Goal: Task Accomplishment & Management: Manage account settings

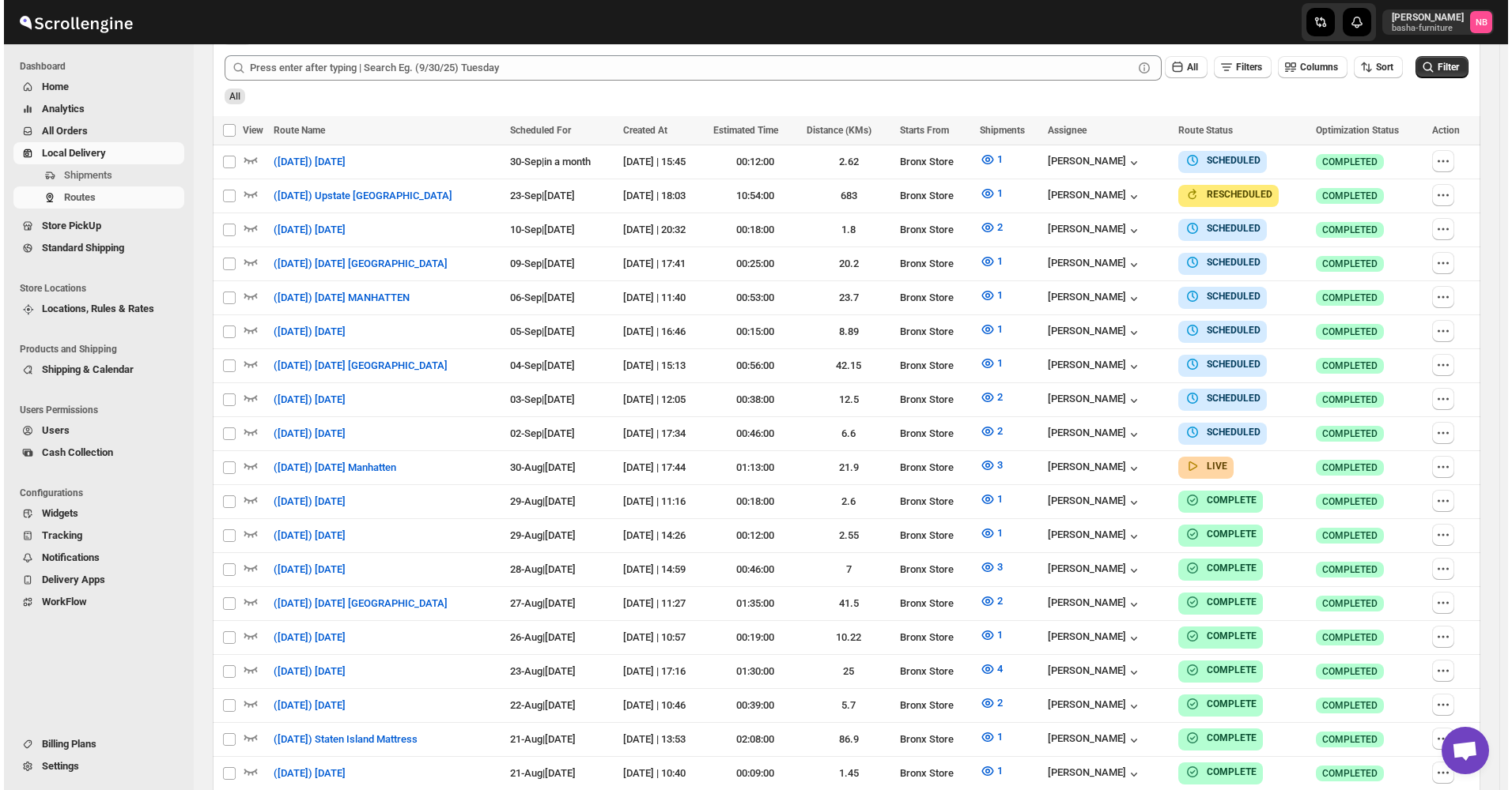
scroll to position [454, 0]
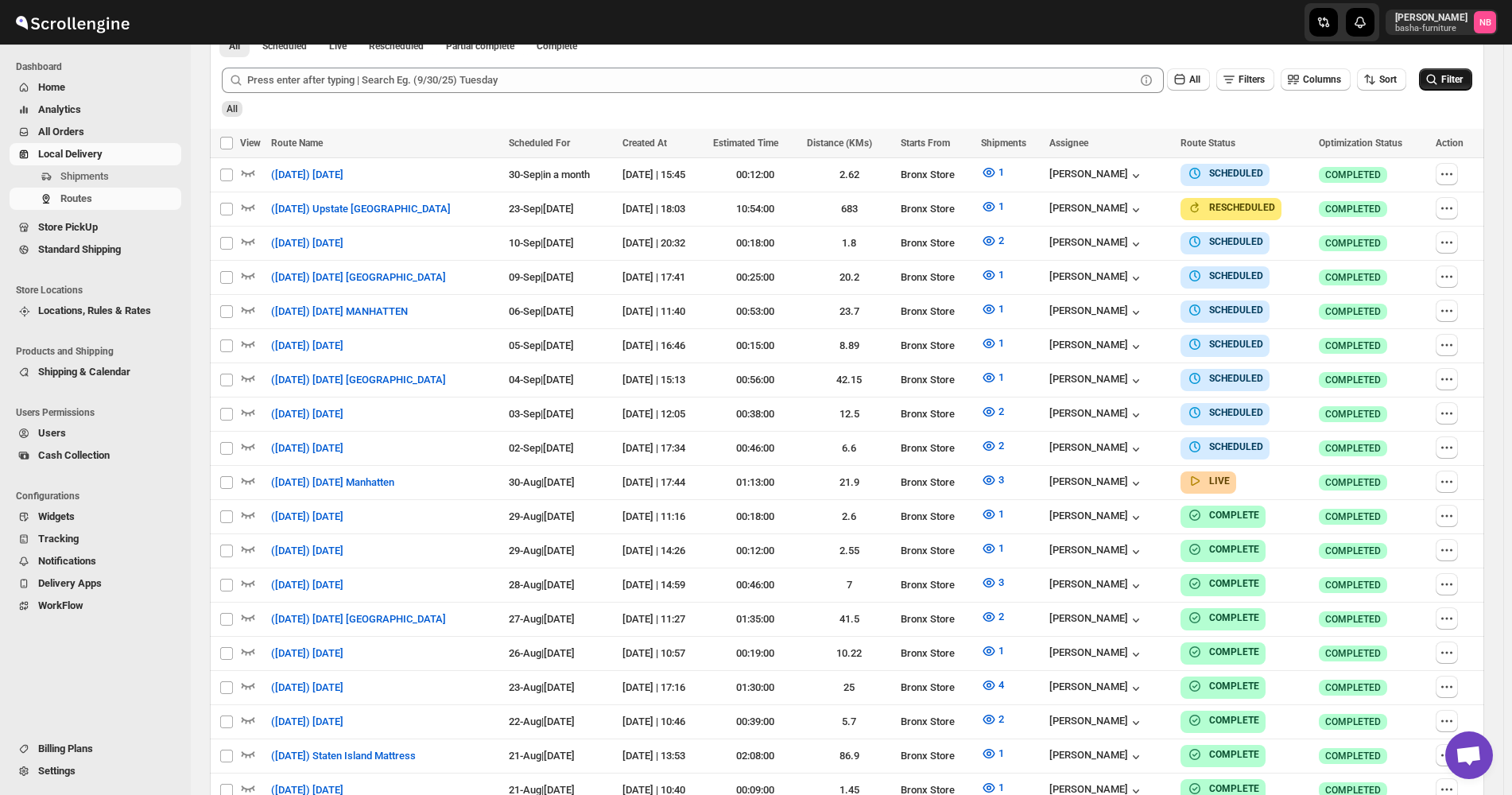
click at [1463, 83] on span "Filter" at bounding box center [1452, 79] width 21 height 11
click at [1004, 479] on span "3" at bounding box center [1001, 480] width 6 height 11
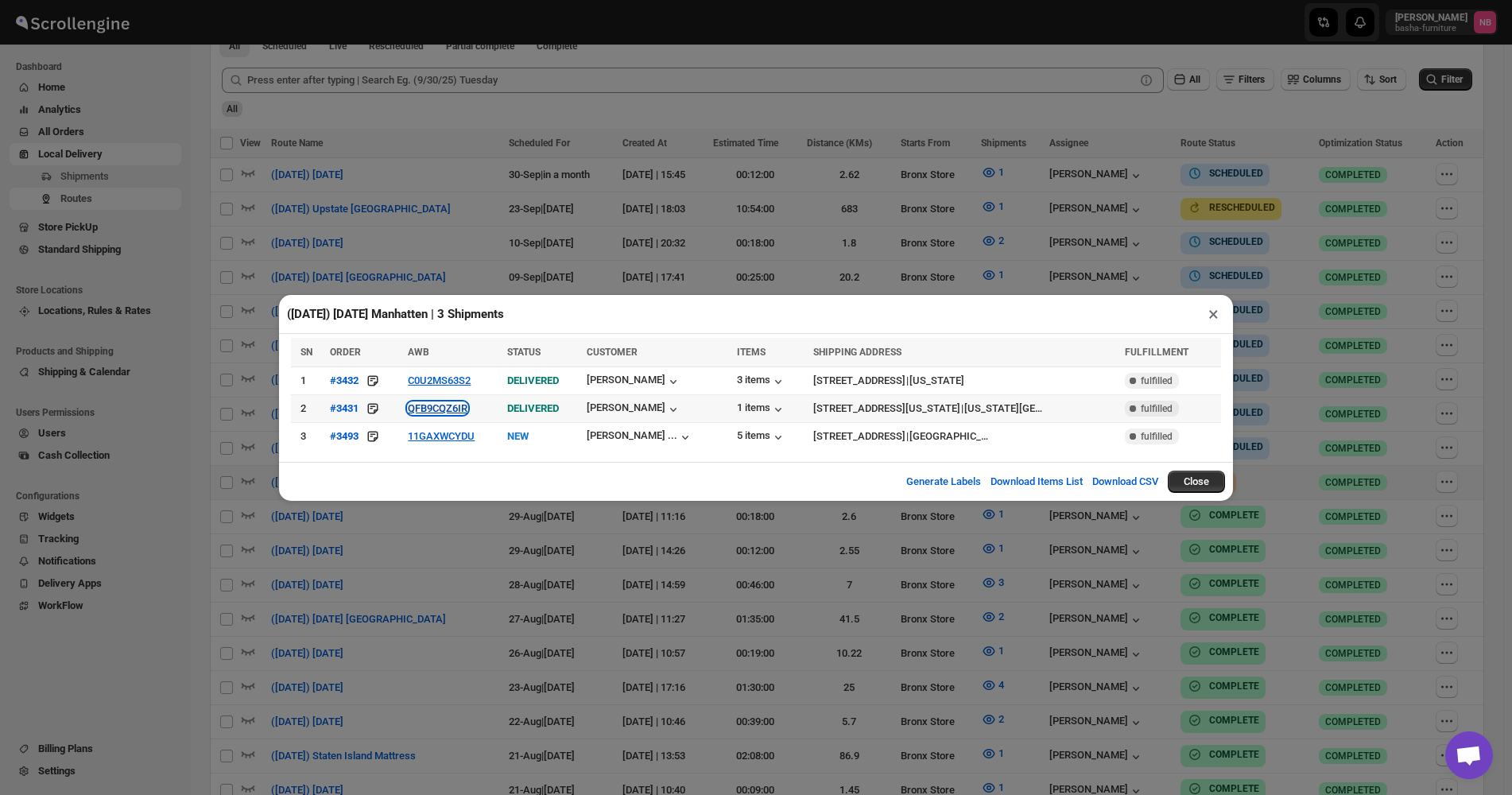
click at [434, 403] on button "QFB9CQZ6IR" at bounding box center [437, 408] width 59 height 11
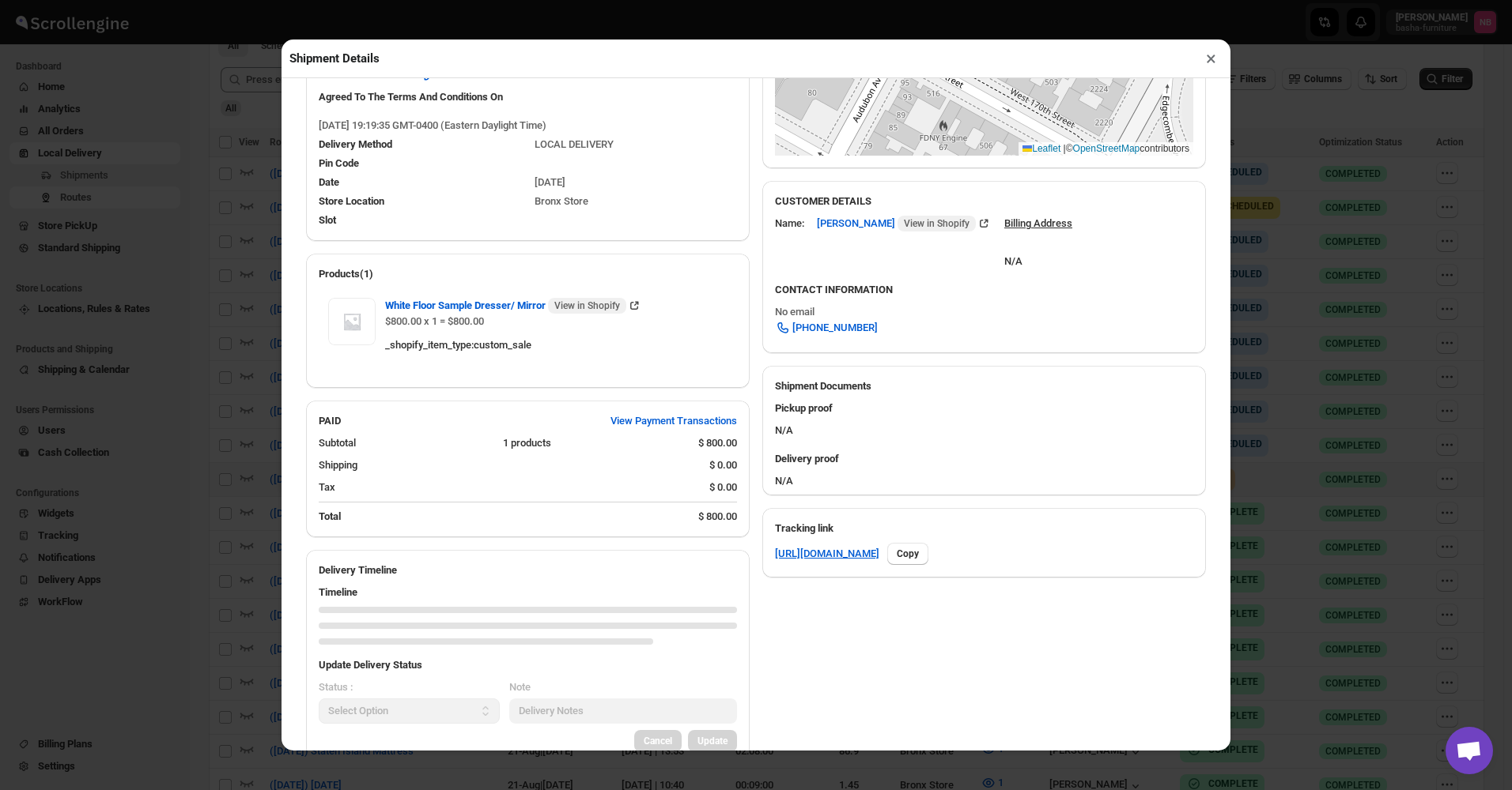
scroll to position [395, 0]
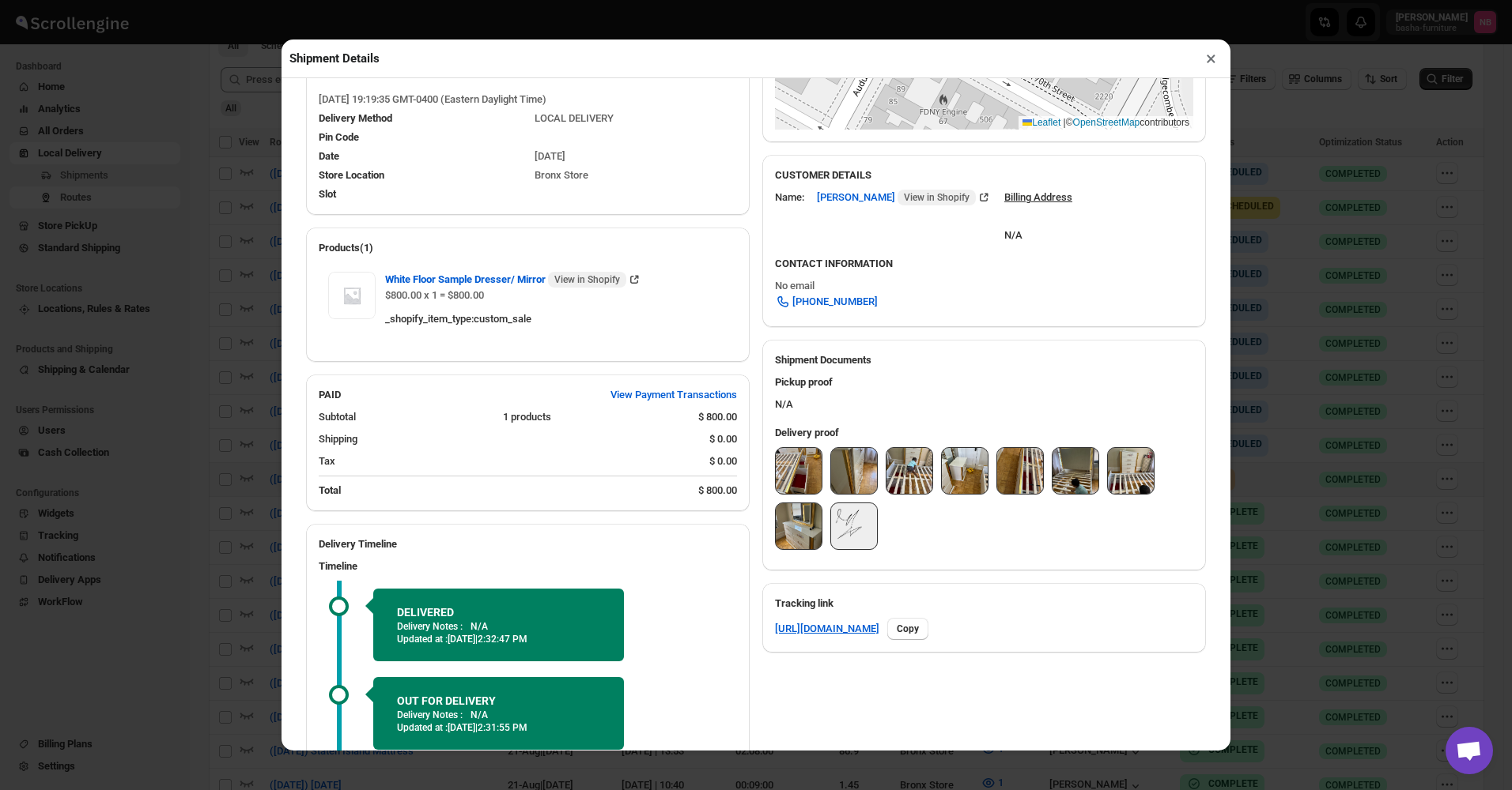
click at [784, 460] on img at bounding box center [799, 471] width 46 height 46
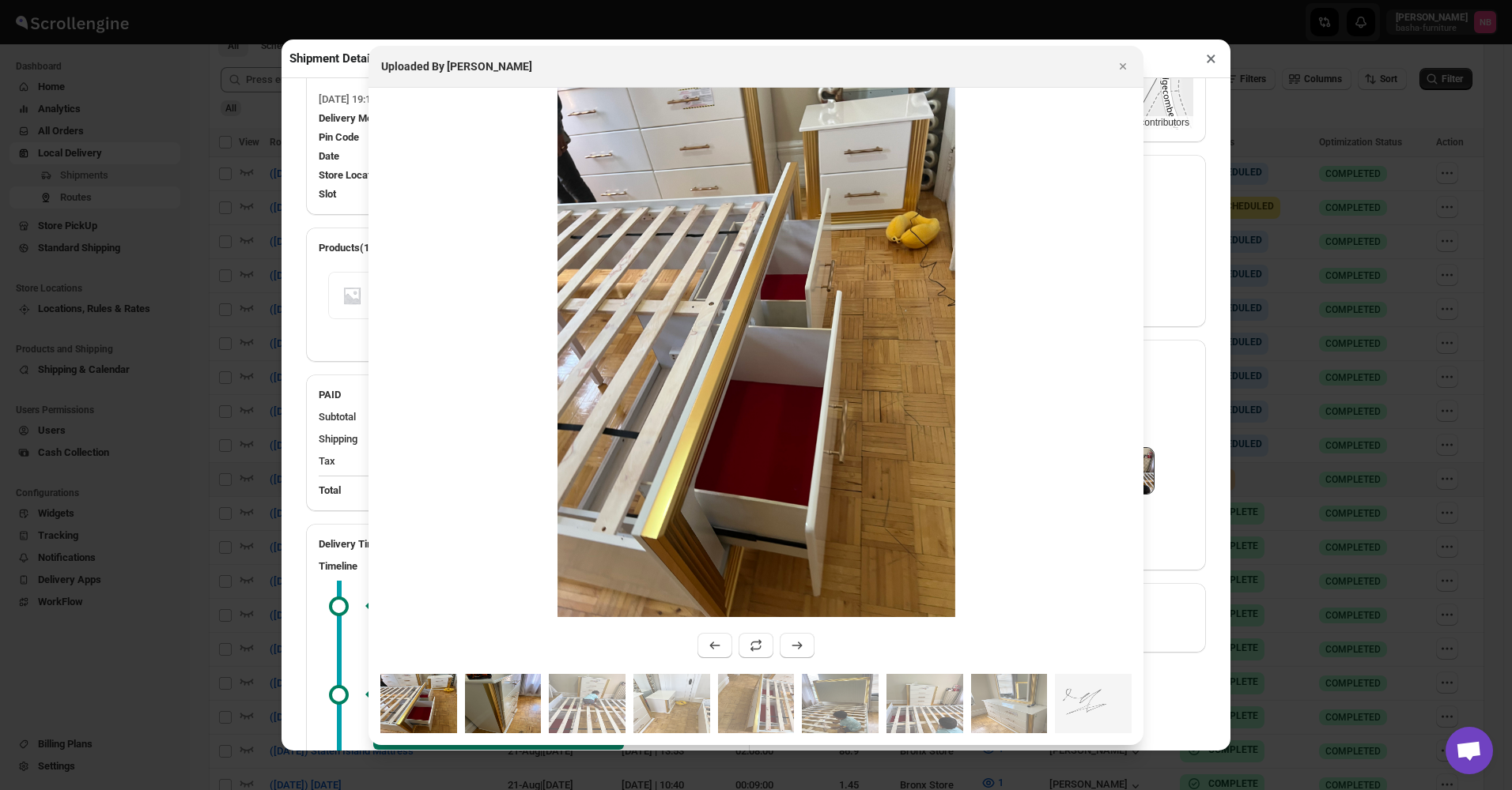
click at [493, 733] on img ":r18qa:" at bounding box center [502, 704] width 77 height 59
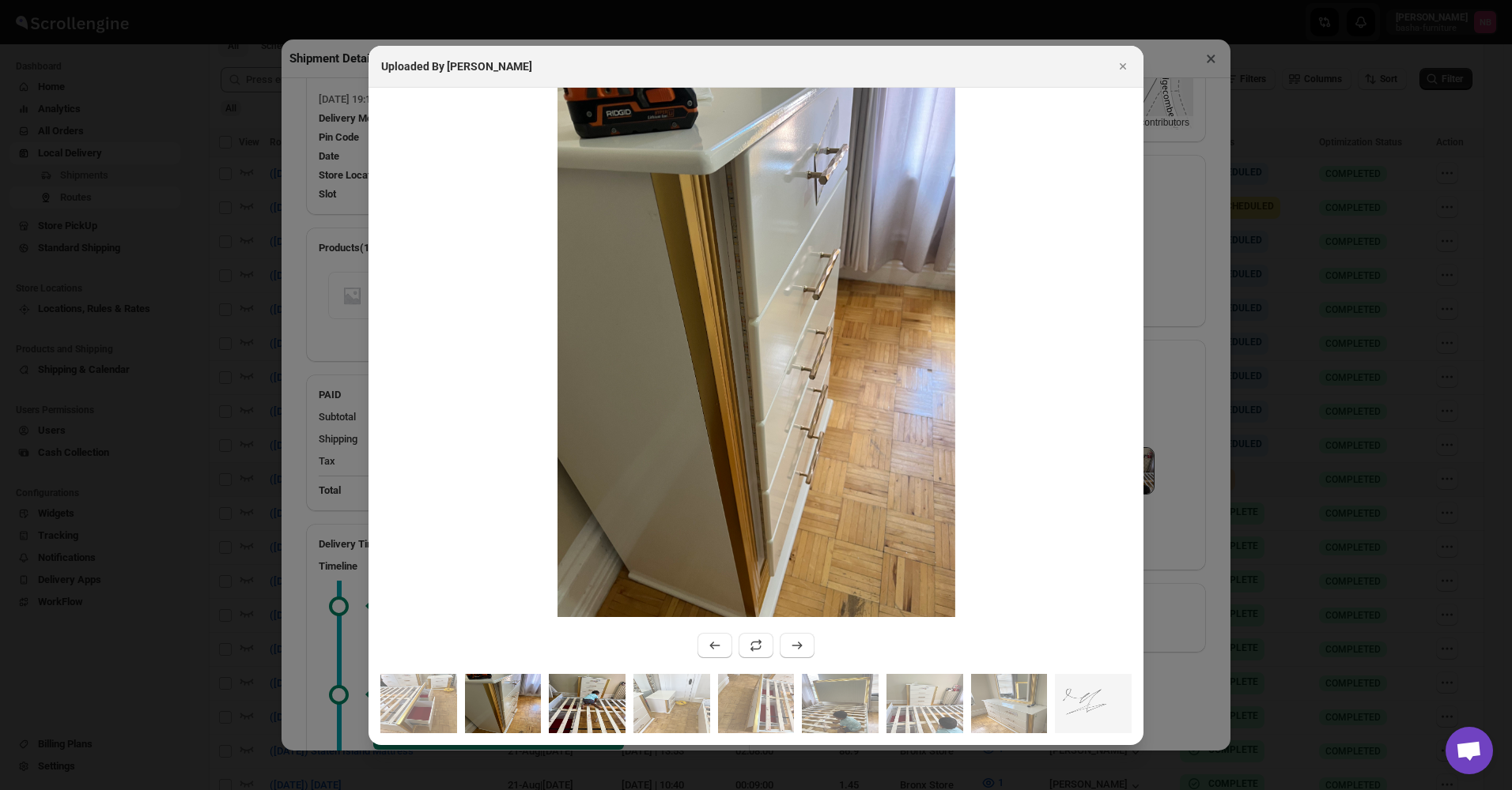
click at [598, 701] on img ":r18qa:" at bounding box center [587, 704] width 77 height 59
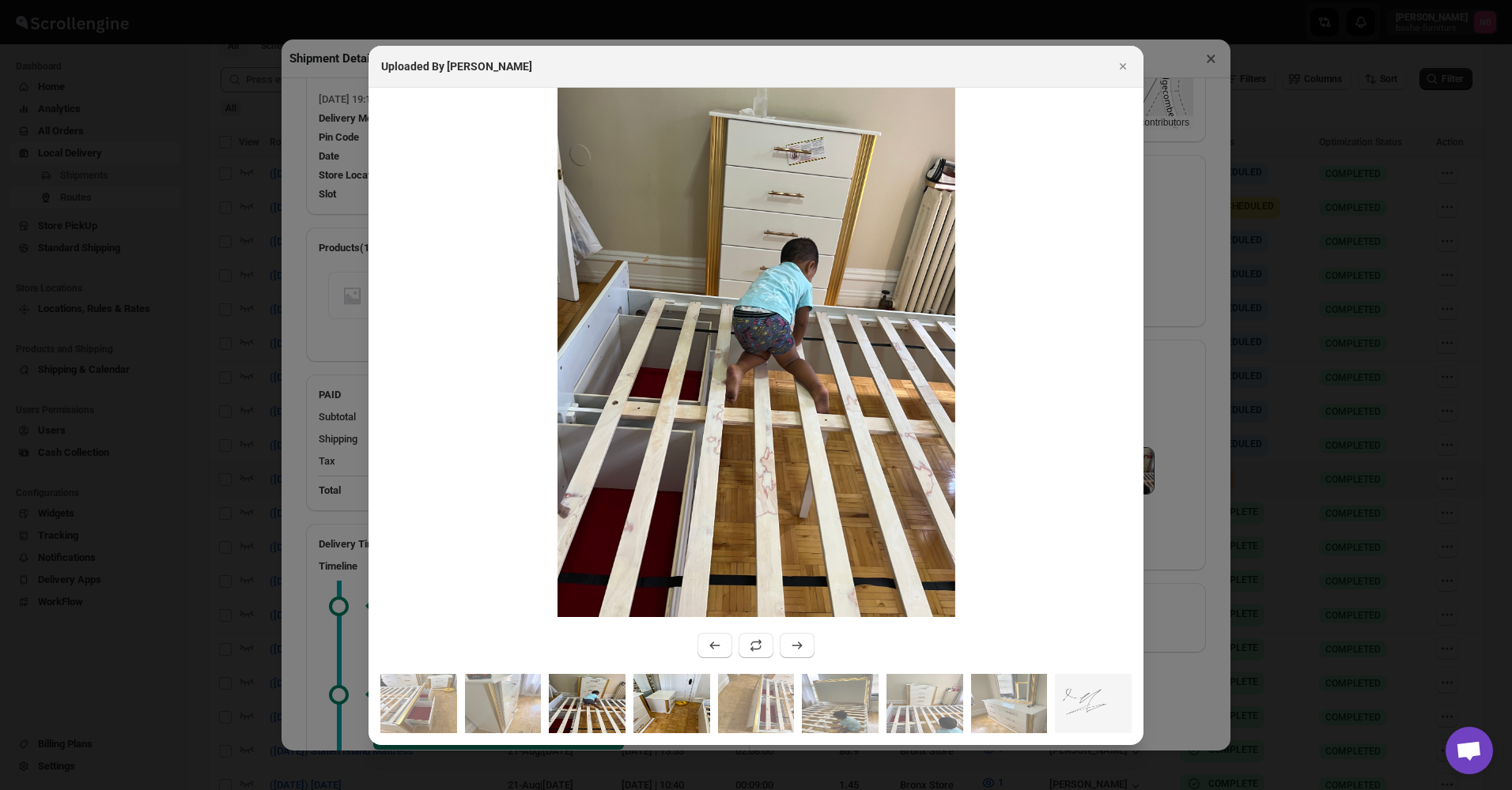
click at [658, 698] on img ":r18qa:" at bounding box center [671, 704] width 77 height 59
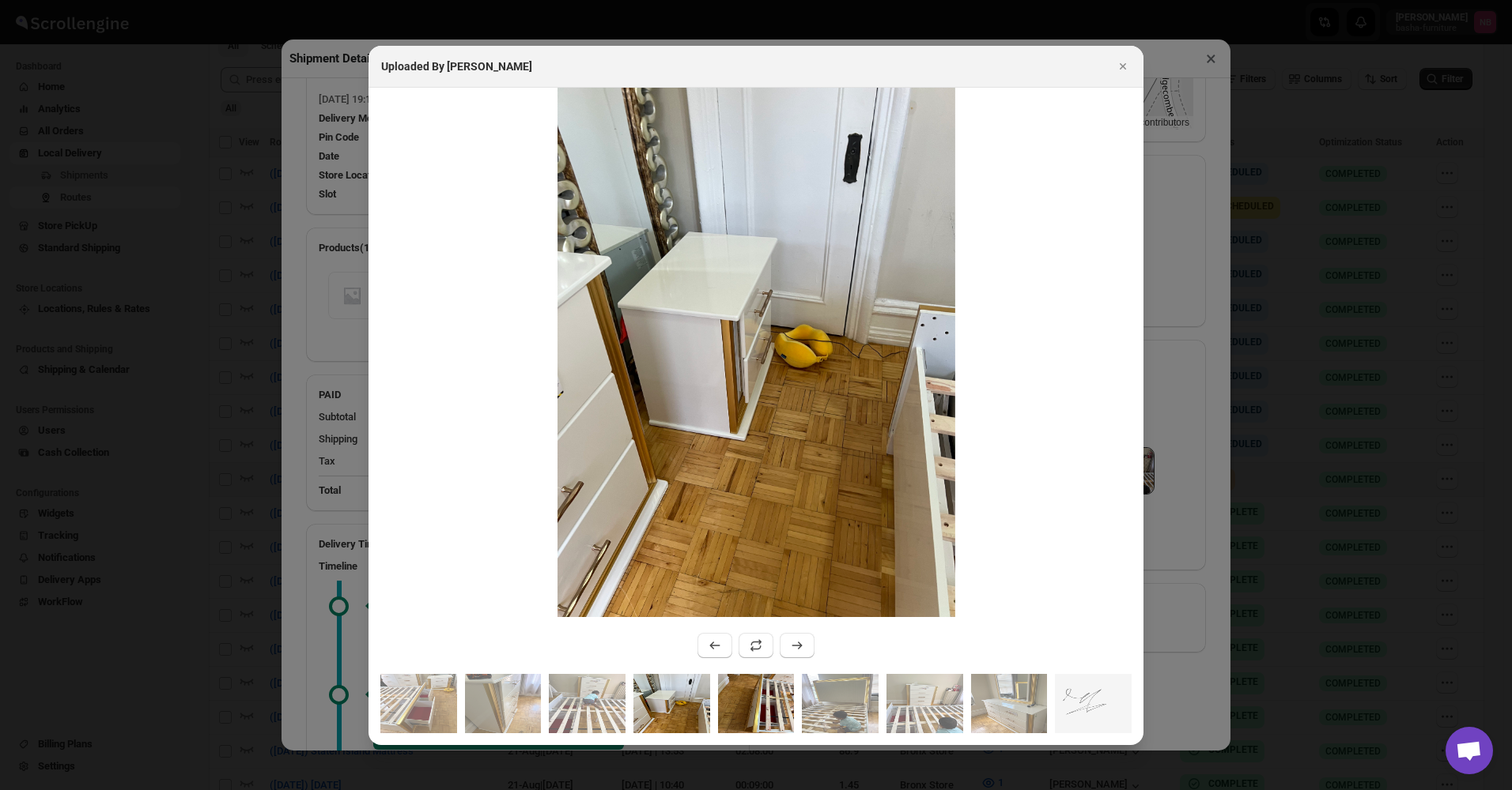
click at [762, 710] on img ":r18qa:" at bounding box center [756, 704] width 77 height 59
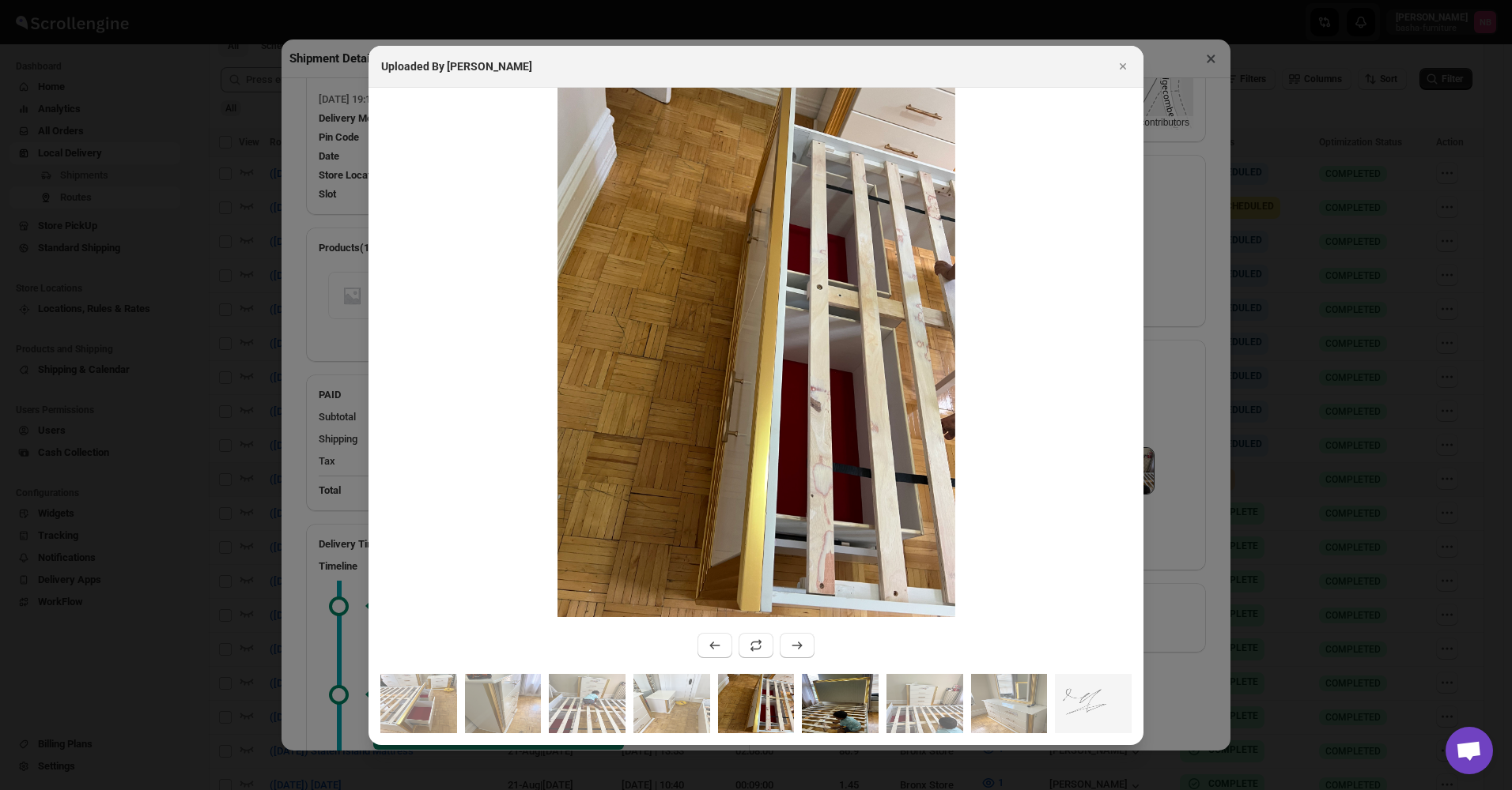
click at [832, 705] on img ":r18qa:" at bounding box center [840, 704] width 77 height 59
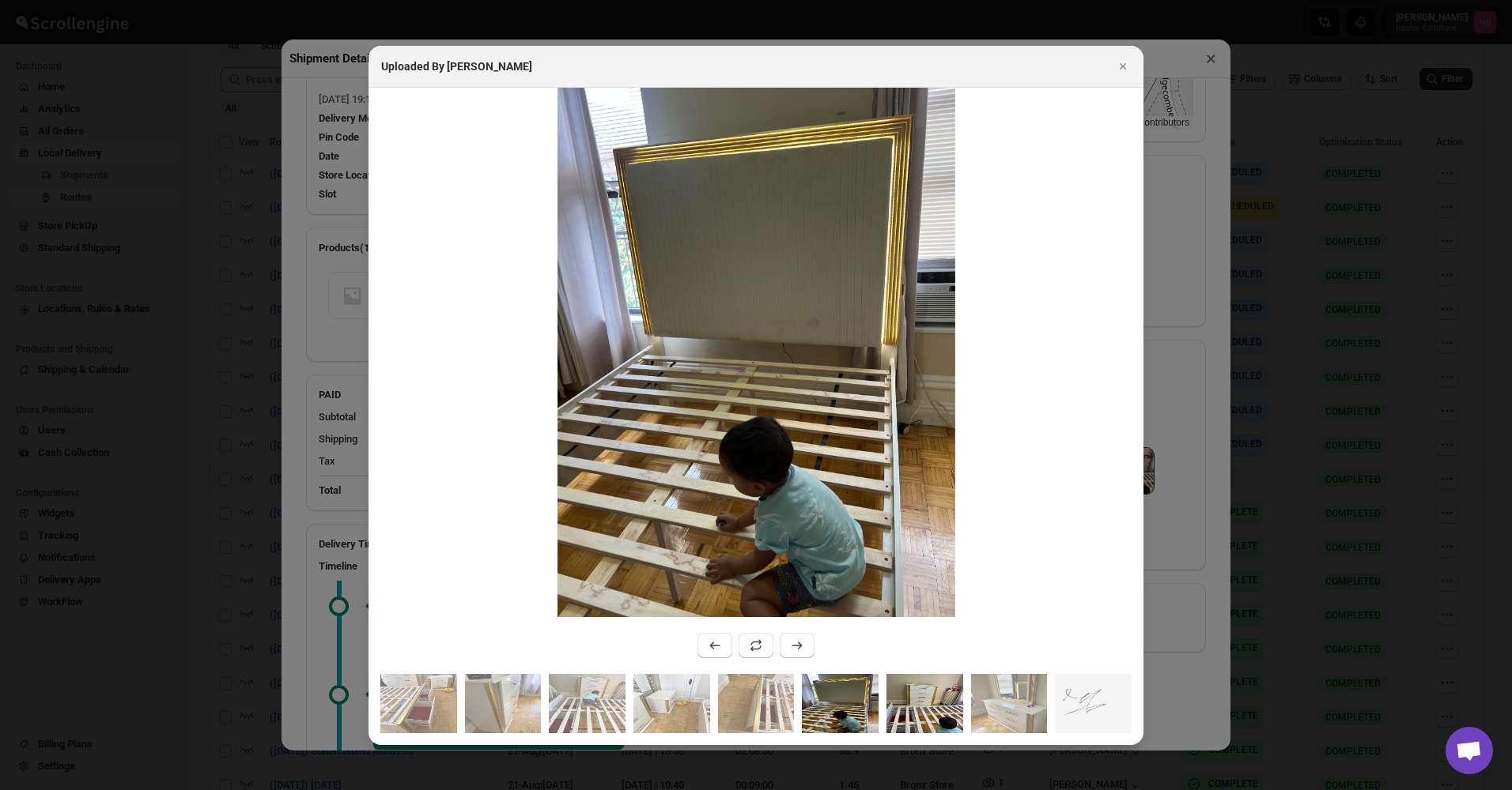
click at [913, 702] on img ":r18qa:" at bounding box center [924, 704] width 77 height 59
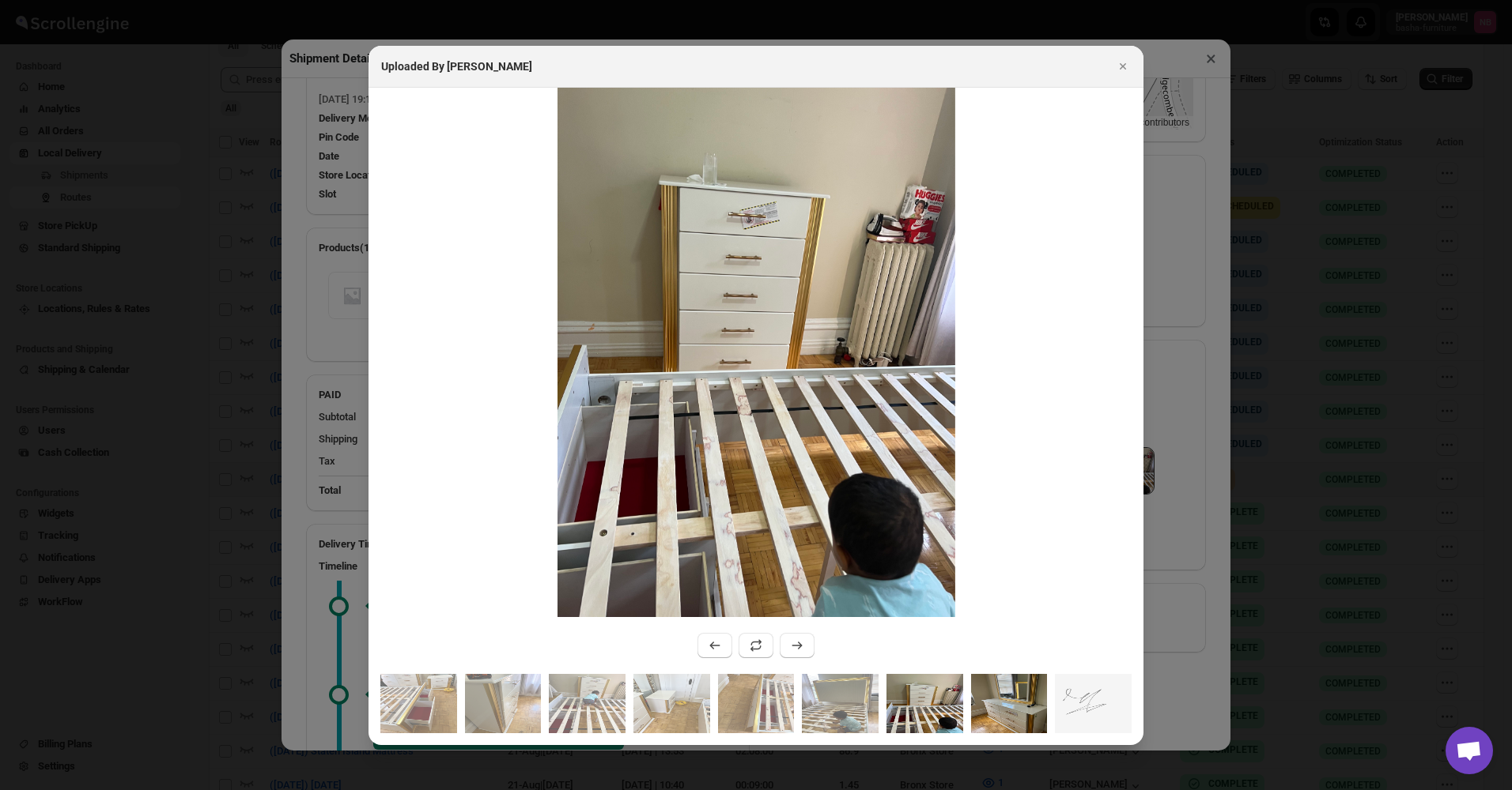
click at [1015, 701] on img ":r18qa:" at bounding box center [1009, 704] width 77 height 59
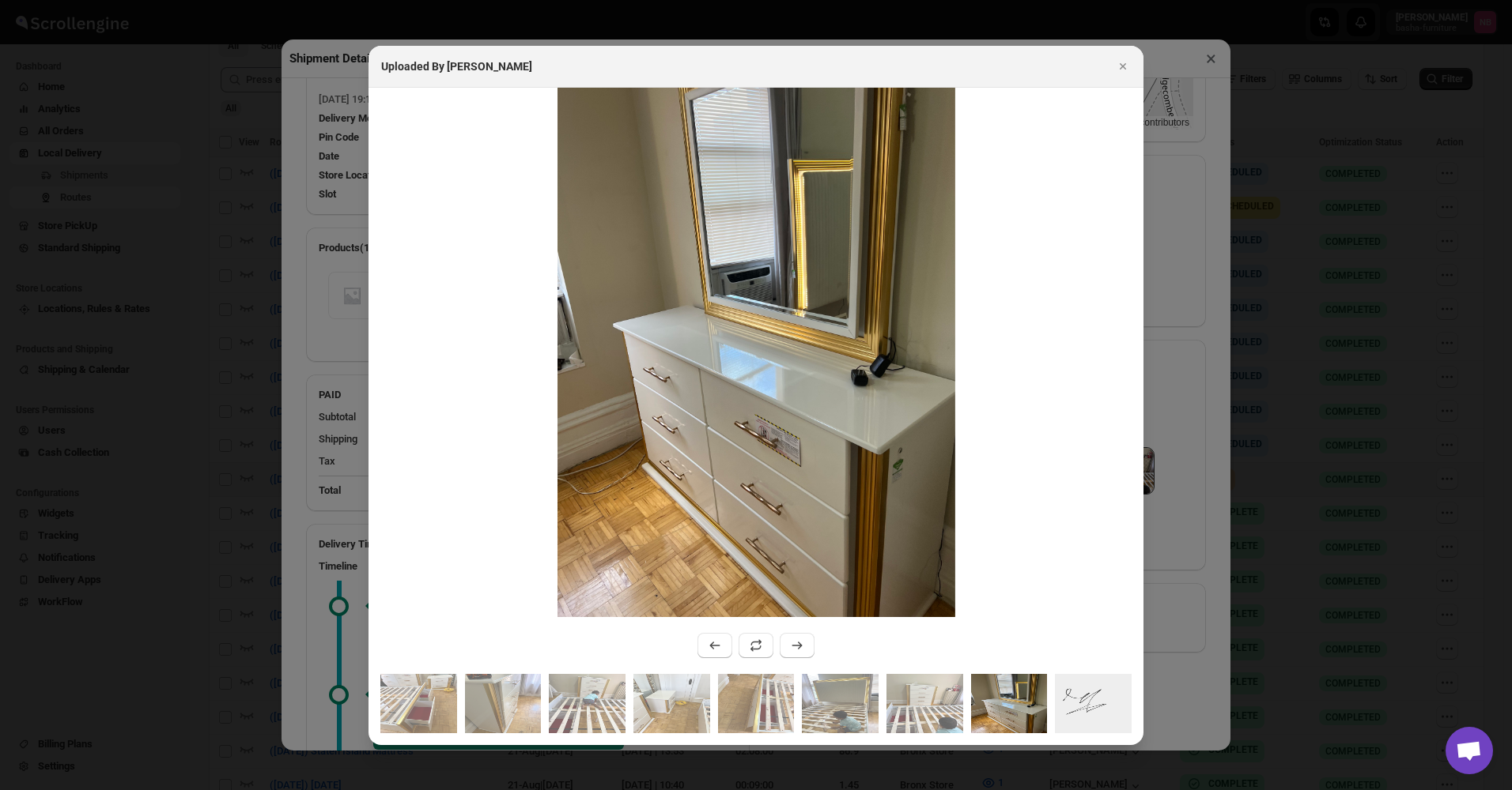
click at [1086, 701] on img ":r18qa:" at bounding box center [1092, 704] width 77 height 59
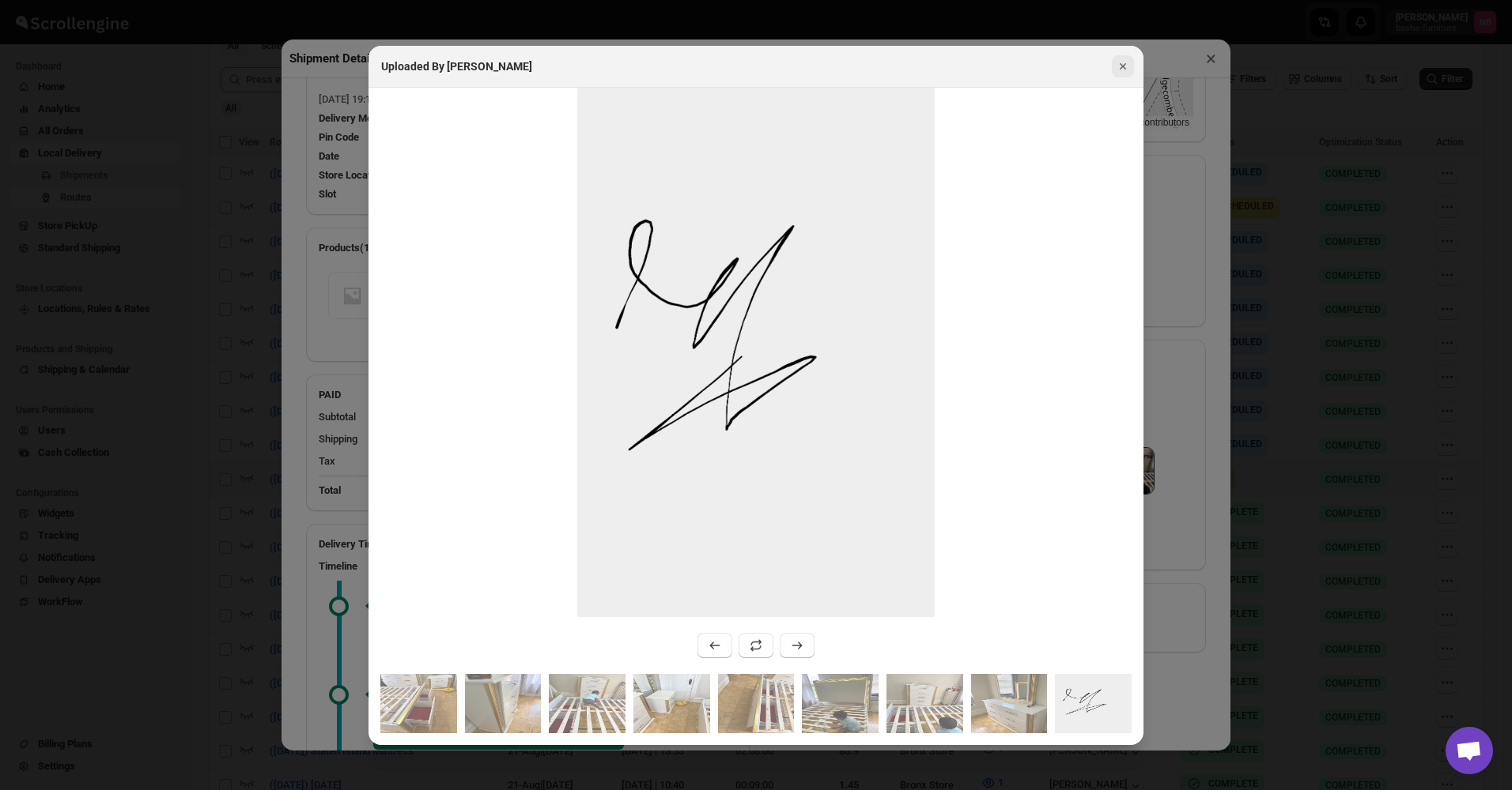
click at [1113, 70] on button "Close" at bounding box center [1122, 66] width 22 height 22
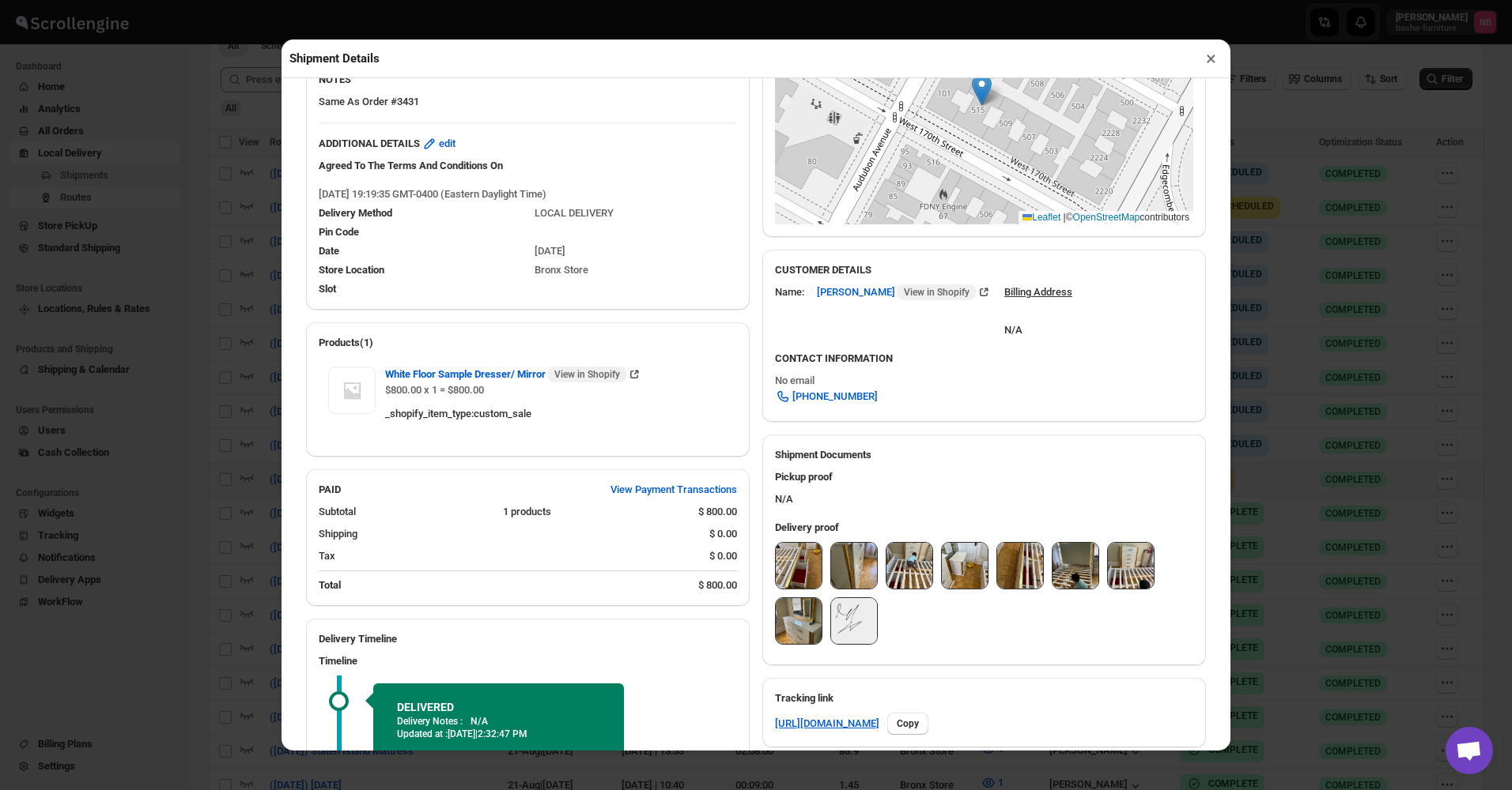
scroll to position [158, 0]
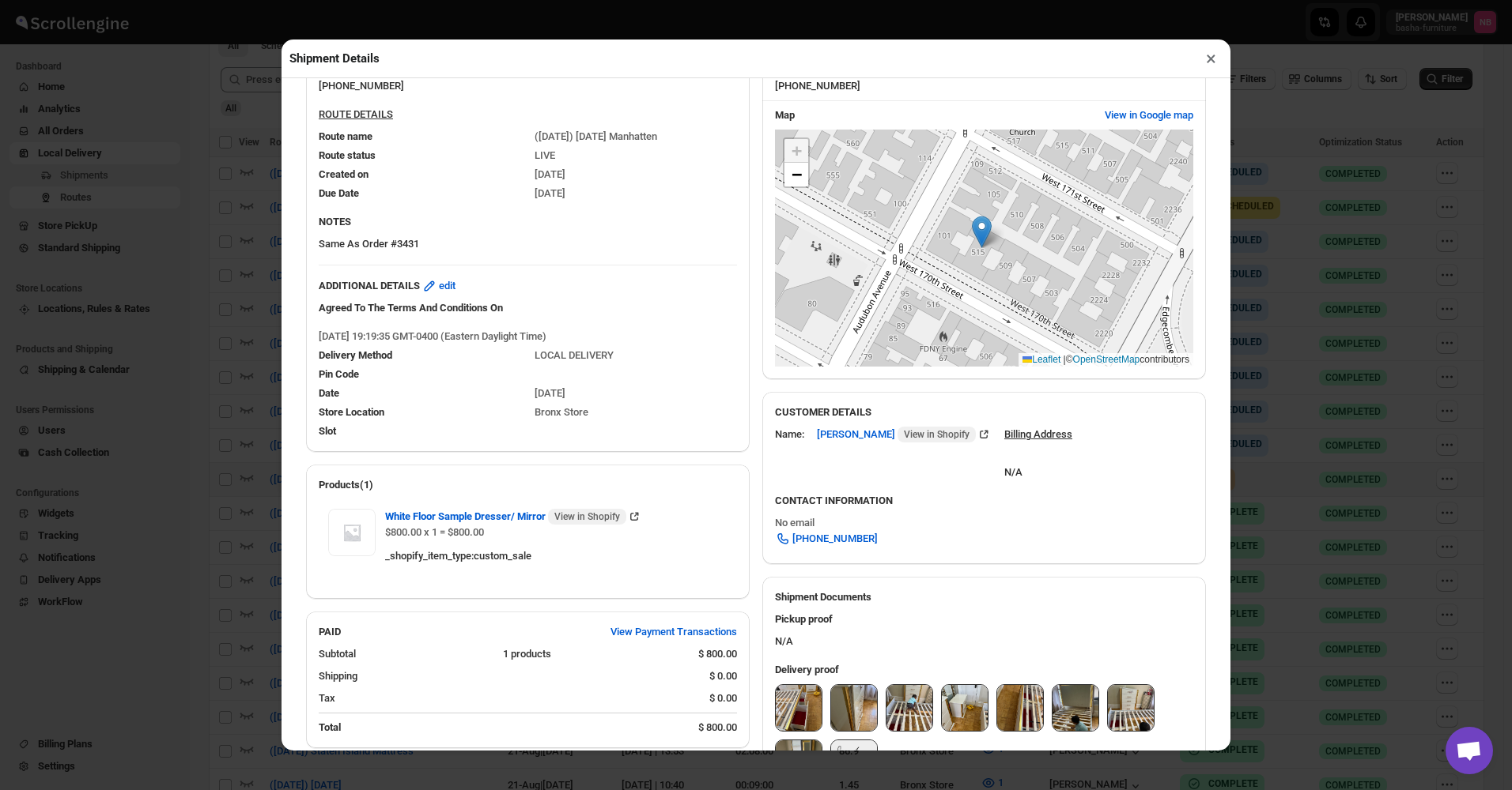
click at [1214, 62] on button "×" at bounding box center [1211, 58] width 23 height 22
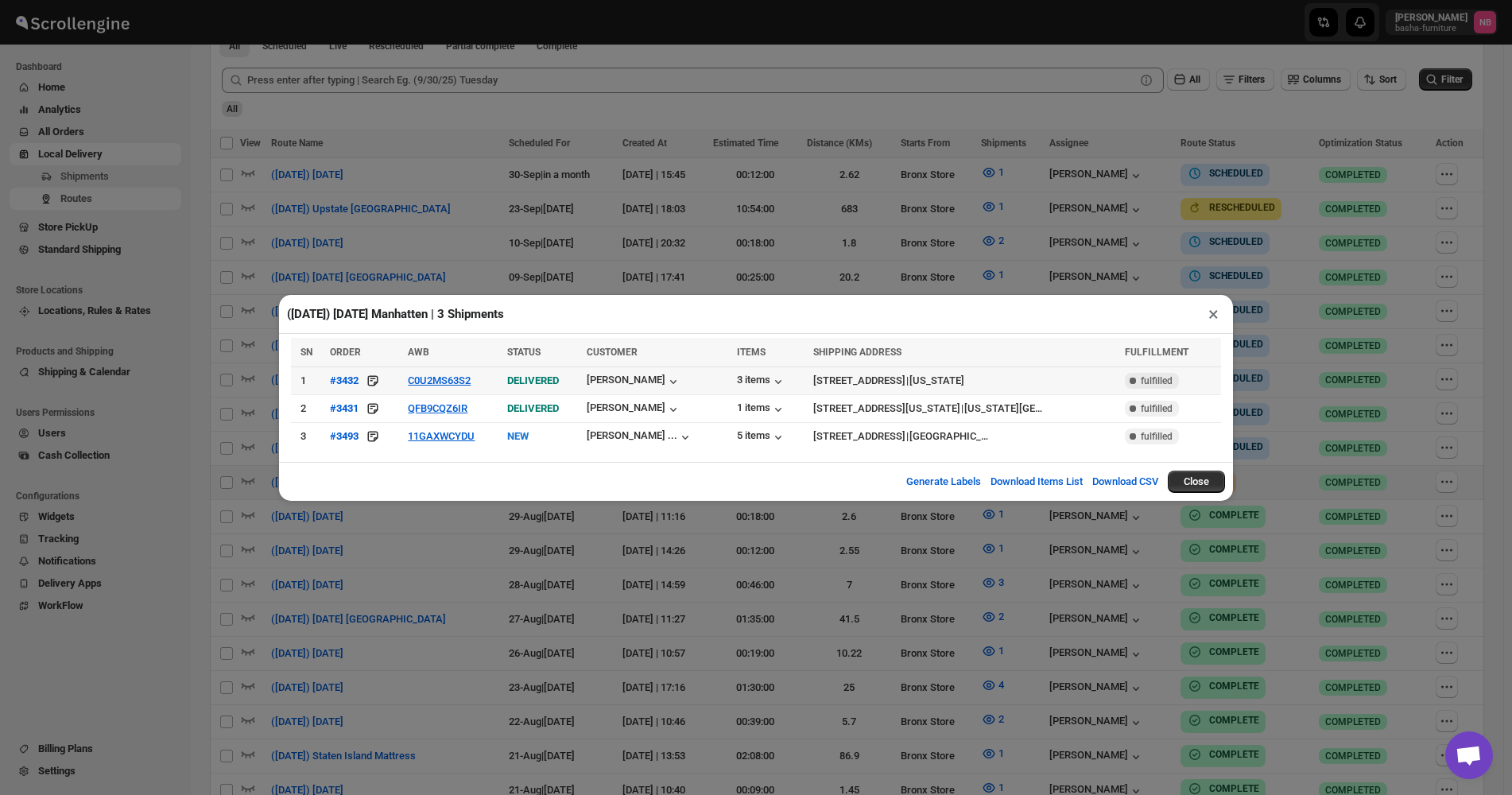
click at [431, 375] on td "C0U2MS63S2" at bounding box center [453, 380] width 99 height 28
click at [435, 382] on button "C0U2MS63S2" at bounding box center [439, 380] width 63 height 11
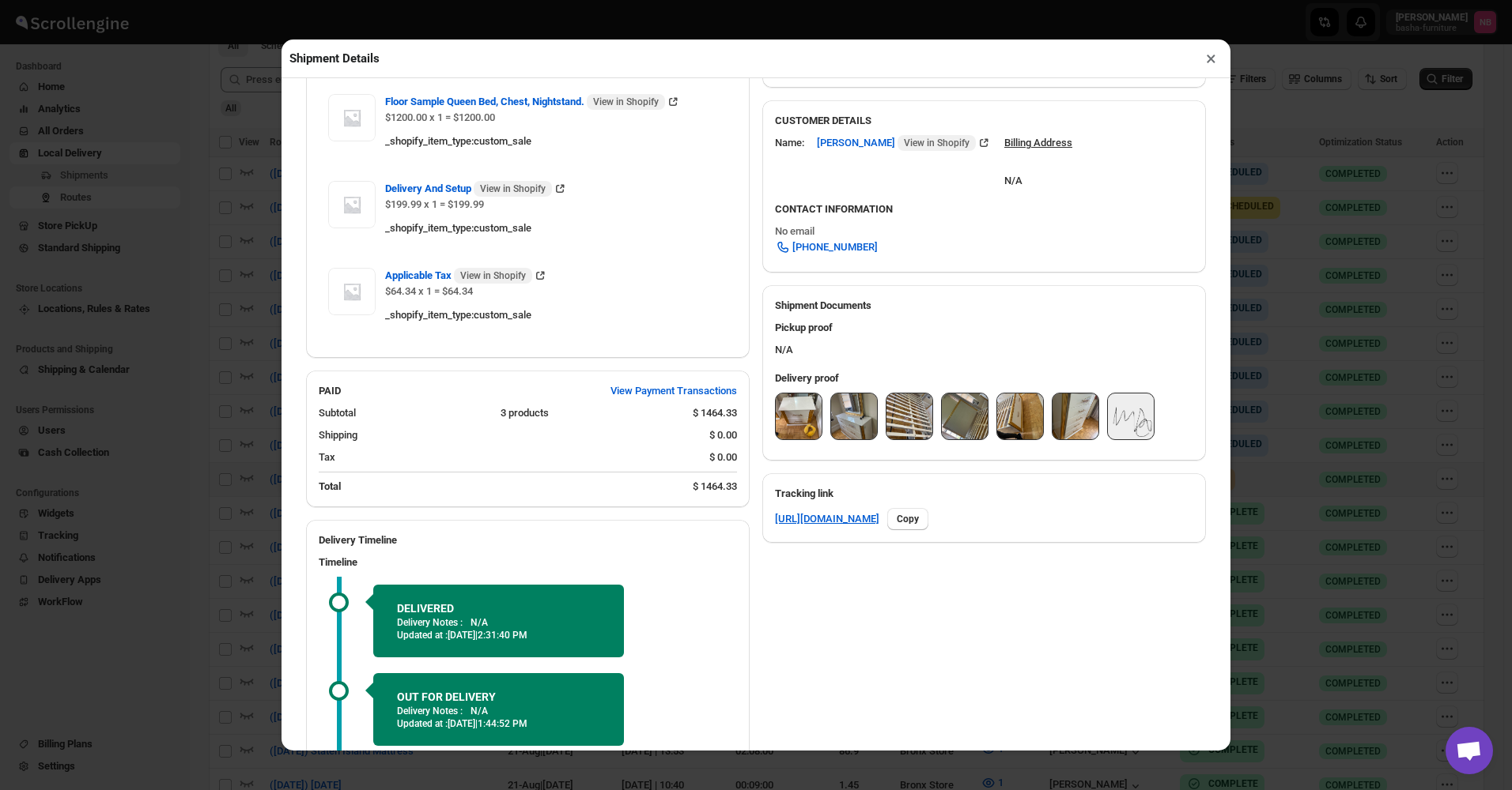
scroll to position [474, 0]
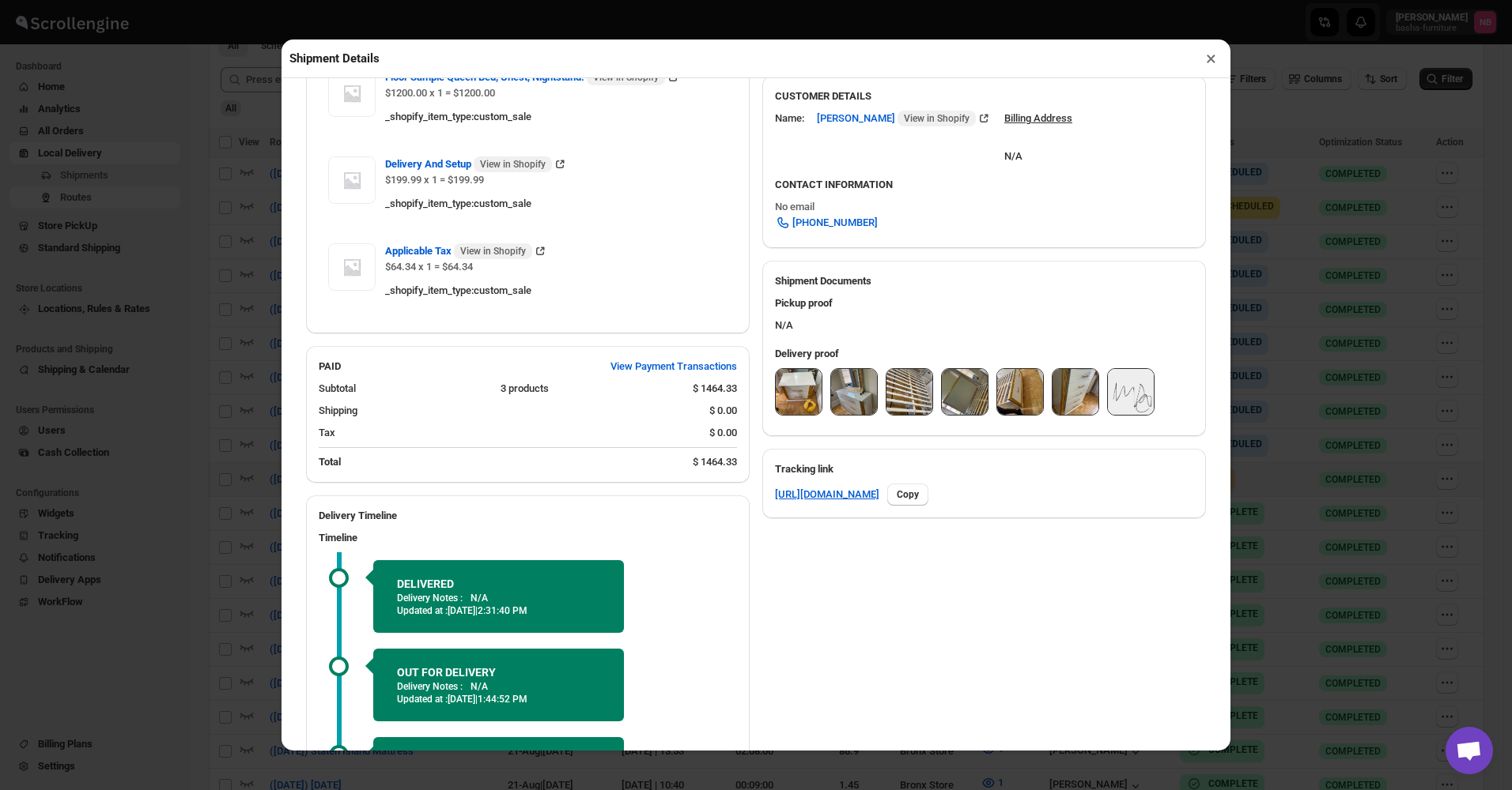
click at [782, 390] on img at bounding box center [799, 392] width 46 height 46
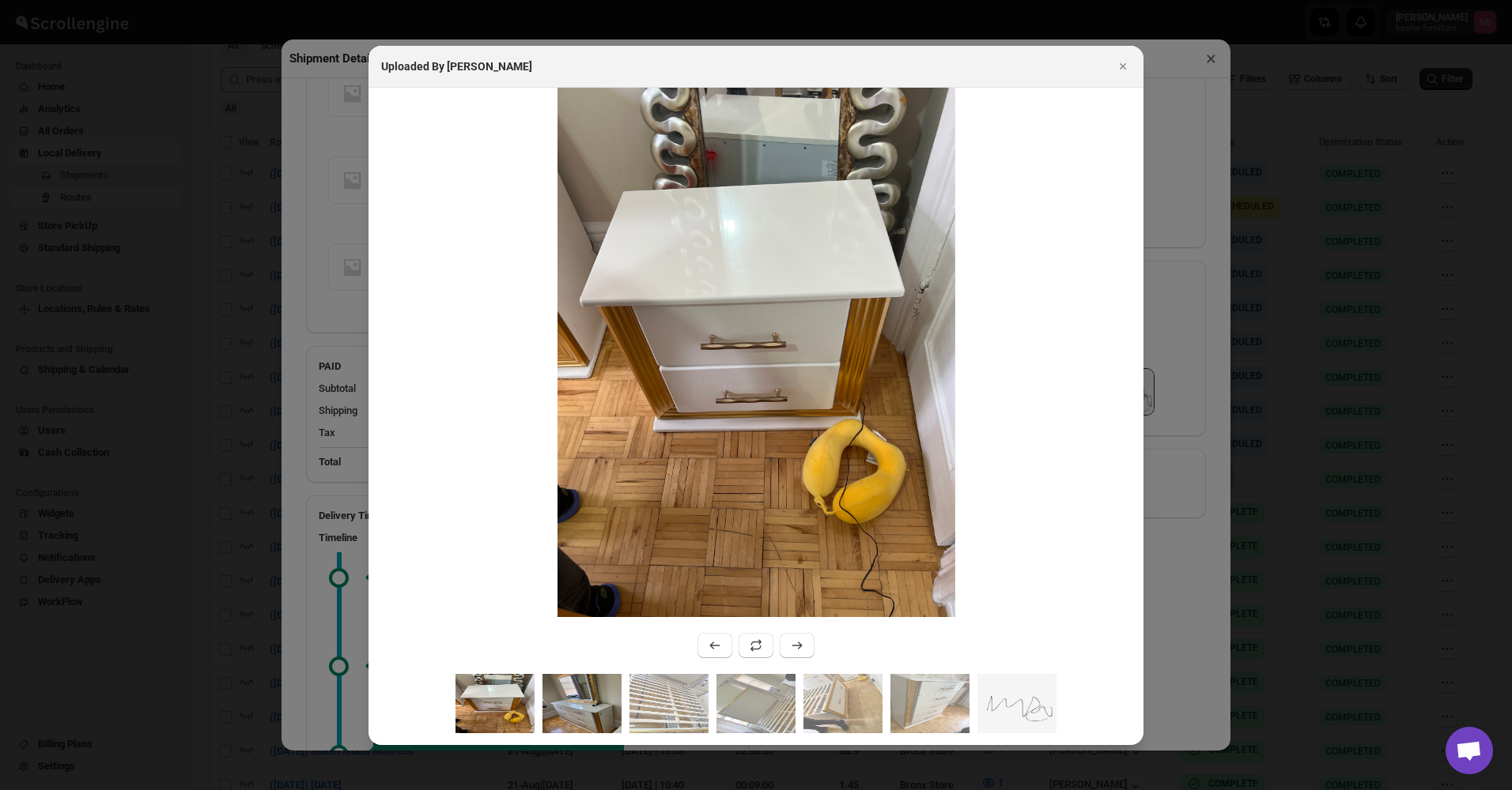
click at [579, 715] on img ":r197e:" at bounding box center [581, 704] width 79 height 59
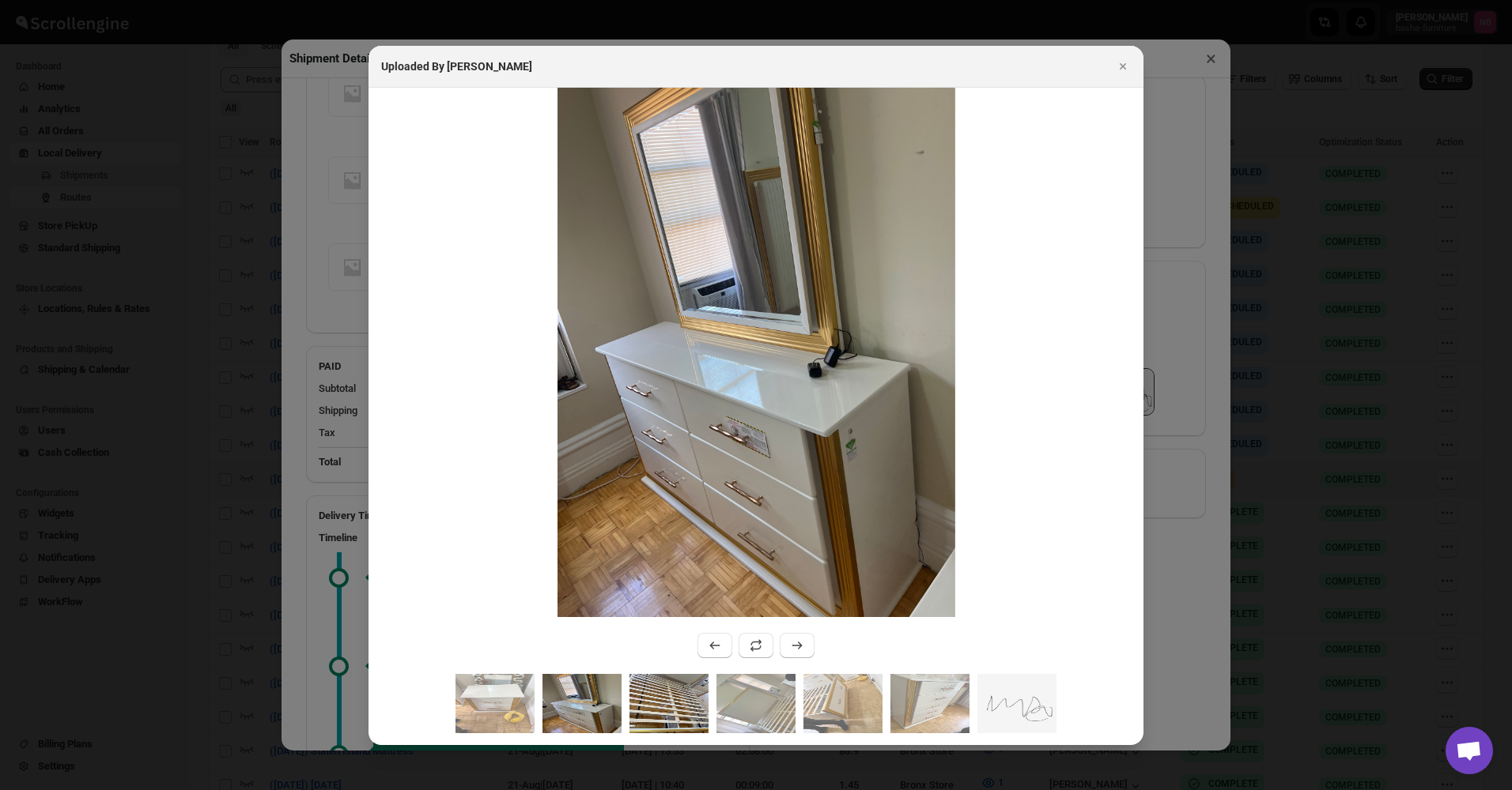
click at [658, 697] on img ":r197e:" at bounding box center [669, 704] width 79 height 59
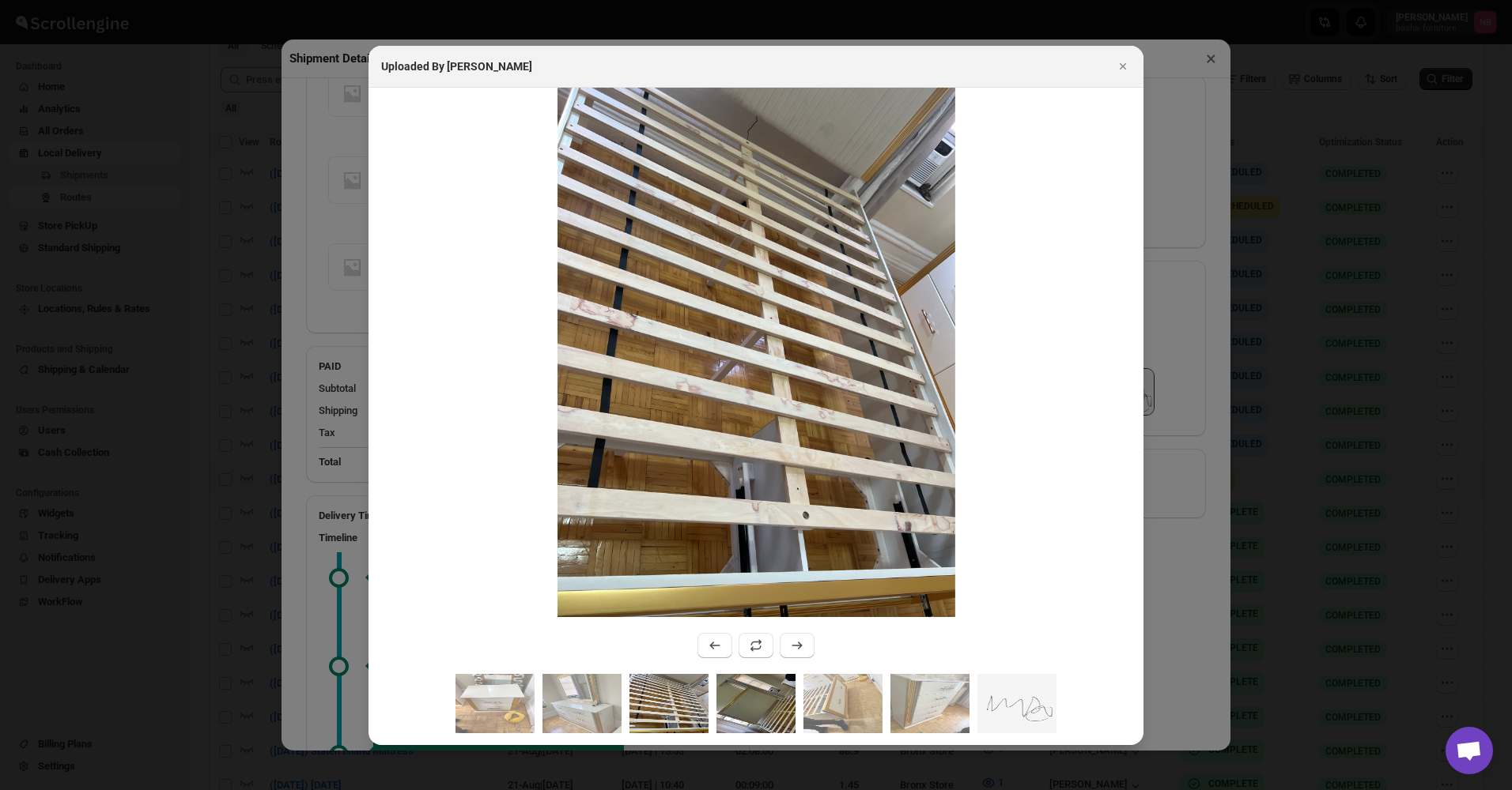
click at [749, 695] on img ":r197e:" at bounding box center [755, 704] width 79 height 59
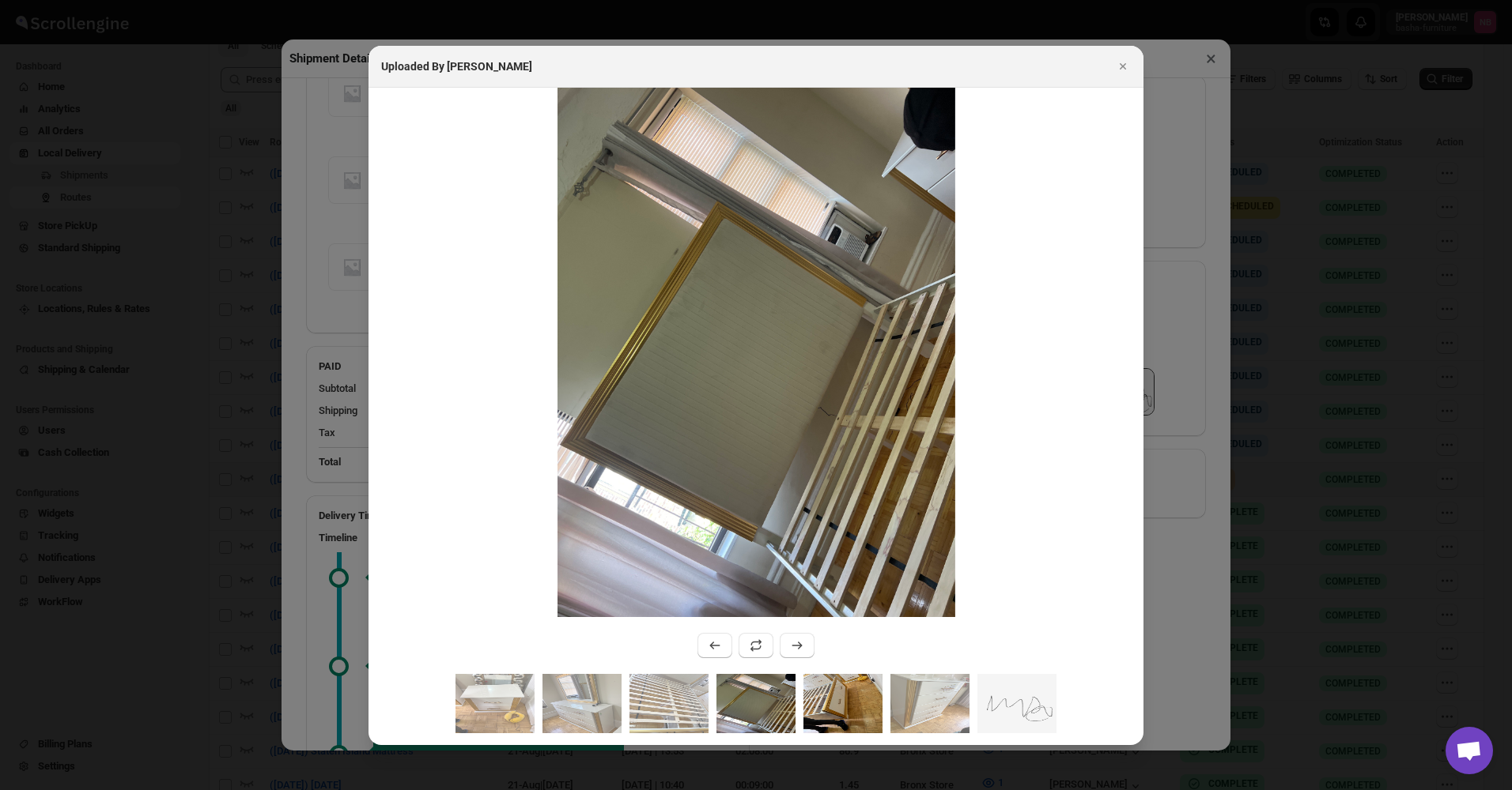
click at [848, 703] on img ":r197e:" at bounding box center [842, 704] width 79 height 59
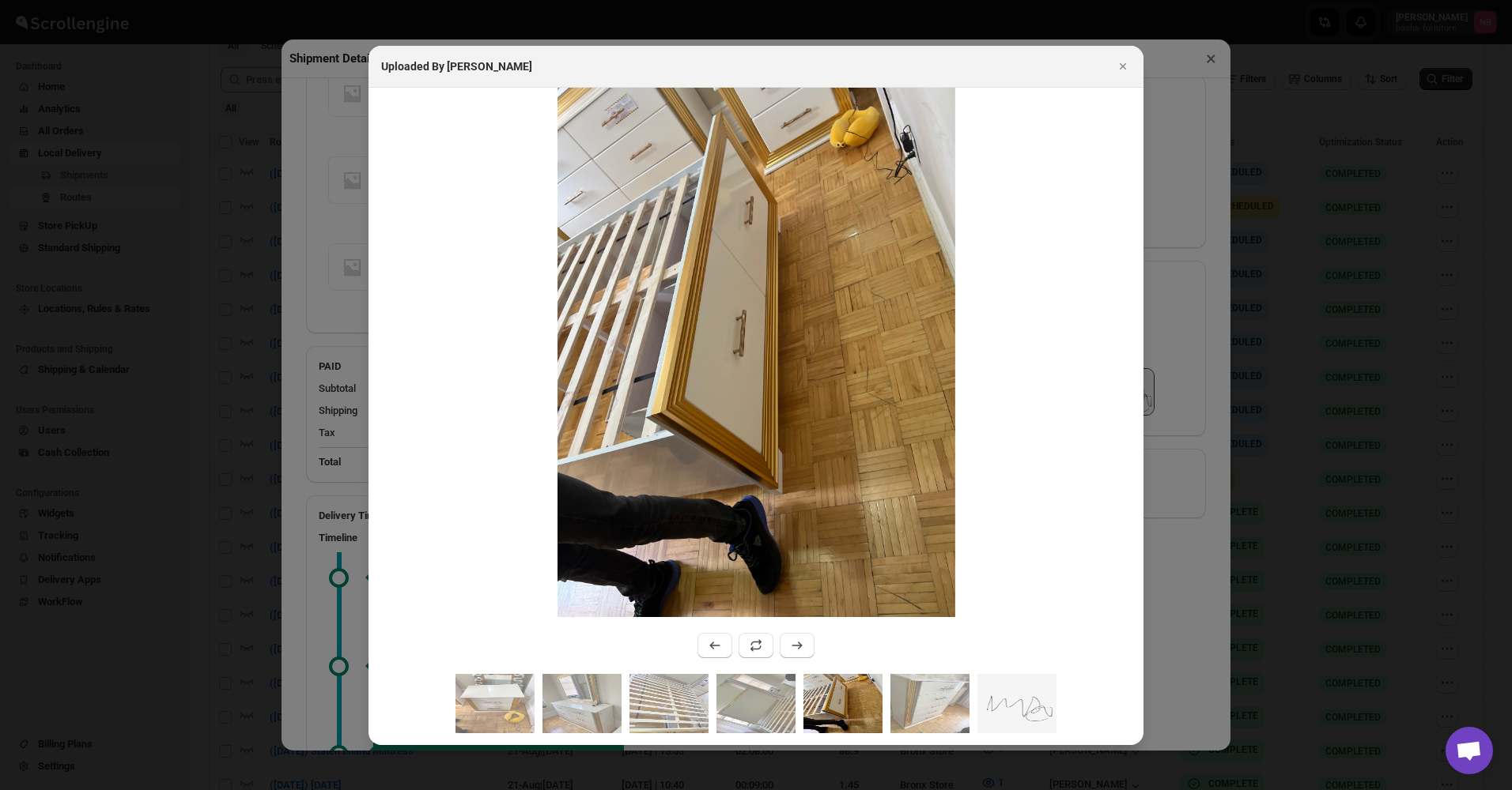
click at [889, 696] on div ":r197e:" at bounding box center [756, 709] width 775 height 71
click at [905, 694] on img ":r197e:" at bounding box center [929, 704] width 79 height 59
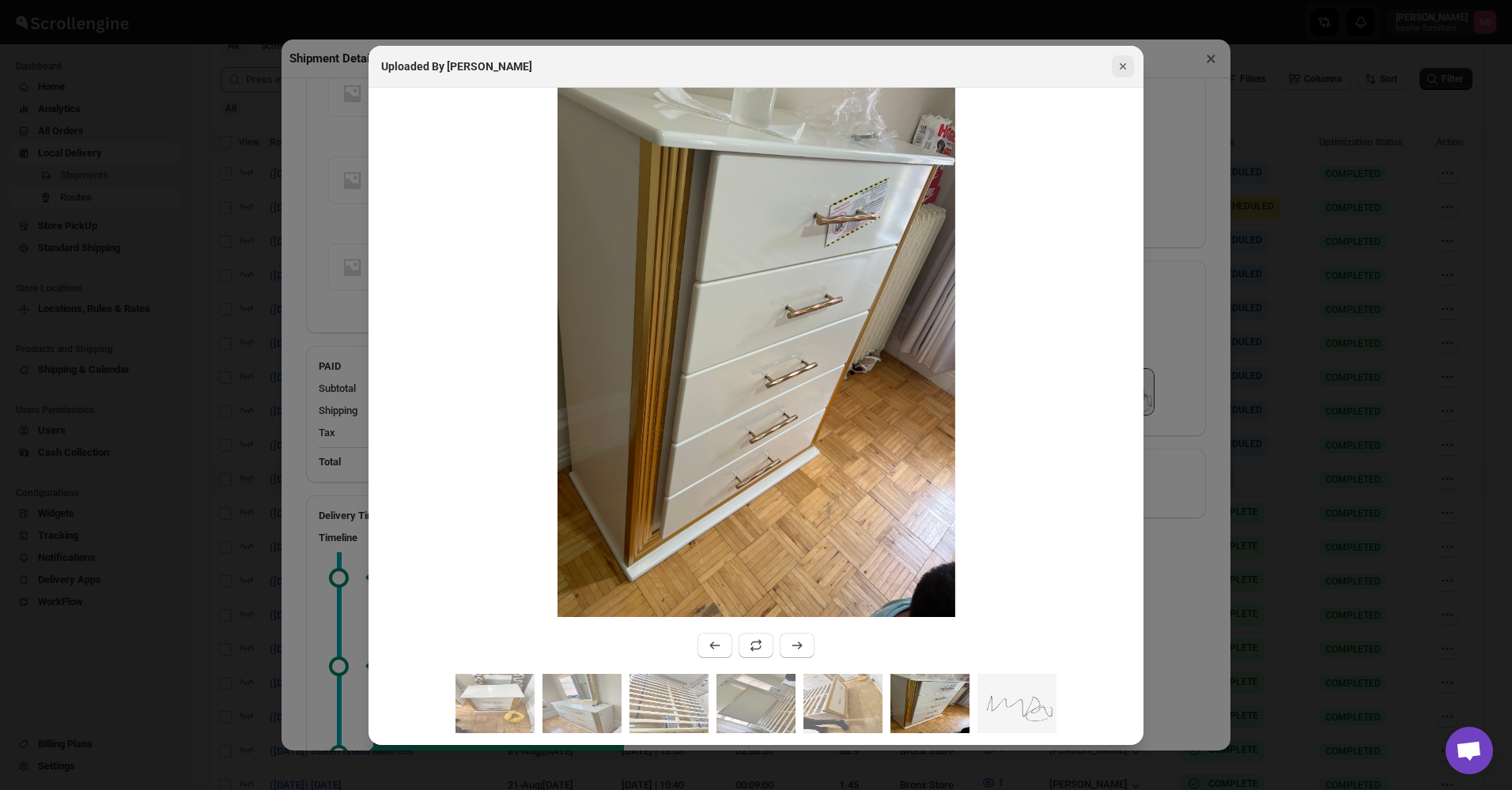
click at [1127, 66] on icon "Close" at bounding box center [1123, 66] width 16 height 16
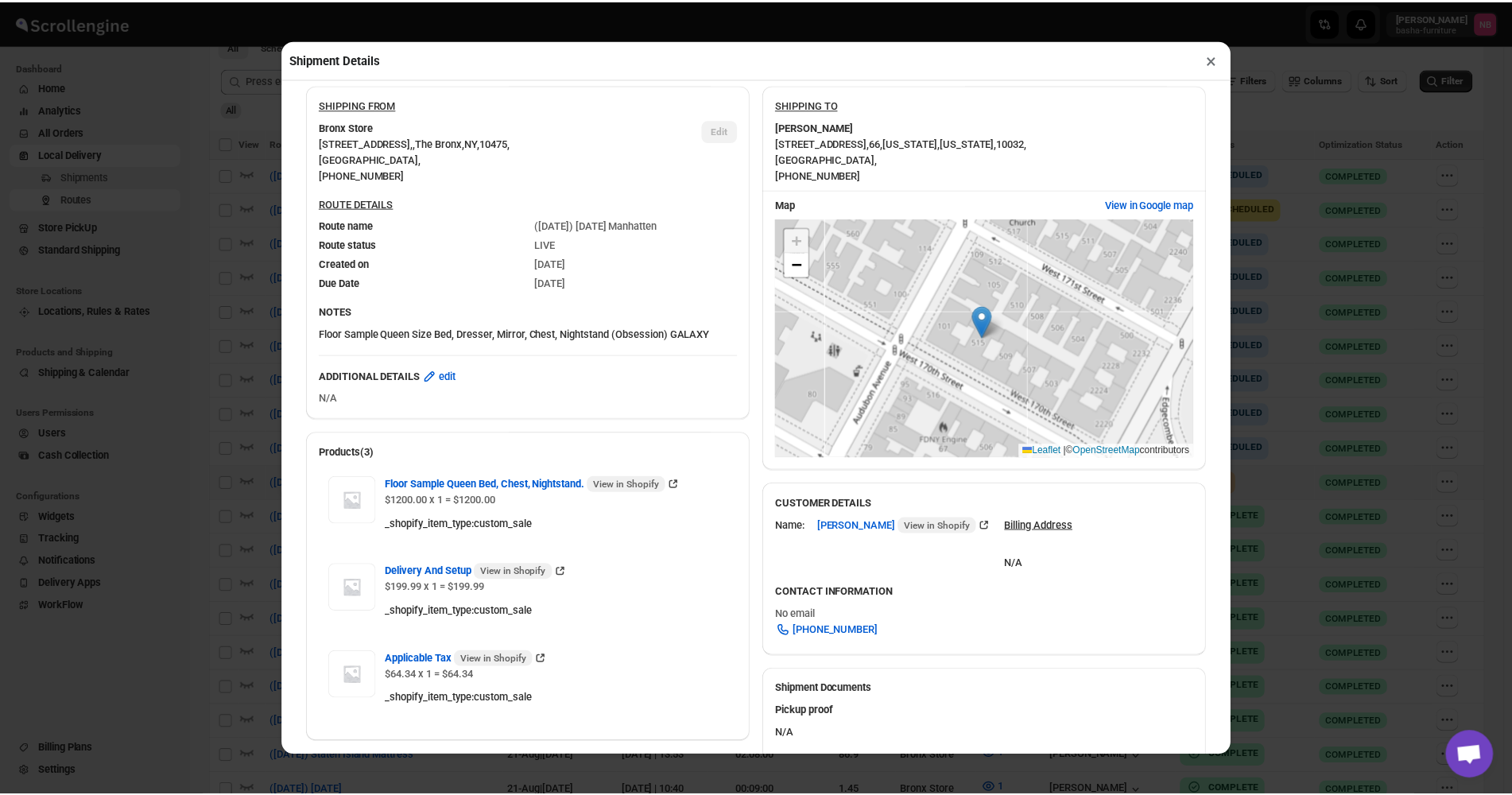
scroll to position [0, 0]
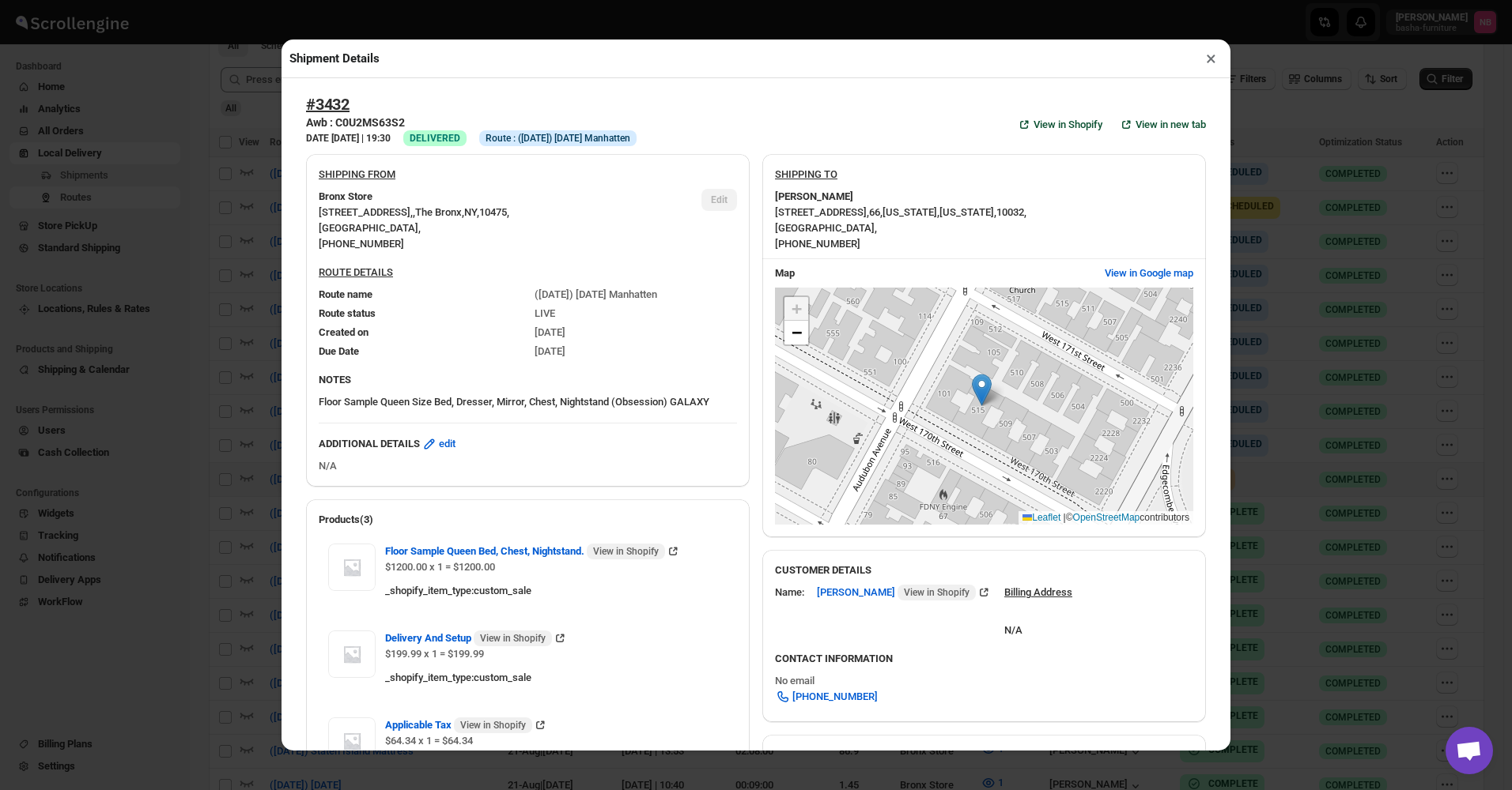
click at [1207, 66] on button "×" at bounding box center [1211, 58] width 23 height 22
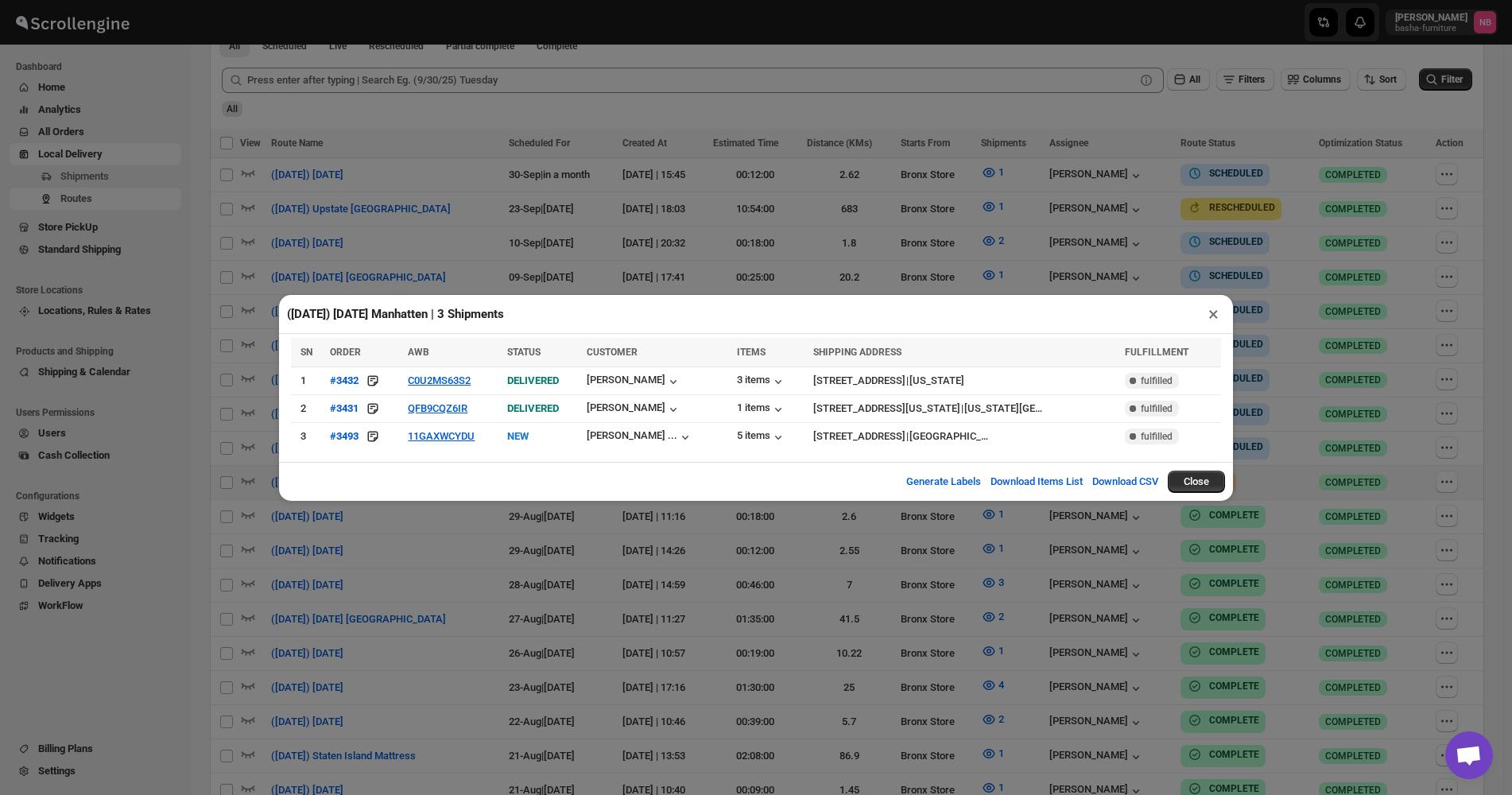
click at [1107, 221] on div "([DATE]) [DATE] Manhatten | 3 Shipments × SN ORDER AWB STATUS CUSTOMER ITEMS SH…" at bounding box center [756, 398] width 1512 height 795
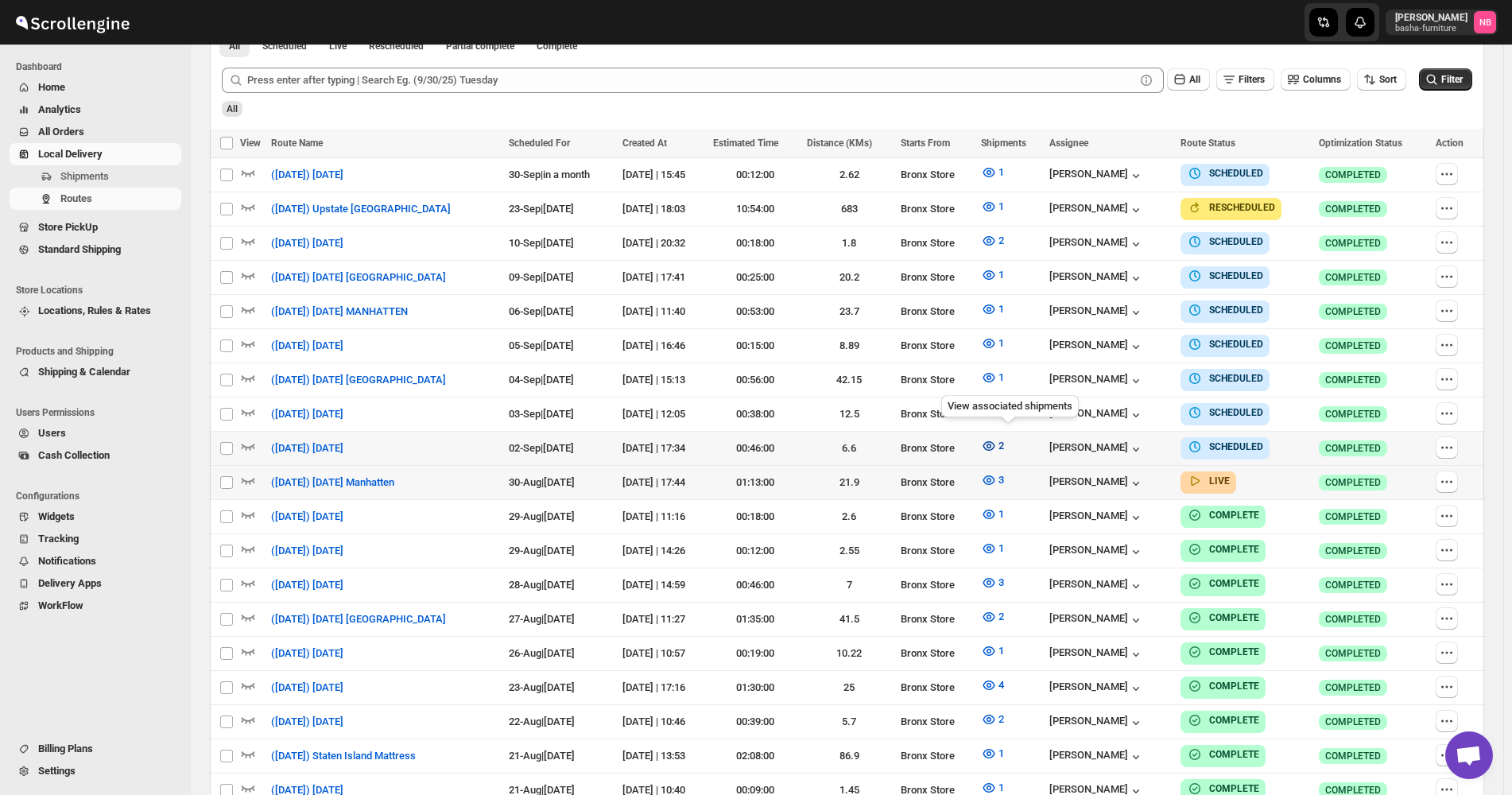
click at [997, 442] on icon "button" at bounding box center [989, 446] width 16 height 16
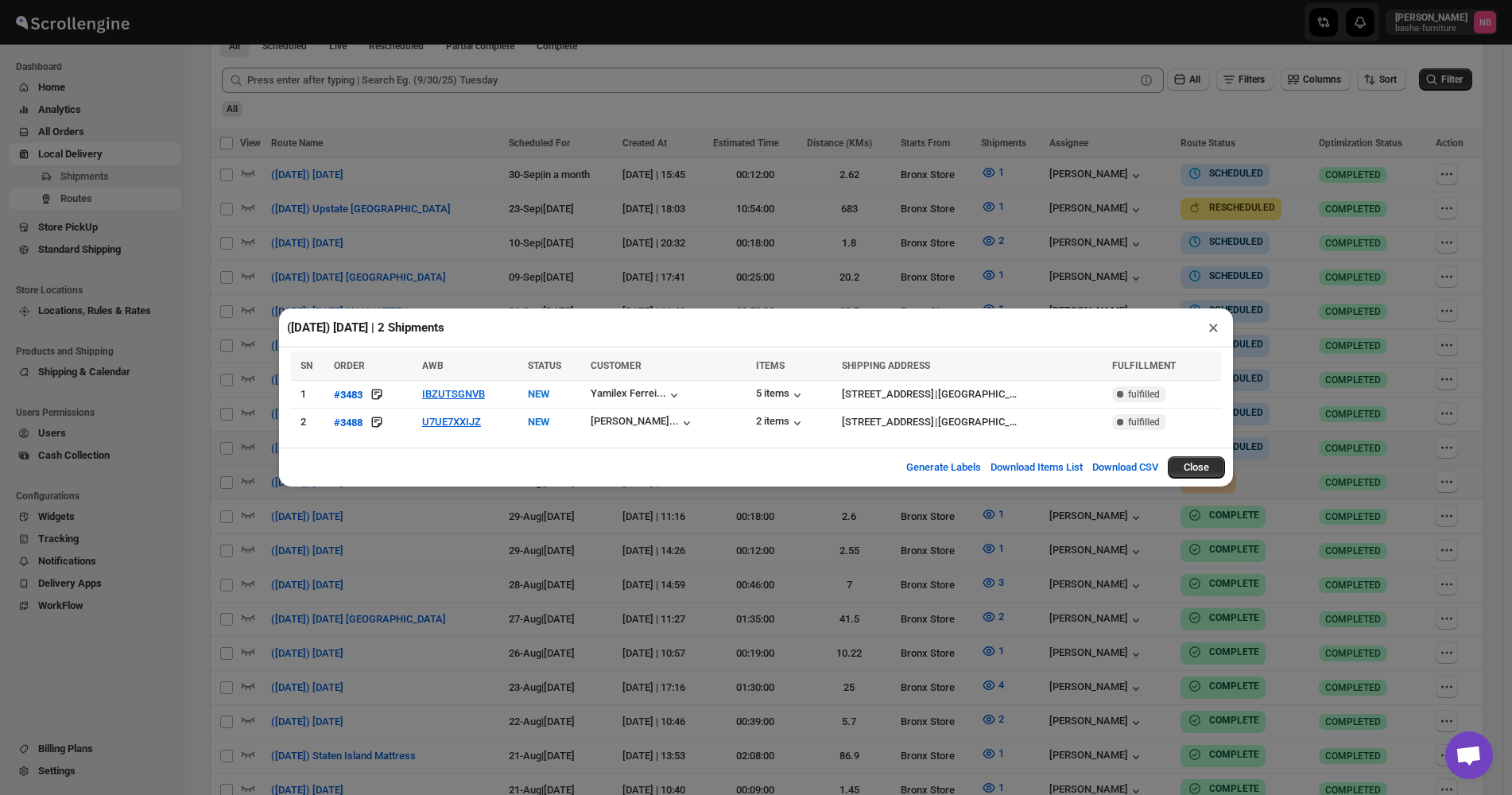
click at [688, 591] on div "([DATE]) [DATE] | 2 Shipments × SN ORDER AWB STATUS CUSTOMER ITEMS SHIPPING ADD…" at bounding box center [756, 398] width 1512 height 795
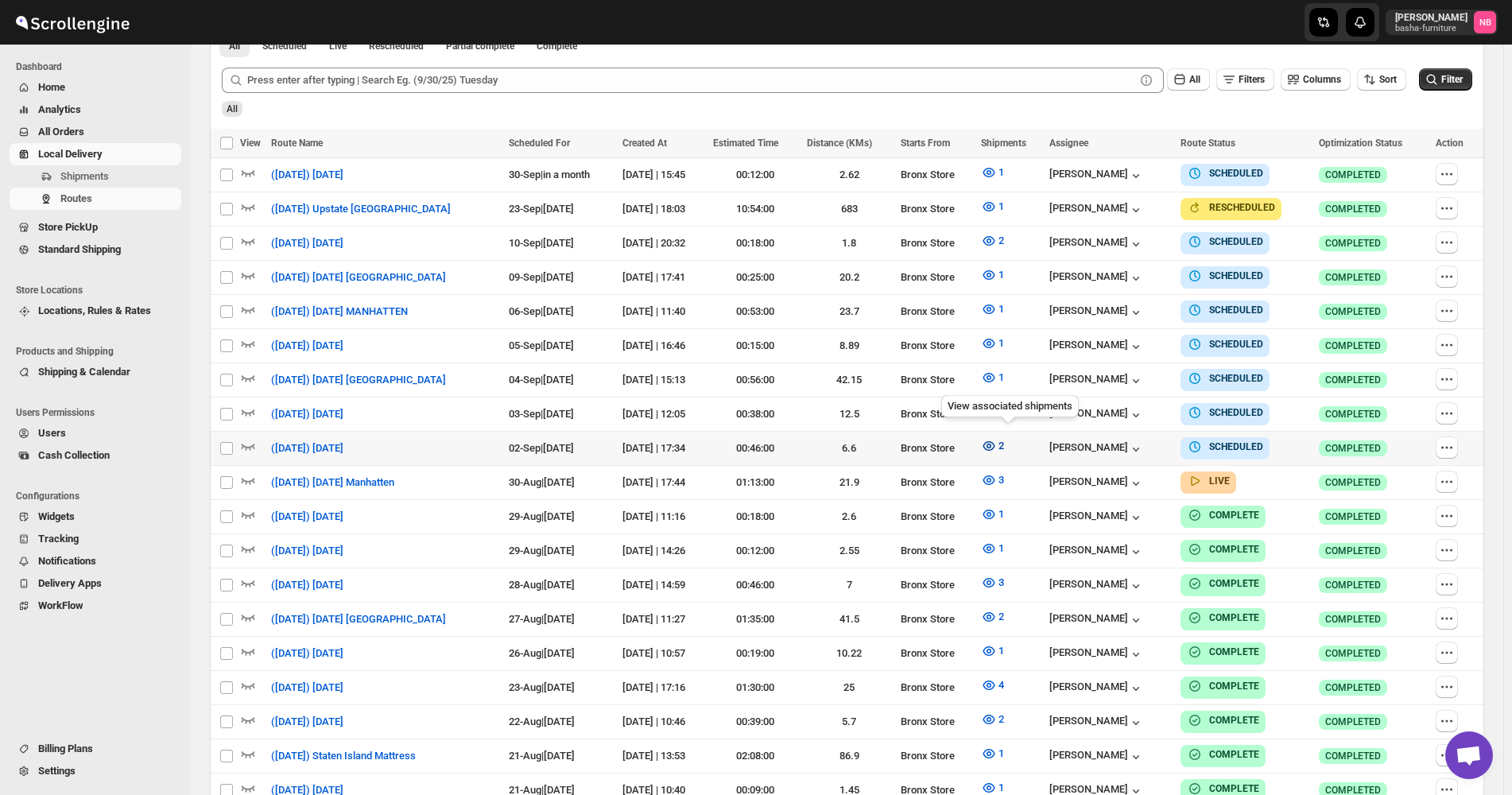
click at [1011, 434] on button "2" at bounding box center [992, 446] width 42 height 26
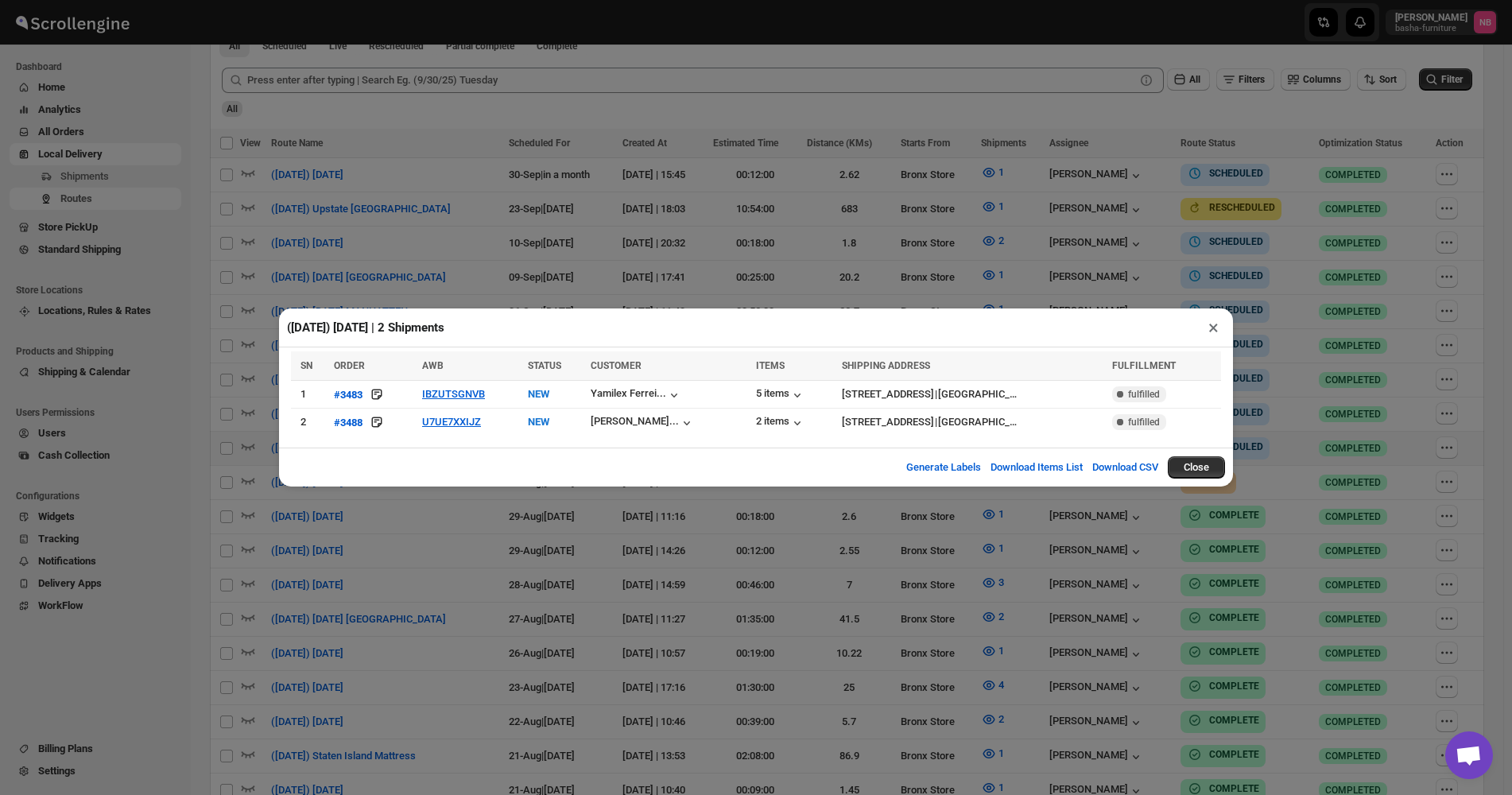
click at [546, 550] on div "([DATE]) [DATE] | 2 Shipments × SN ORDER AWB STATUS CUSTOMER ITEMS SHIPPING ADD…" at bounding box center [756, 398] width 1512 height 795
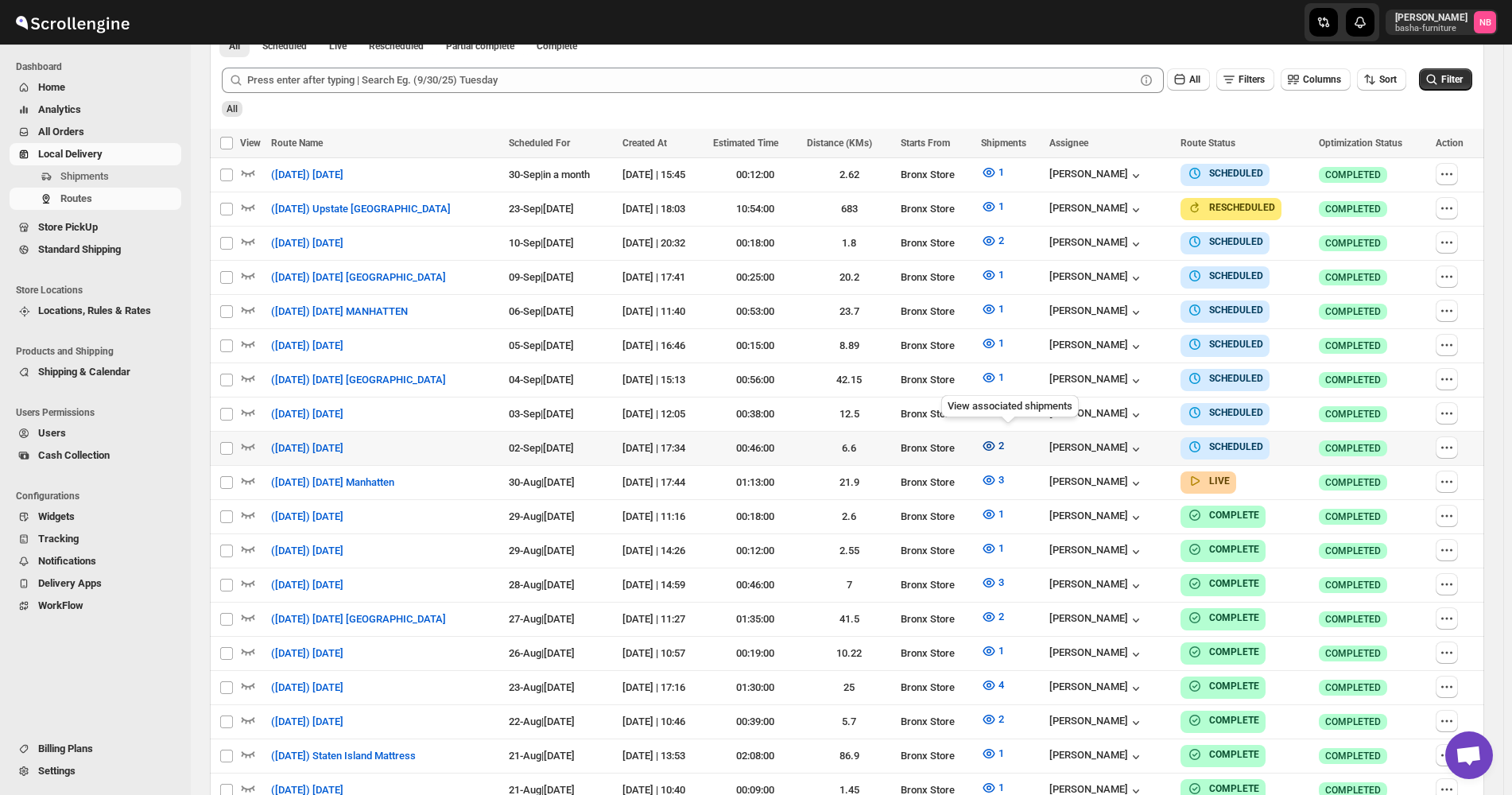
click at [1013, 443] on button "2" at bounding box center [992, 446] width 42 height 26
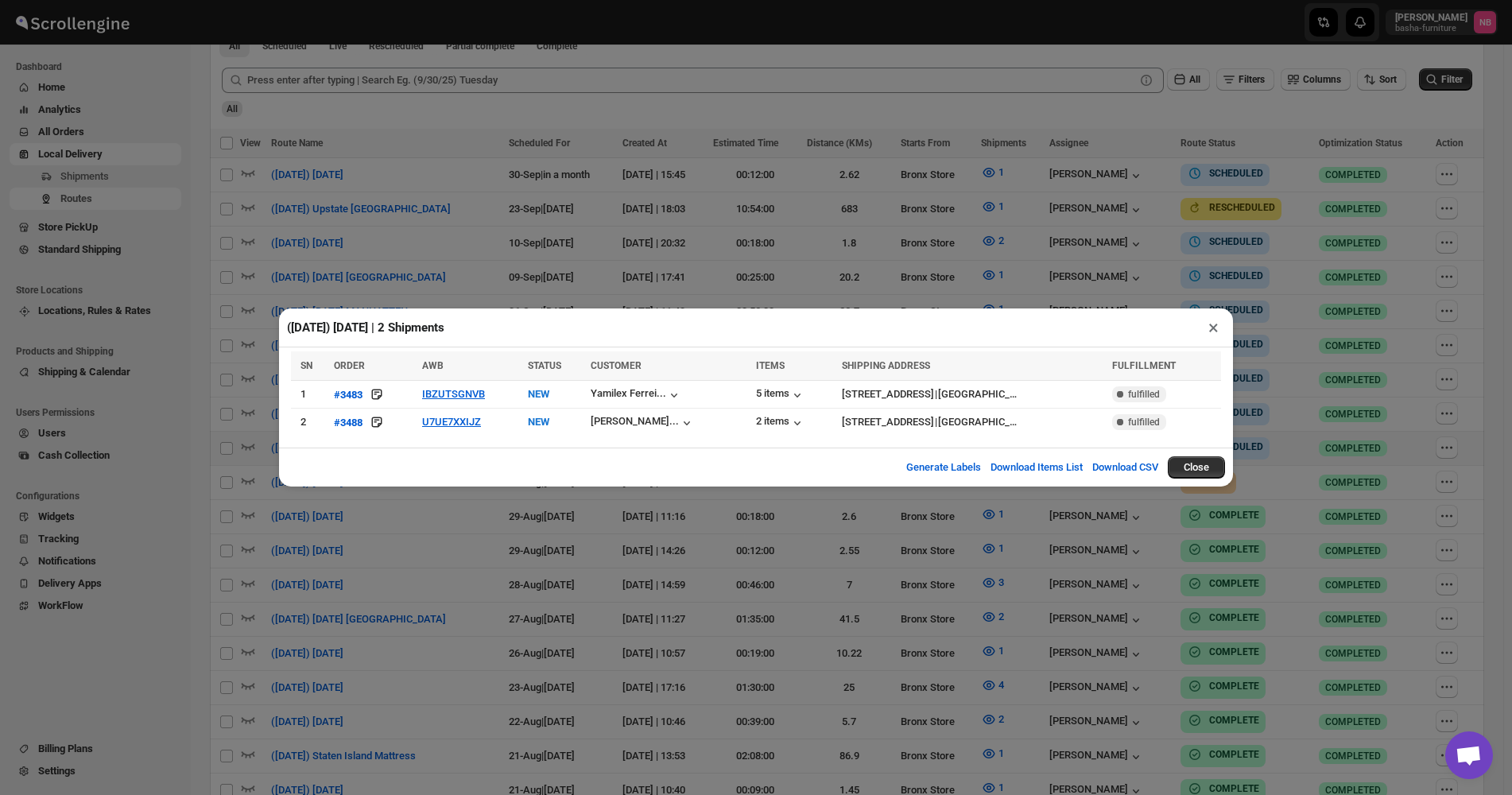
click at [406, 514] on div "([DATE]) [DATE] | 2 Shipments × SN ORDER AWB STATUS CUSTOMER ITEMS SHIPPING ADD…" at bounding box center [756, 398] width 1512 height 795
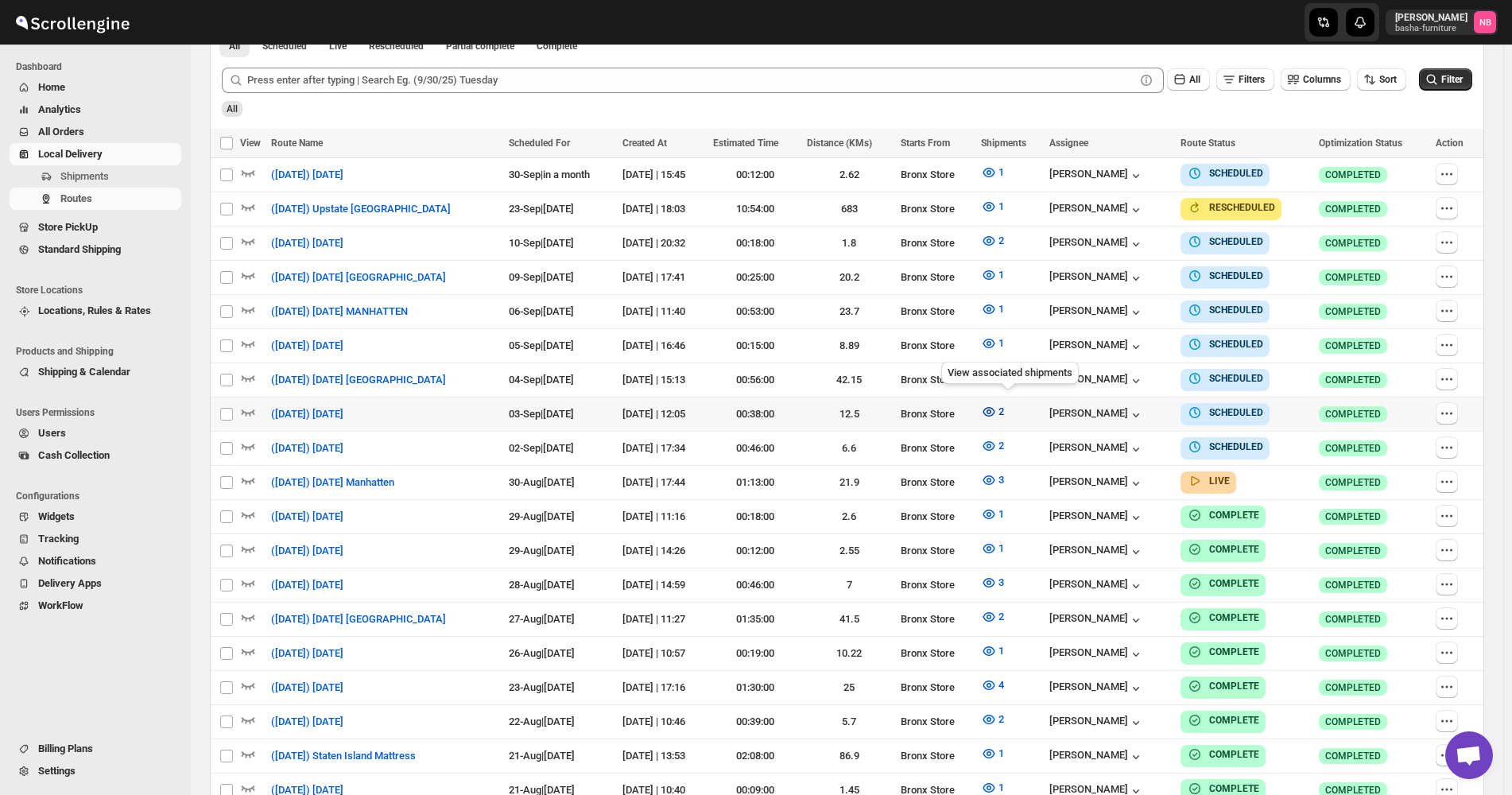
click at [991, 410] on icon "button" at bounding box center [989, 412] width 5 height 5
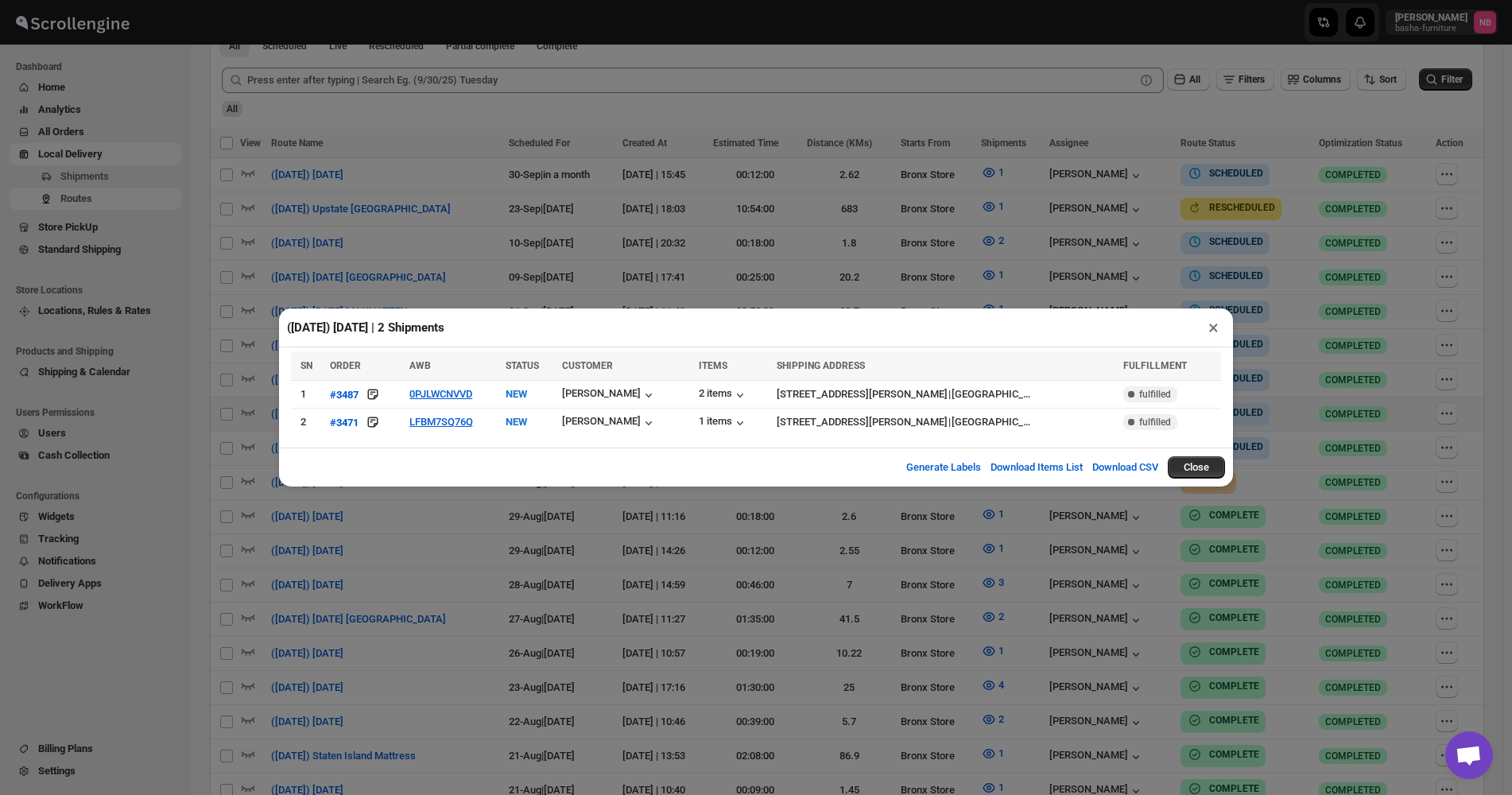
click at [684, 571] on div "([DATE]) [DATE] | 2 Shipments × SN ORDER AWB STATUS CUSTOMER ITEMS SHIPPING ADD…" at bounding box center [756, 398] width 1512 height 795
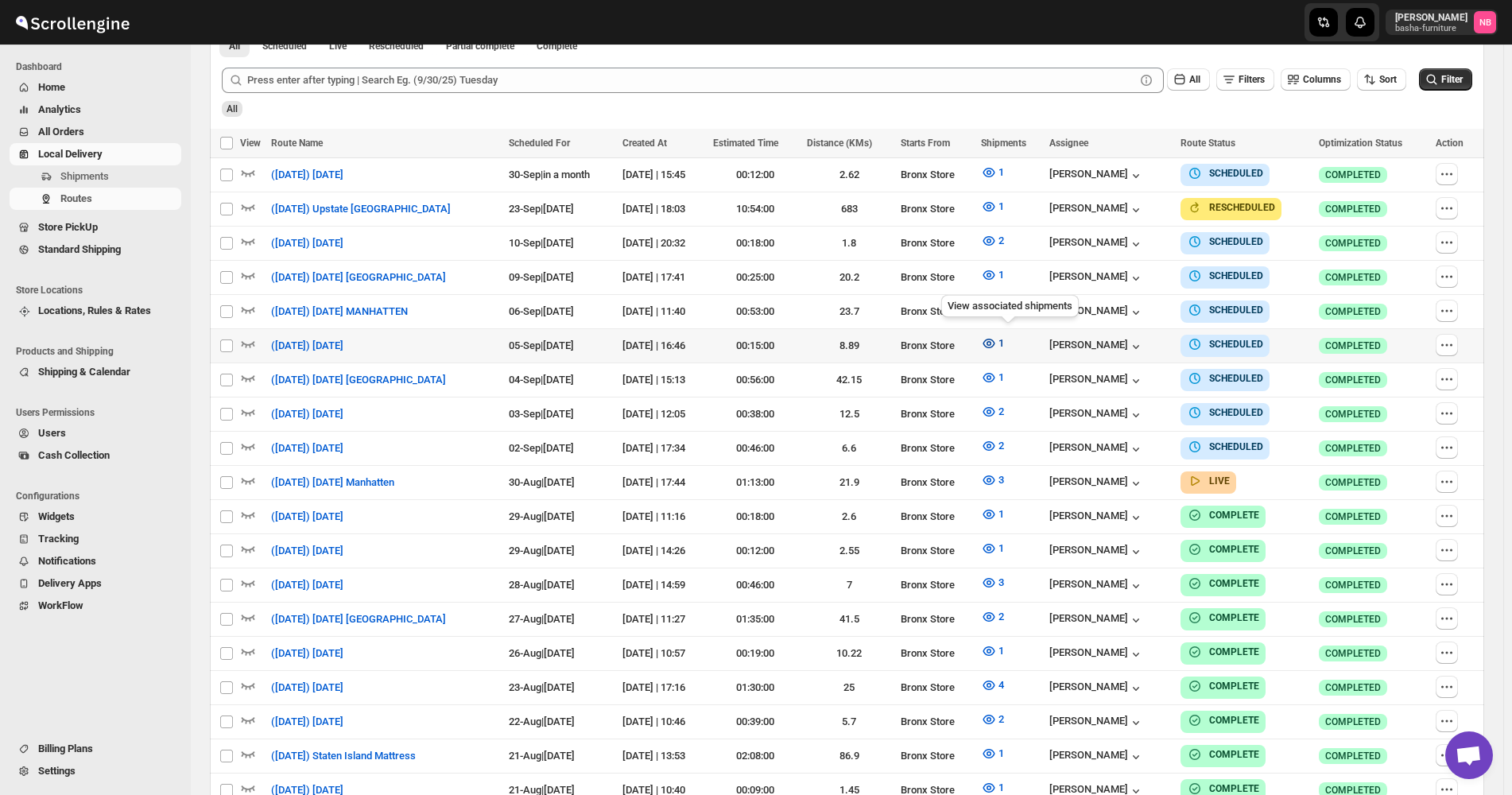
click at [1004, 340] on span "1" at bounding box center [1001, 343] width 6 height 11
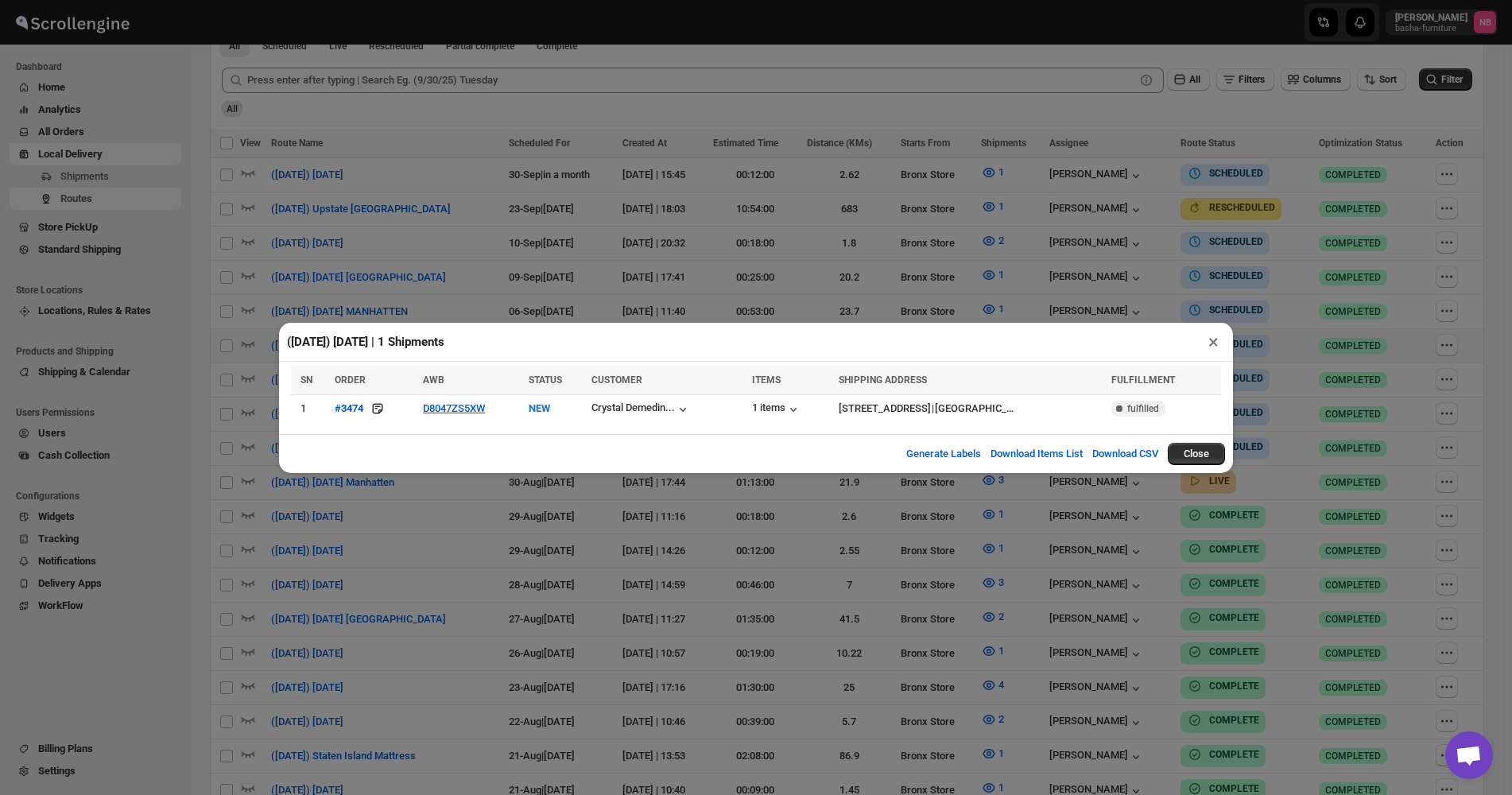
click at [576, 522] on div "([DATE]) [DATE] | 1 Shipments × SN ORDER AWB STATUS CUSTOMER ITEMS SHIPPING ADD…" at bounding box center [756, 398] width 1512 height 795
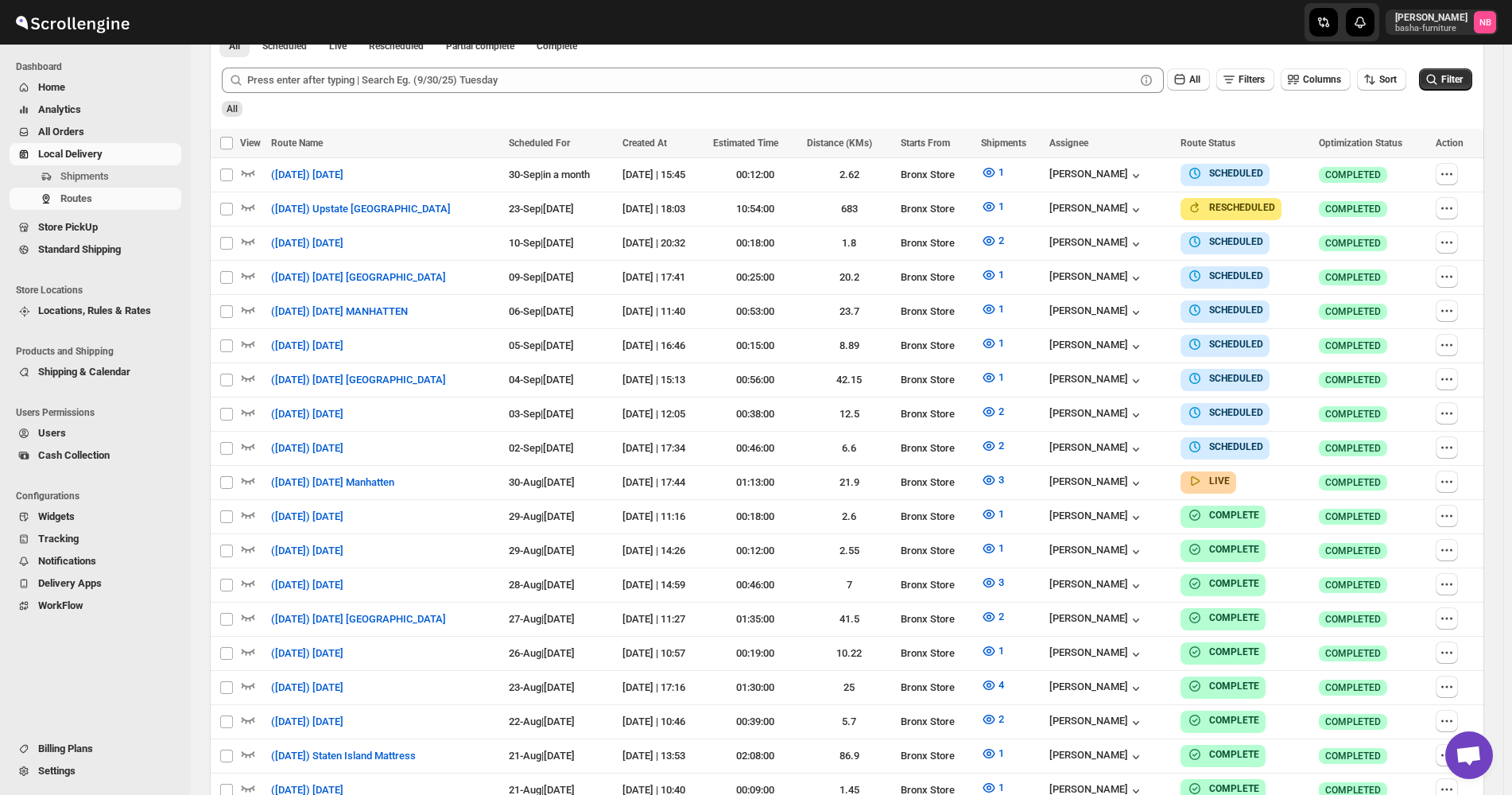
click at [74, 136] on span "All Orders" at bounding box center [61, 132] width 46 height 11
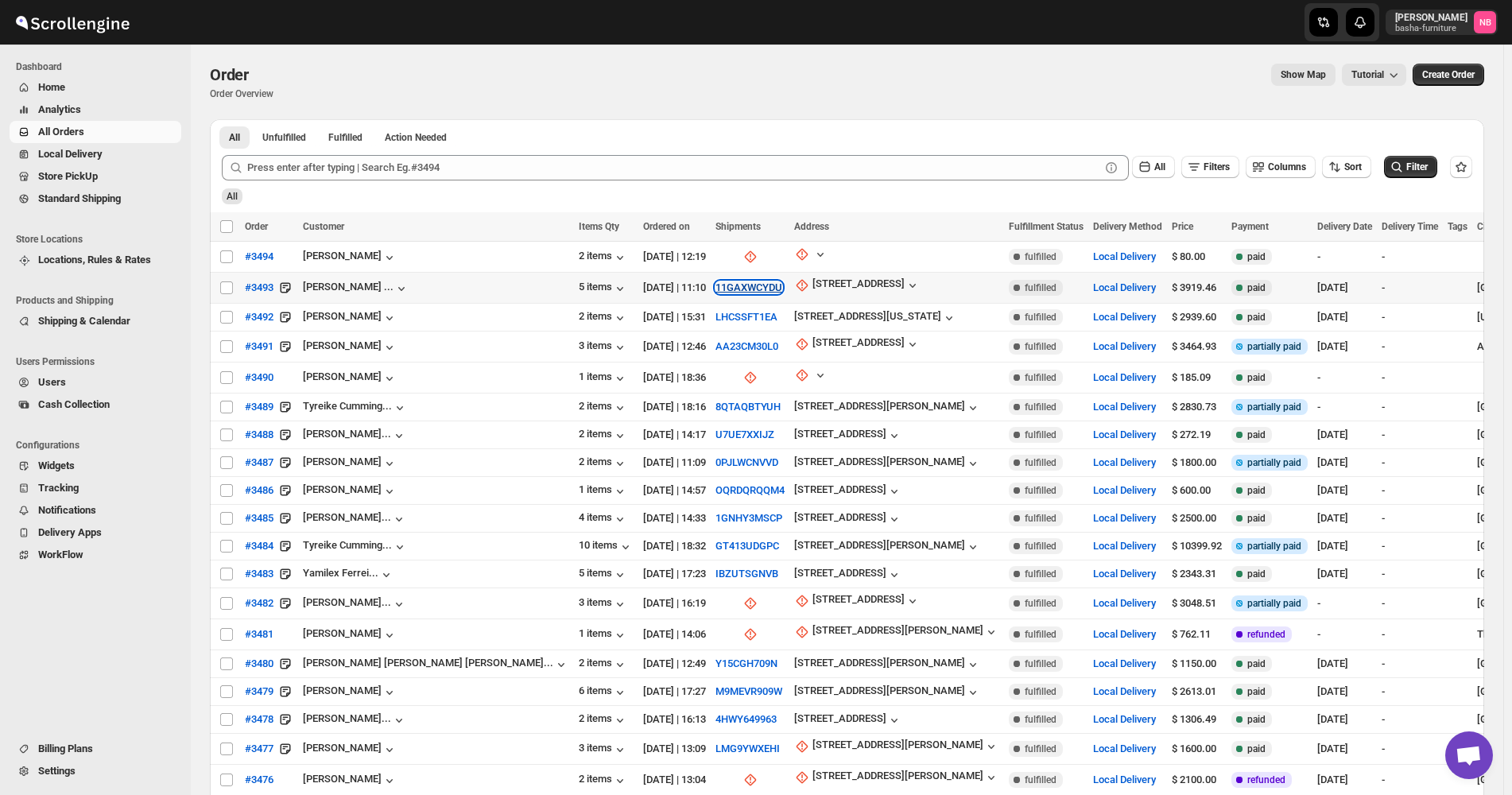
click at [715, 286] on button "11GAXWCYDU" at bounding box center [749, 288] width 67 height 11
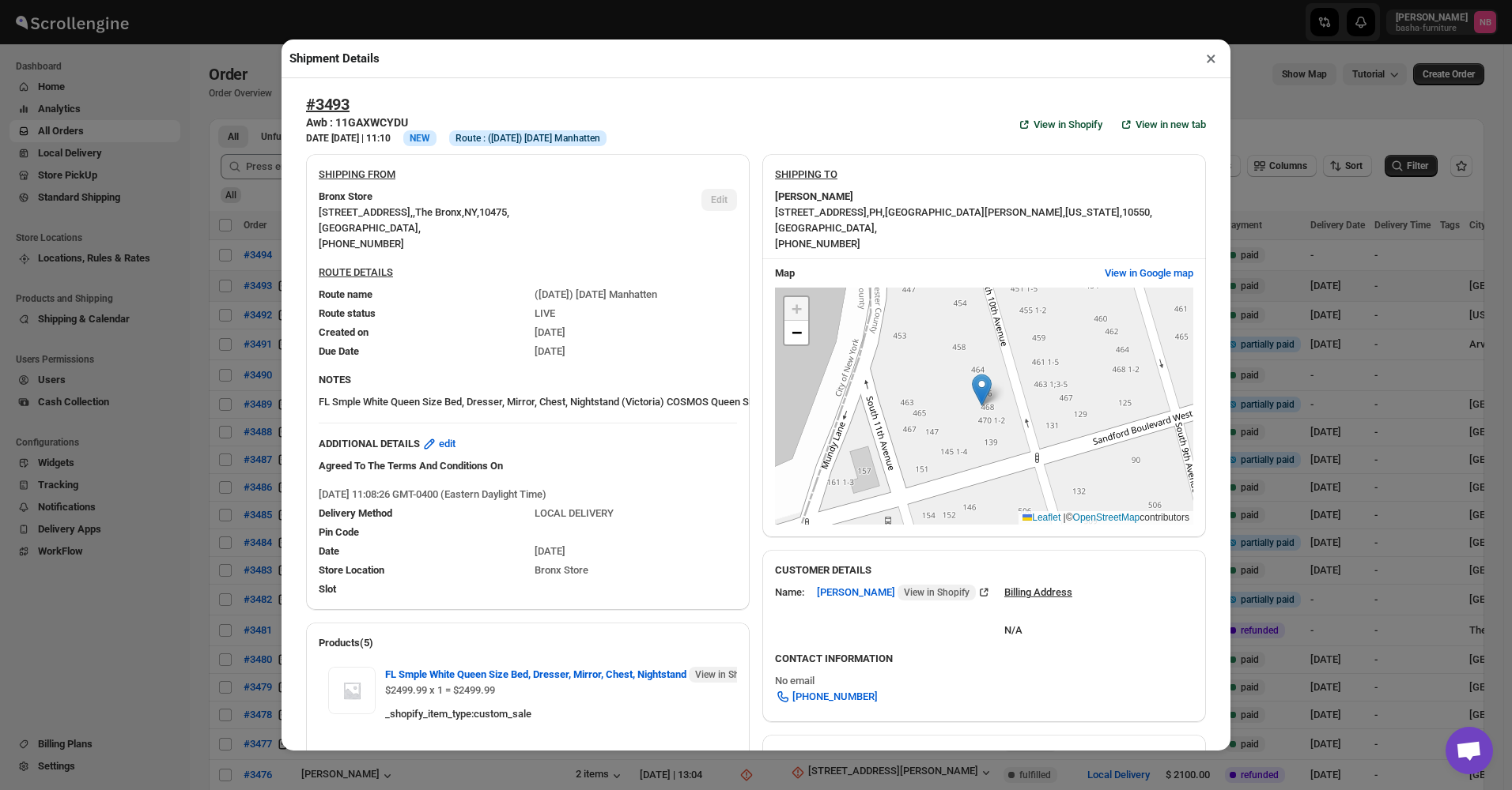
click at [253, 326] on div "Shipment Details × #3493 Awb : 11GAXWCYDU DATE [DATE] | 11:10 Info NEW Info Rou…" at bounding box center [756, 395] width 1512 height 790
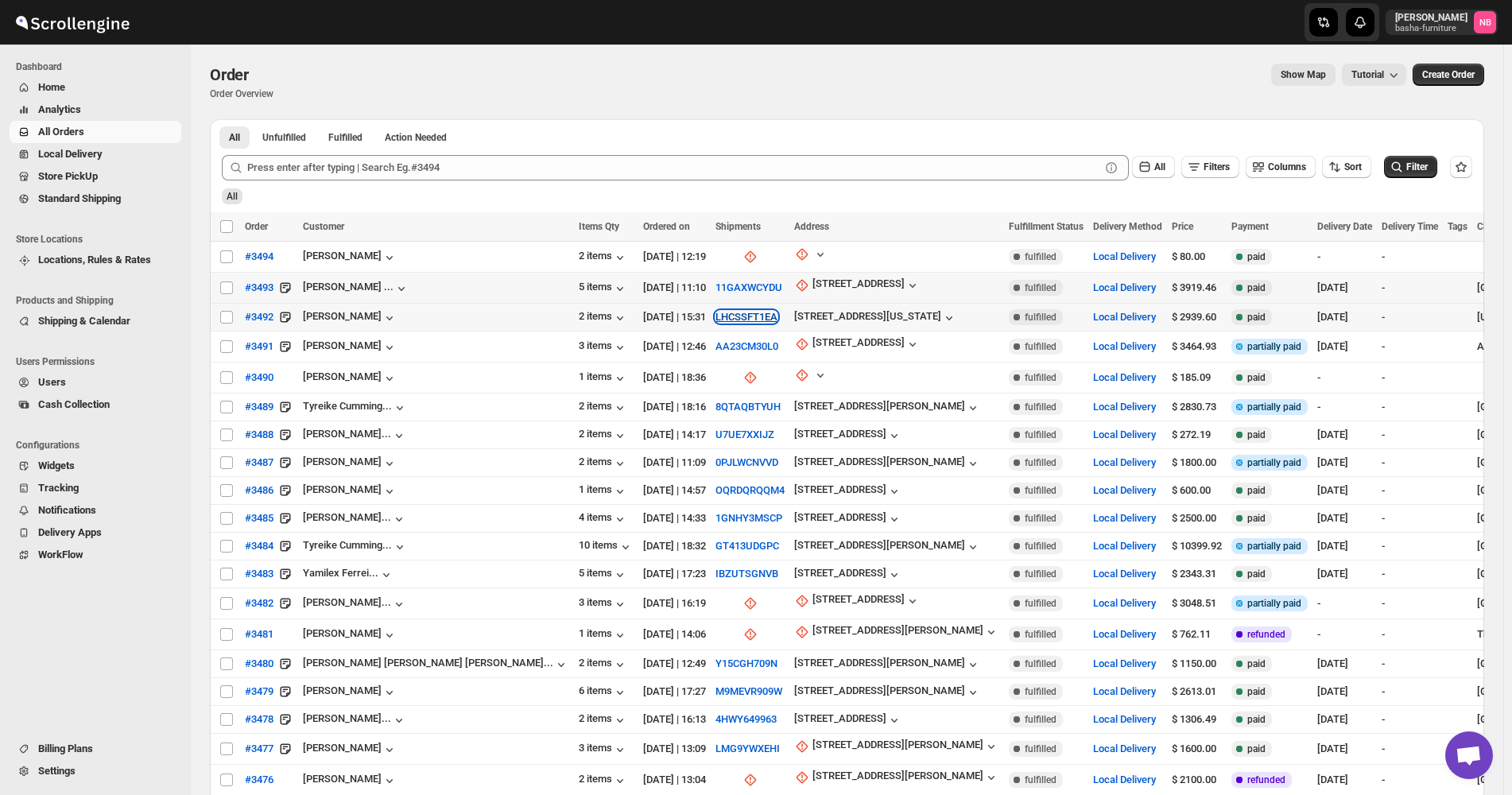
click at [715, 315] on button "LHCSSFT1EA" at bounding box center [746, 316] width 62 height 11
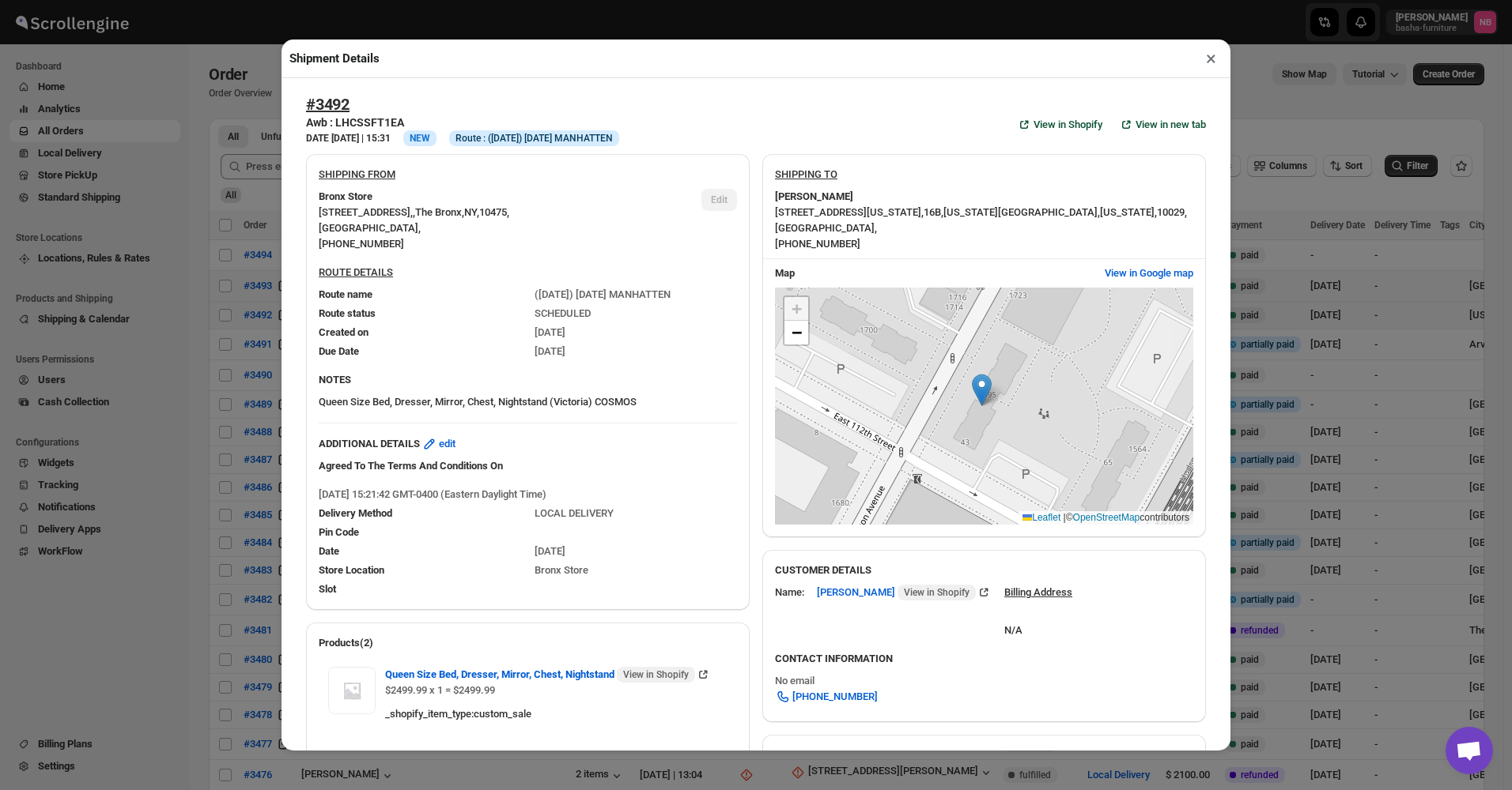
click at [237, 328] on div "Shipment Details × #3492 Awb : LHCSSFT1EA DATE [DATE] | 15:31 Info NEW Info Rou…" at bounding box center [756, 395] width 1512 height 790
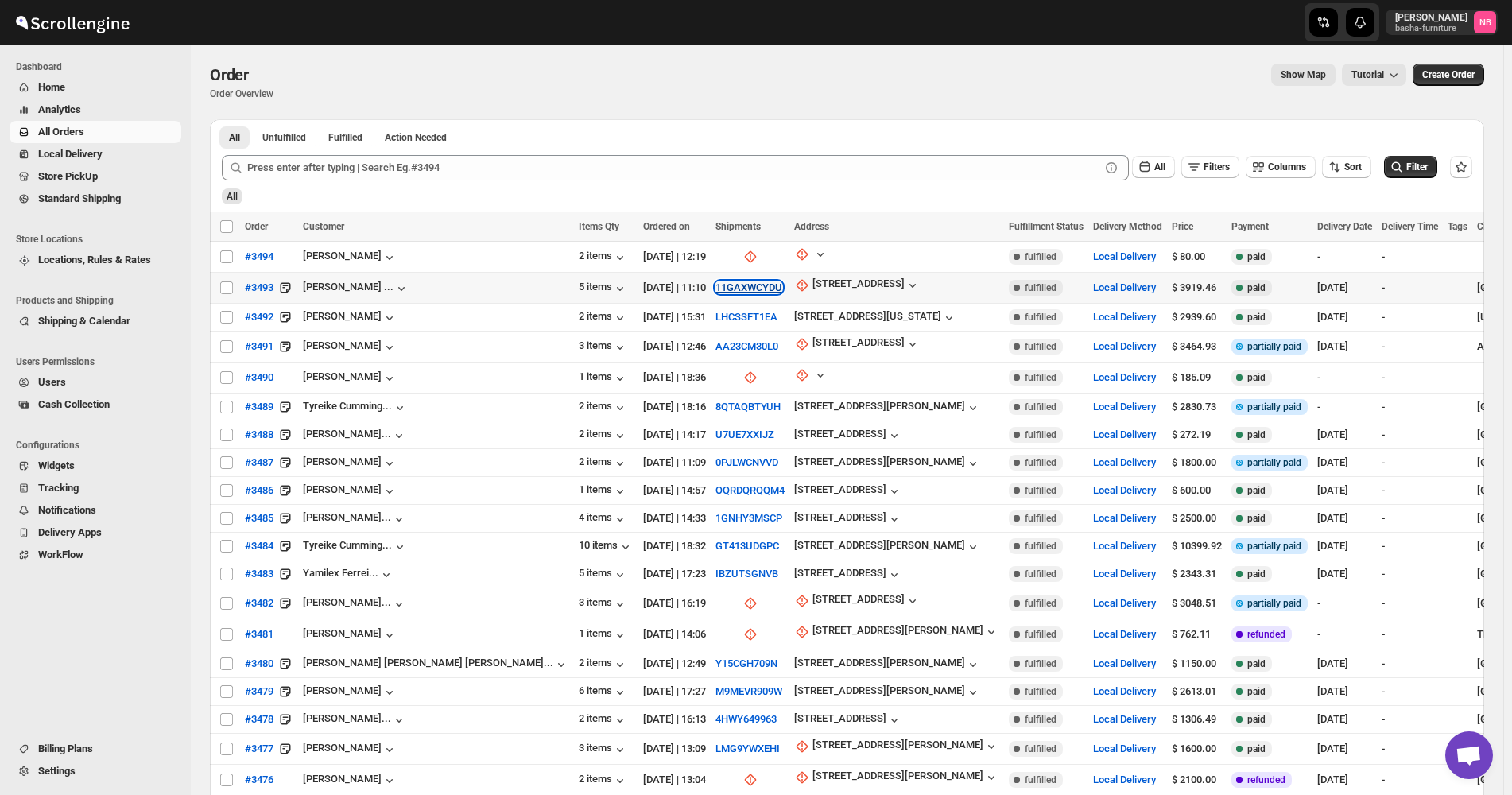
click at [715, 290] on button "11GAXWCYDU" at bounding box center [749, 288] width 67 height 11
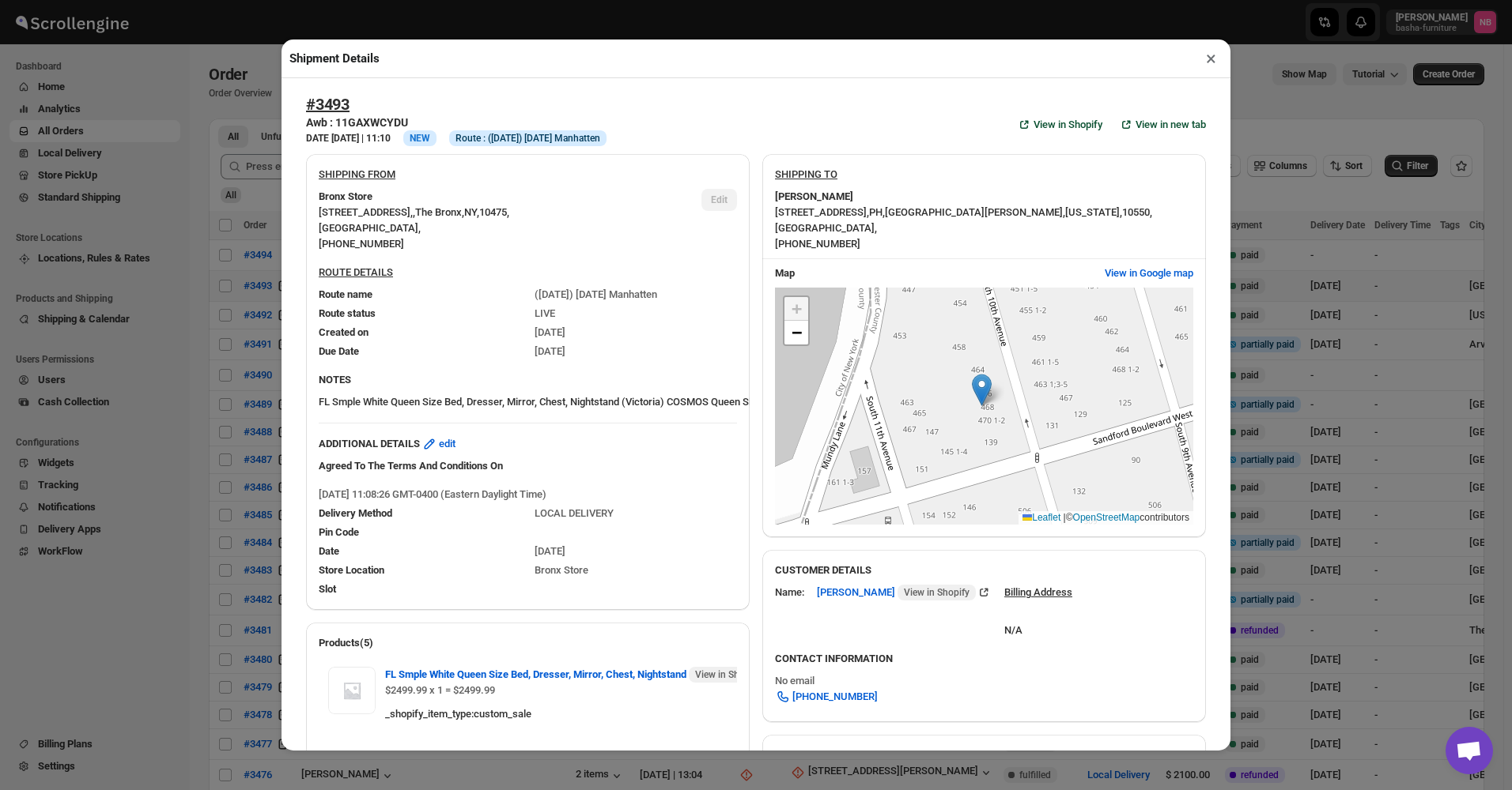
click at [251, 319] on div "Shipment Details × #3493 Awb : 11GAXWCYDU DATE [DATE] | 11:10 Info NEW Info Rou…" at bounding box center [756, 395] width 1512 height 790
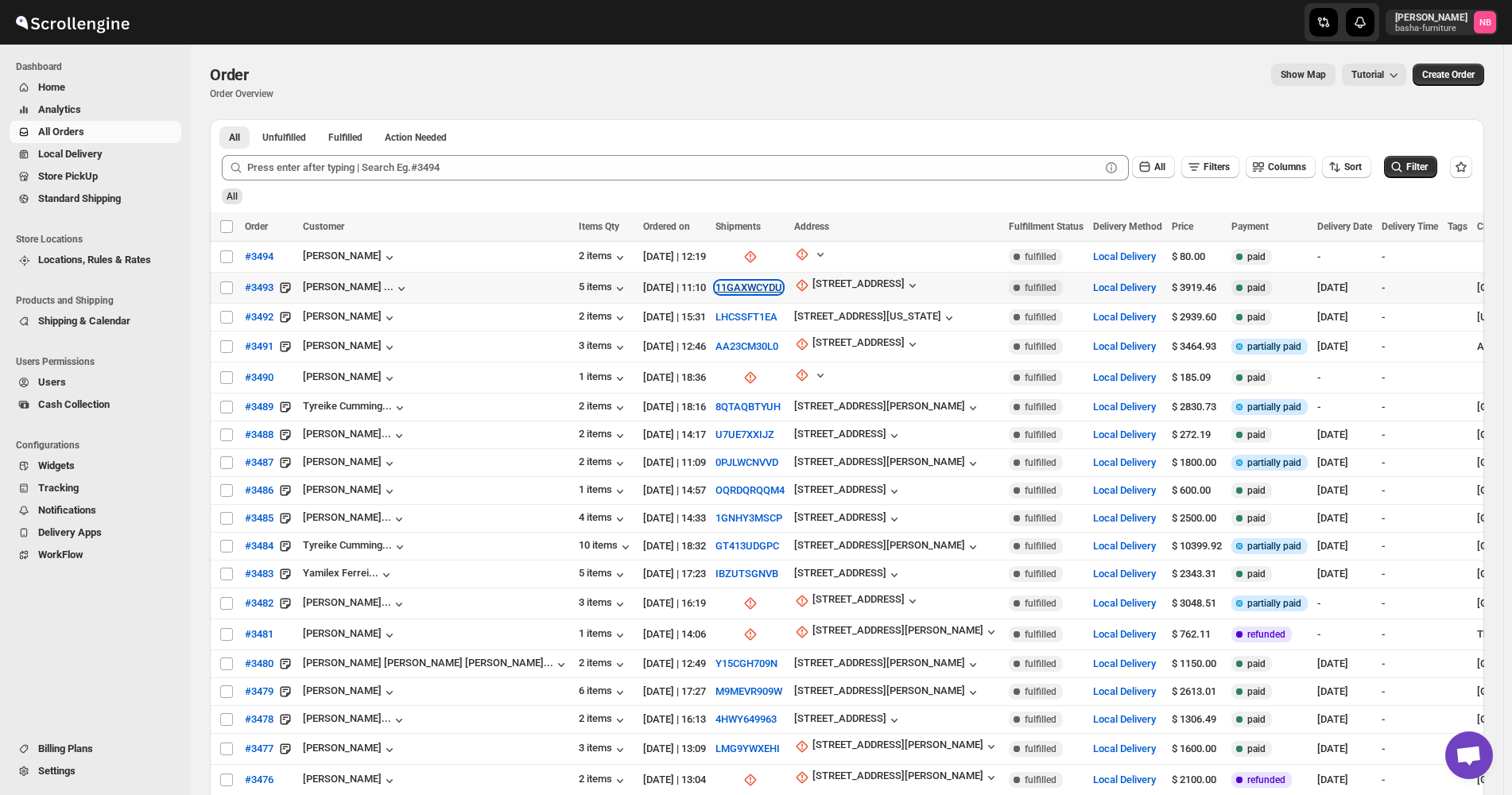
click at [715, 283] on button "11GAXWCYDU" at bounding box center [749, 288] width 67 height 11
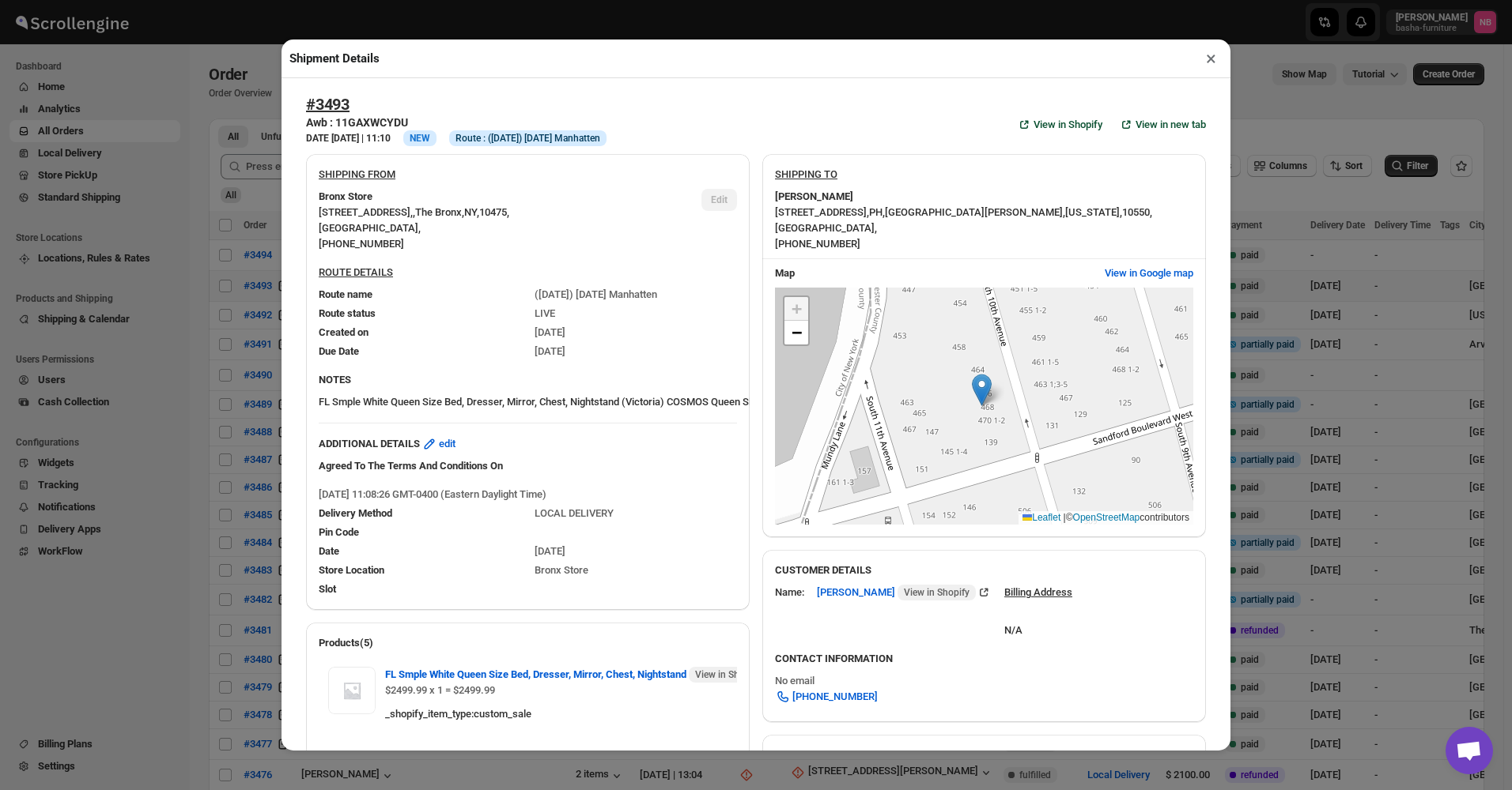
click at [1363, 370] on div "Shipment Details × #3493 Awb : 11GAXWCYDU DATE [DATE] | 11:10 Info NEW Info Rou…" at bounding box center [756, 395] width 1512 height 790
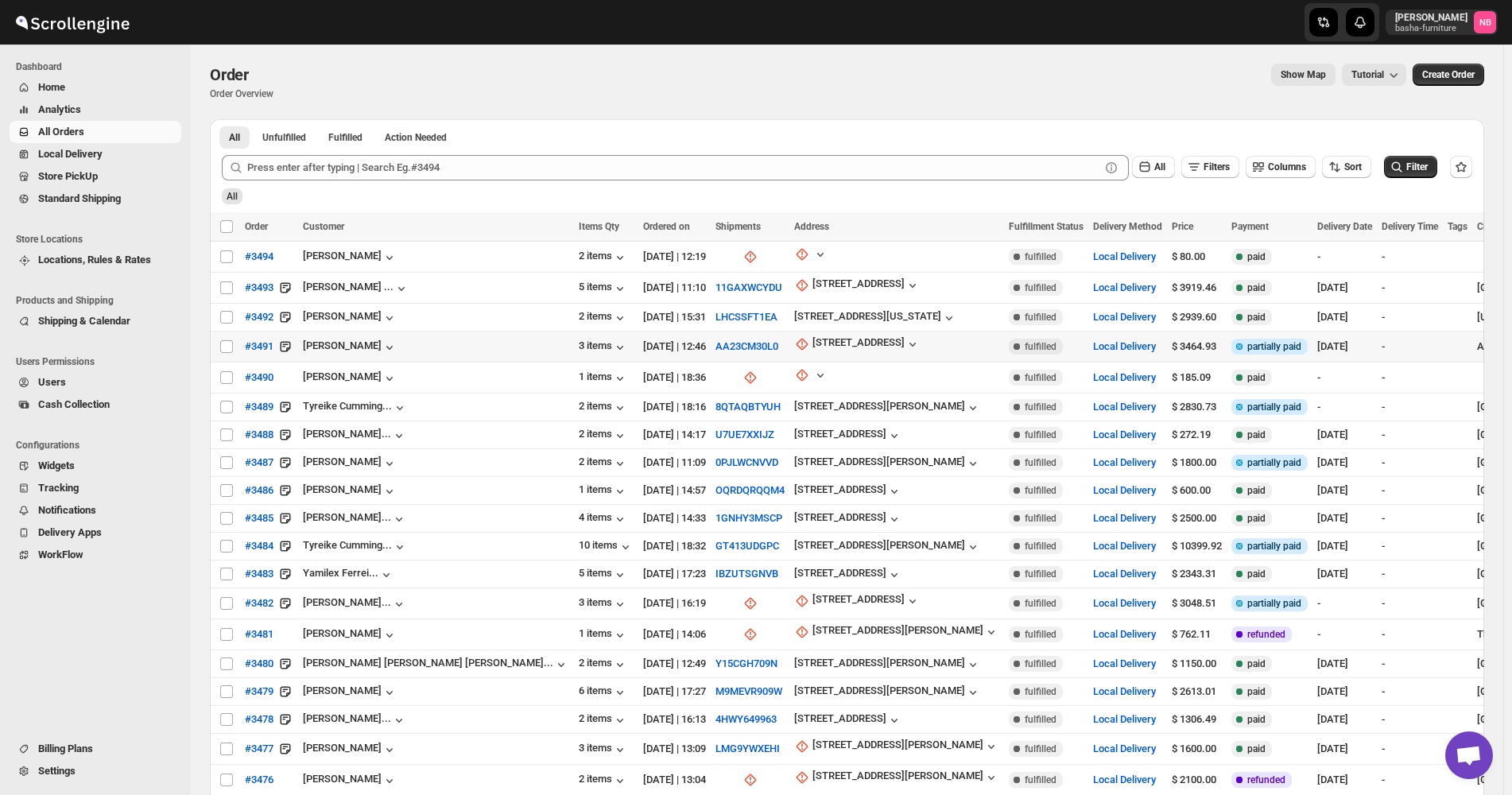
click at [715, 352] on div "AA23CM30L0" at bounding box center [750, 347] width 69 height 16
click at [715, 347] on button "AA23CM30L0" at bounding box center [747, 346] width 63 height 11
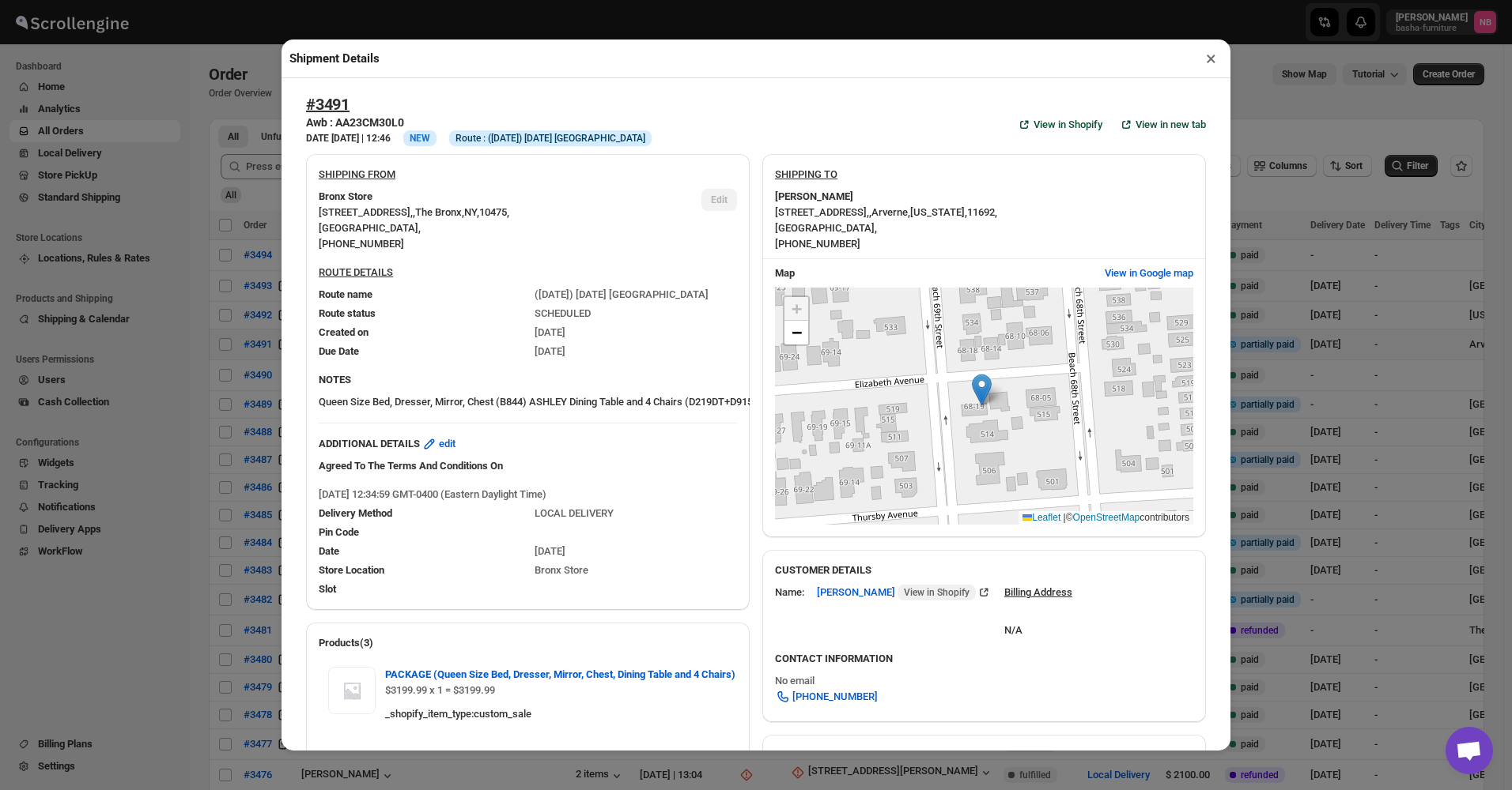
click at [247, 328] on div "Shipment Details × #3491 Awb : AA23CM30L0 DATE [DATE] | 12:46 Info NEW Info Rou…" at bounding box center [756, 395] width 1512 height 790
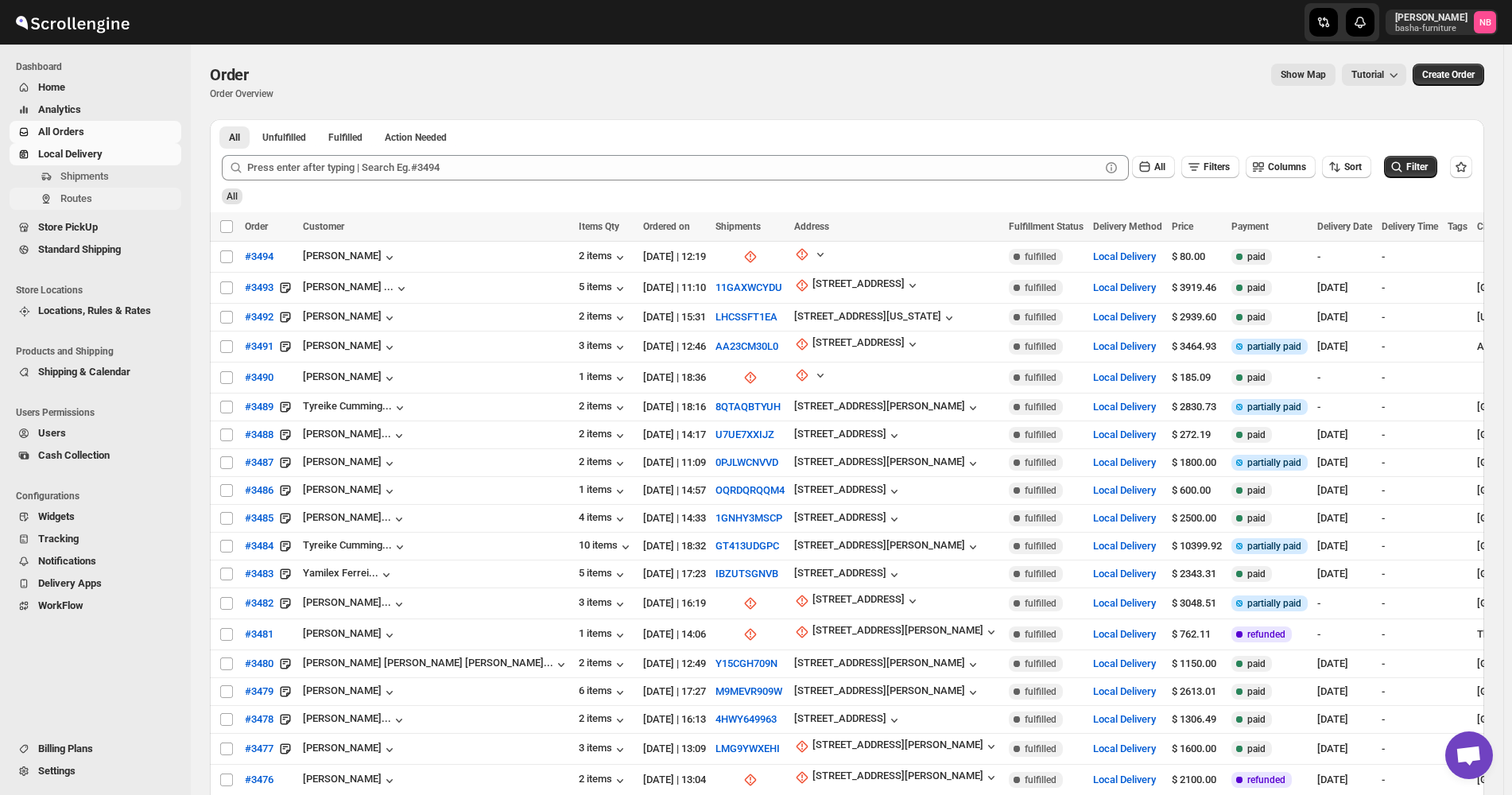
click at [107, 197] on span "Routes" at bounding box center [118, 199] width 117 height 16
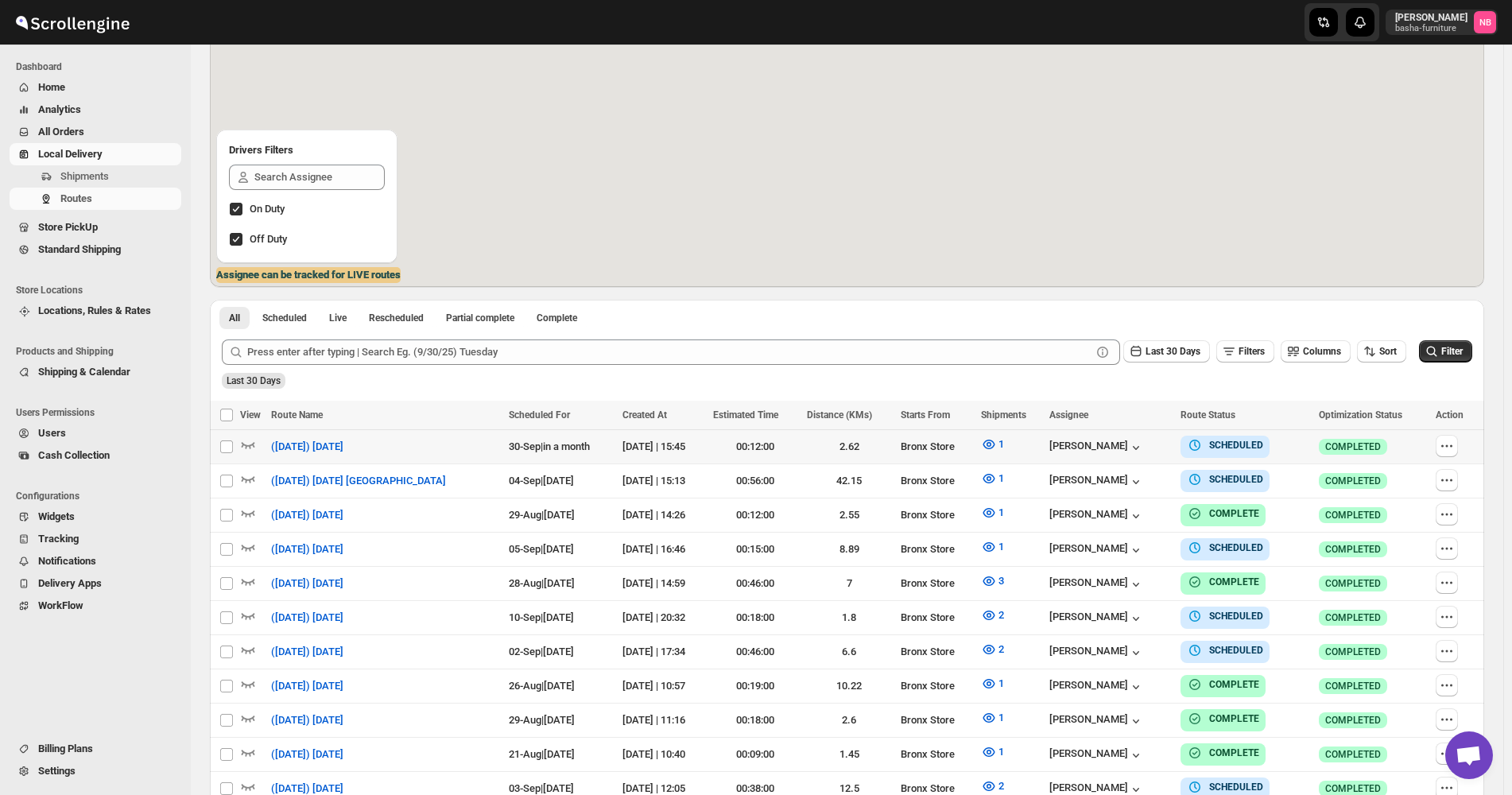
scroll to position [239, 0]
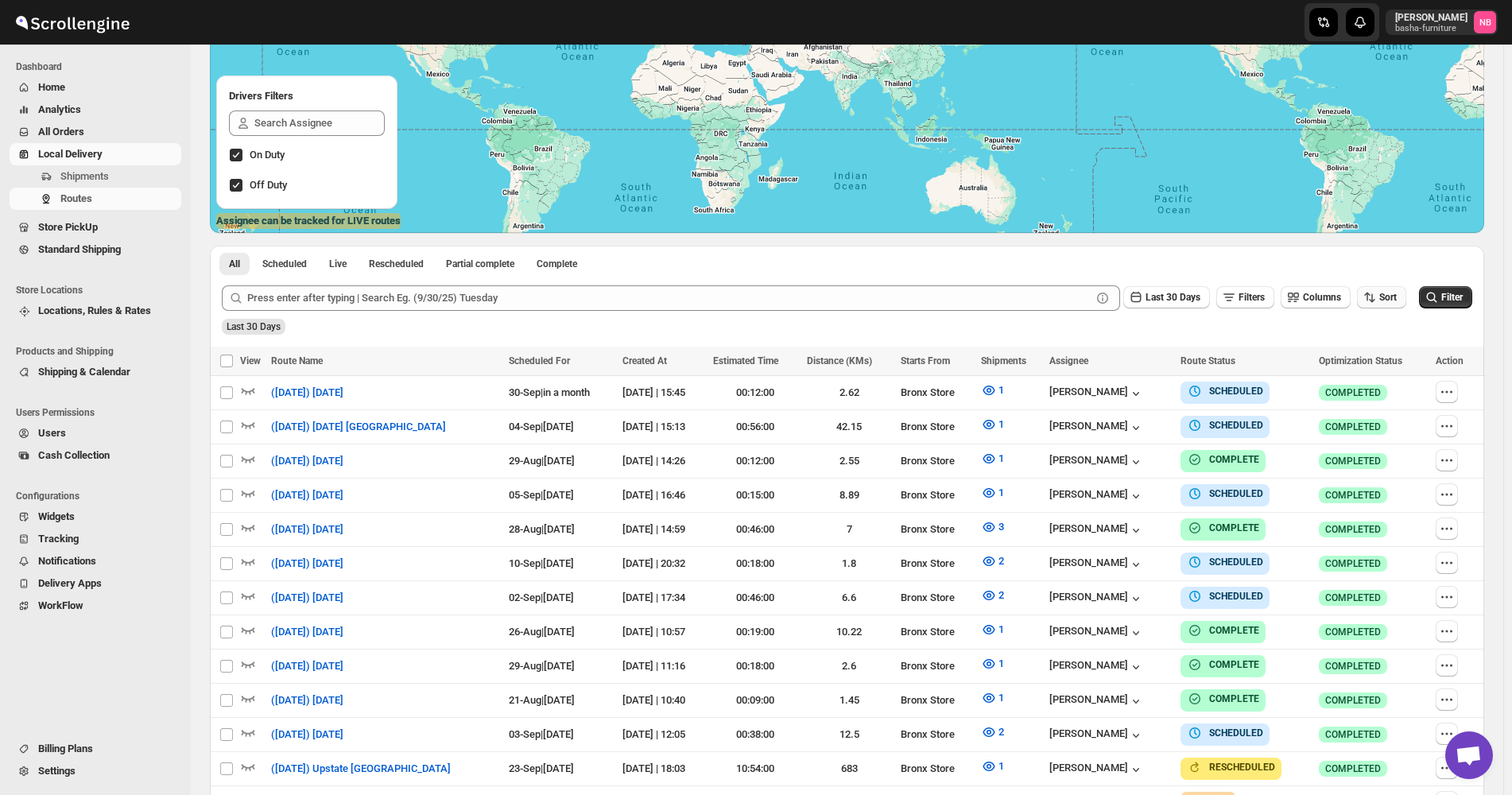
click at [1397, 295] on span "Sort" at bounding box center [1388, 297] width 17 height 11
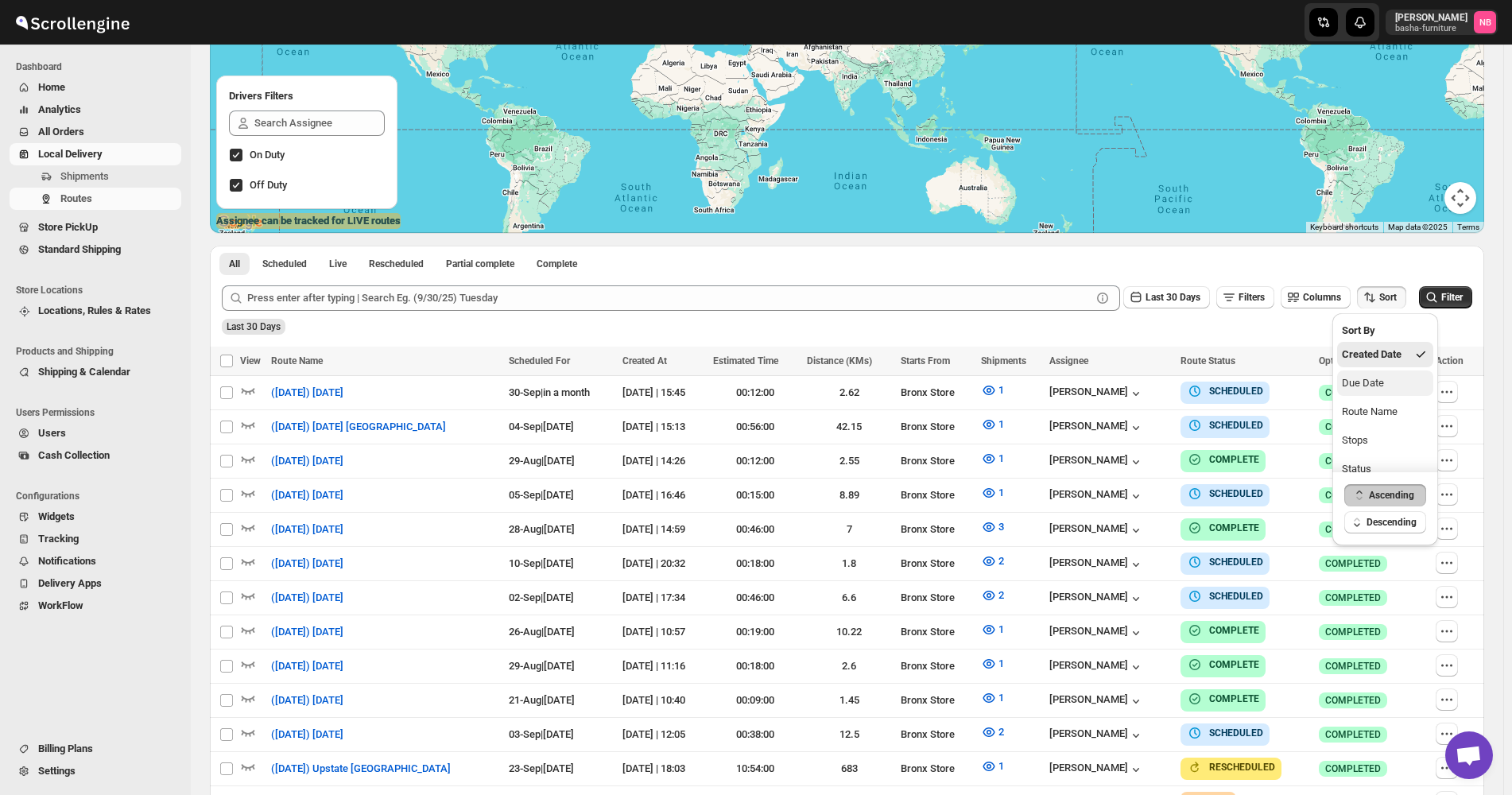
click at [1375, 376] on div "Due Date" at bounding box center [1363, 383] width 42 height 16
click at [1167, 295] on span "Last 30 Days" at bounding box center [1172, 297] width 54 height 11
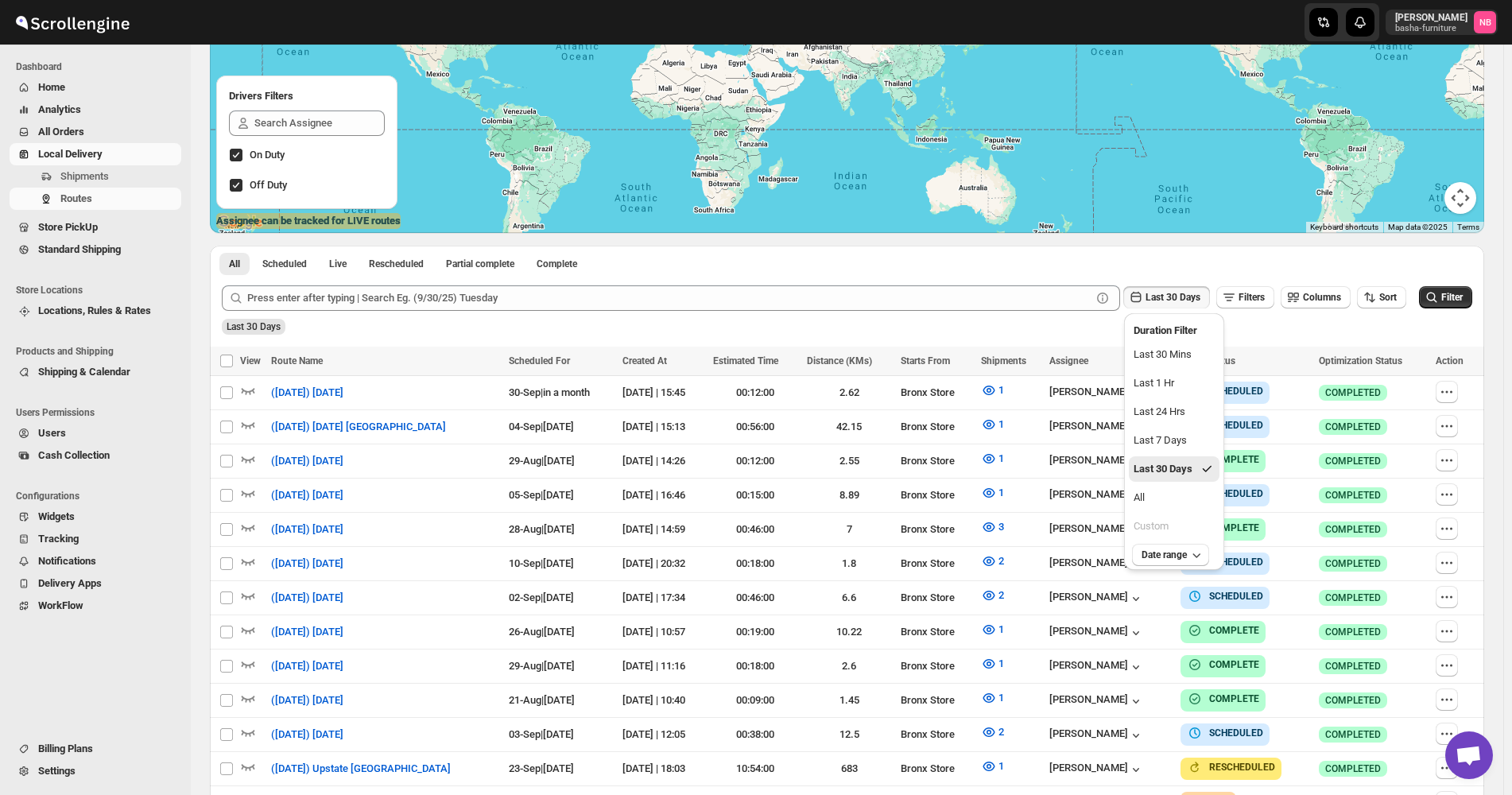
drag, startPoint x: 1147, startPoint y: 503, endPoint x: 1322, endPoint y: 369, distance: 220.4
click at [1147, 504] on button "All" at bounding box center [1174, 498] width 91 height 26
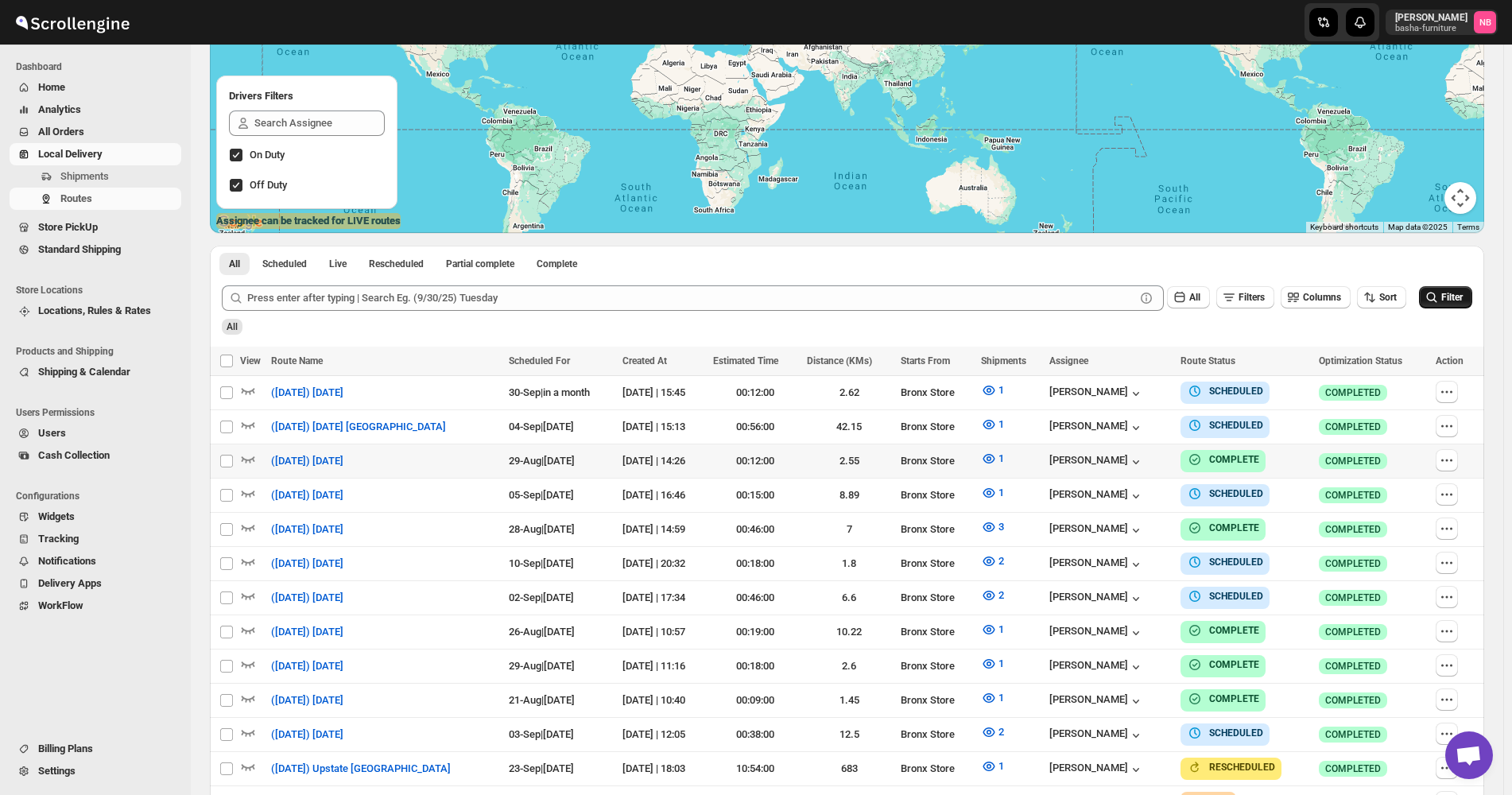
click at [1433, 295] on icon "submit" at bounding box center [1432, 297] width 16 height 16
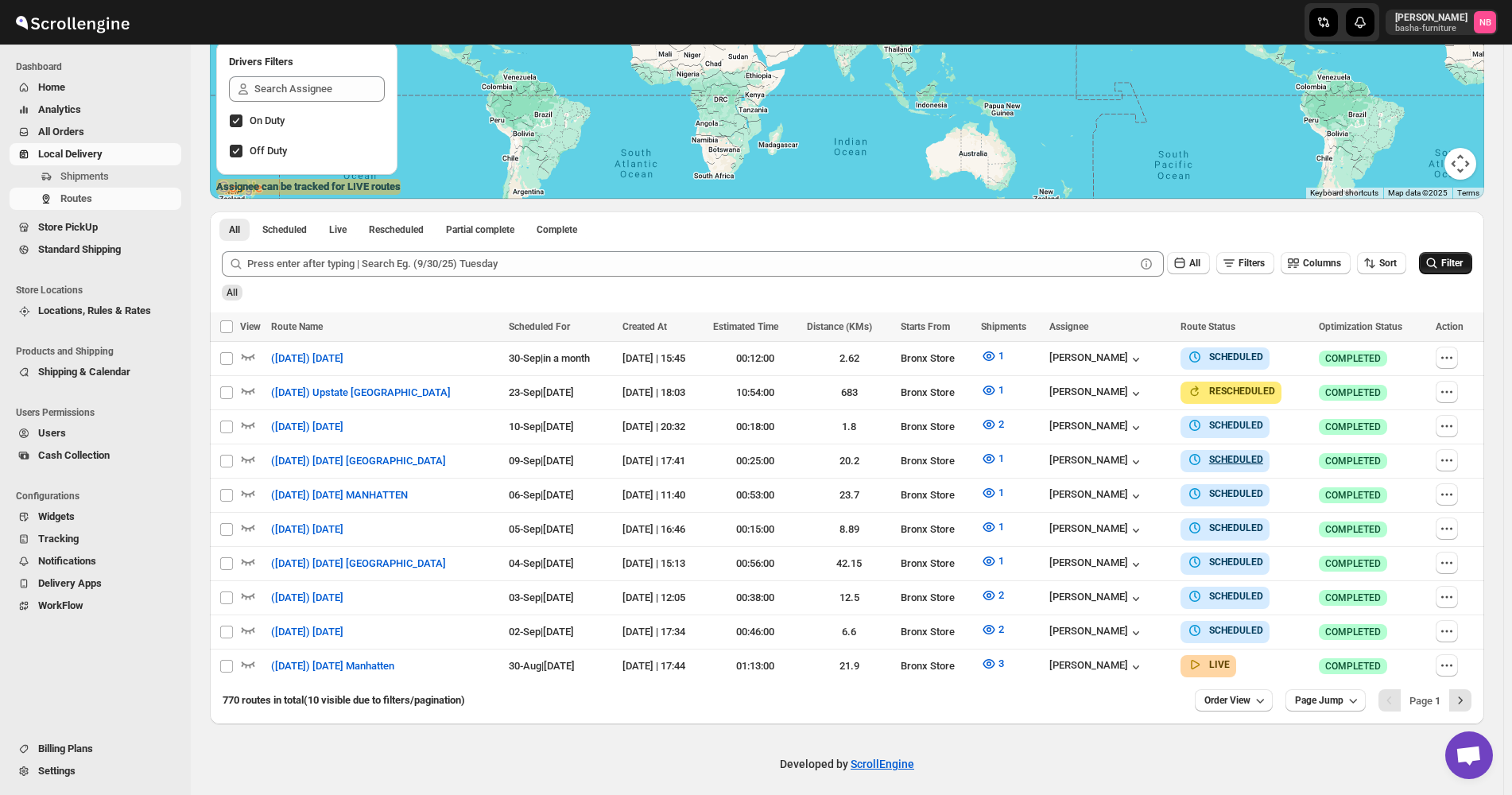
scroll to position [273, 0]
click at [1448, 595] on icon "button" at bounding box center [1447, 596] width 16 height 16
checkbox input "true"
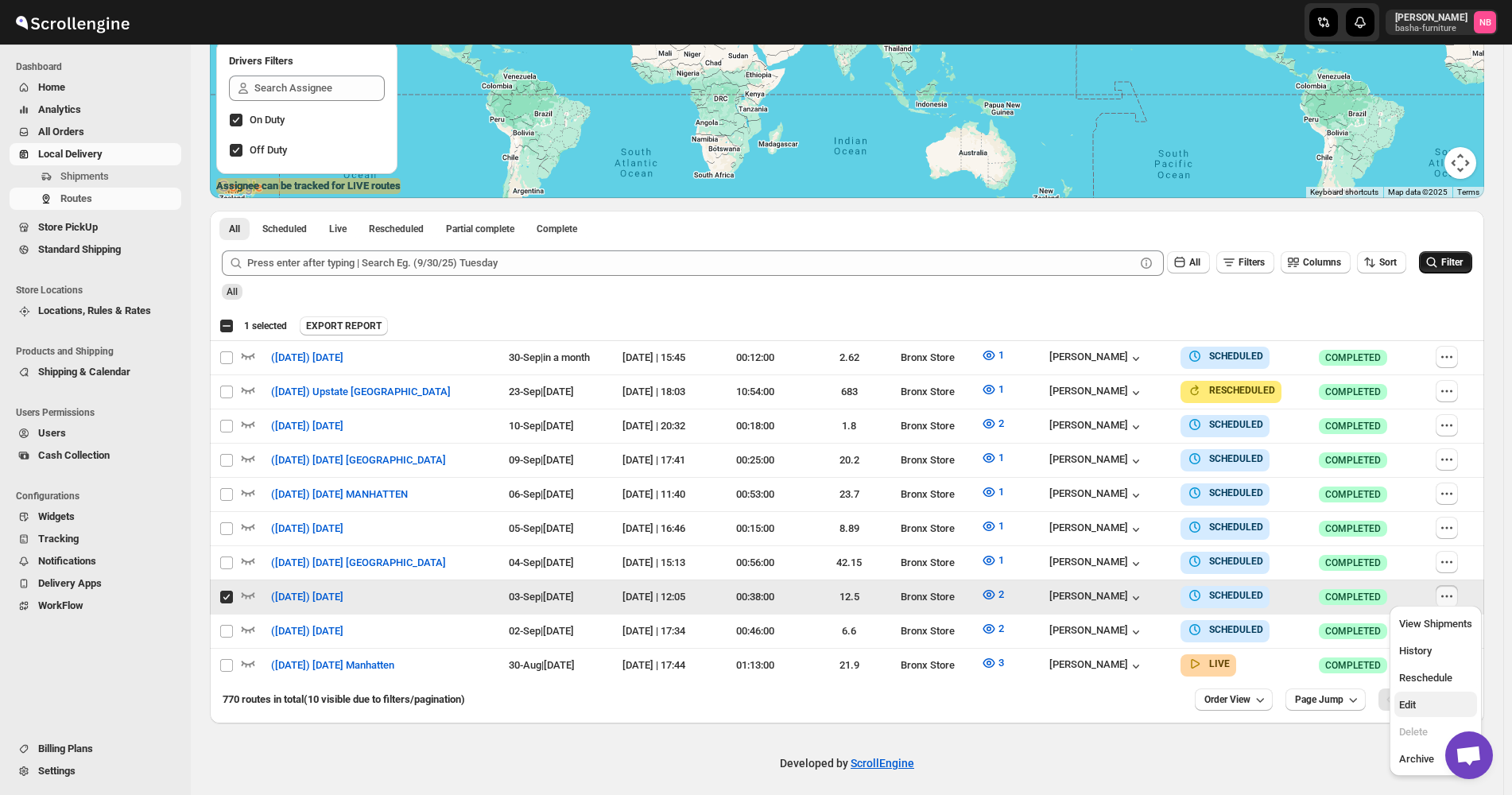
click at [1407, 705] on span "Edit" at bounding box center [1407, 705] width 16 height 11
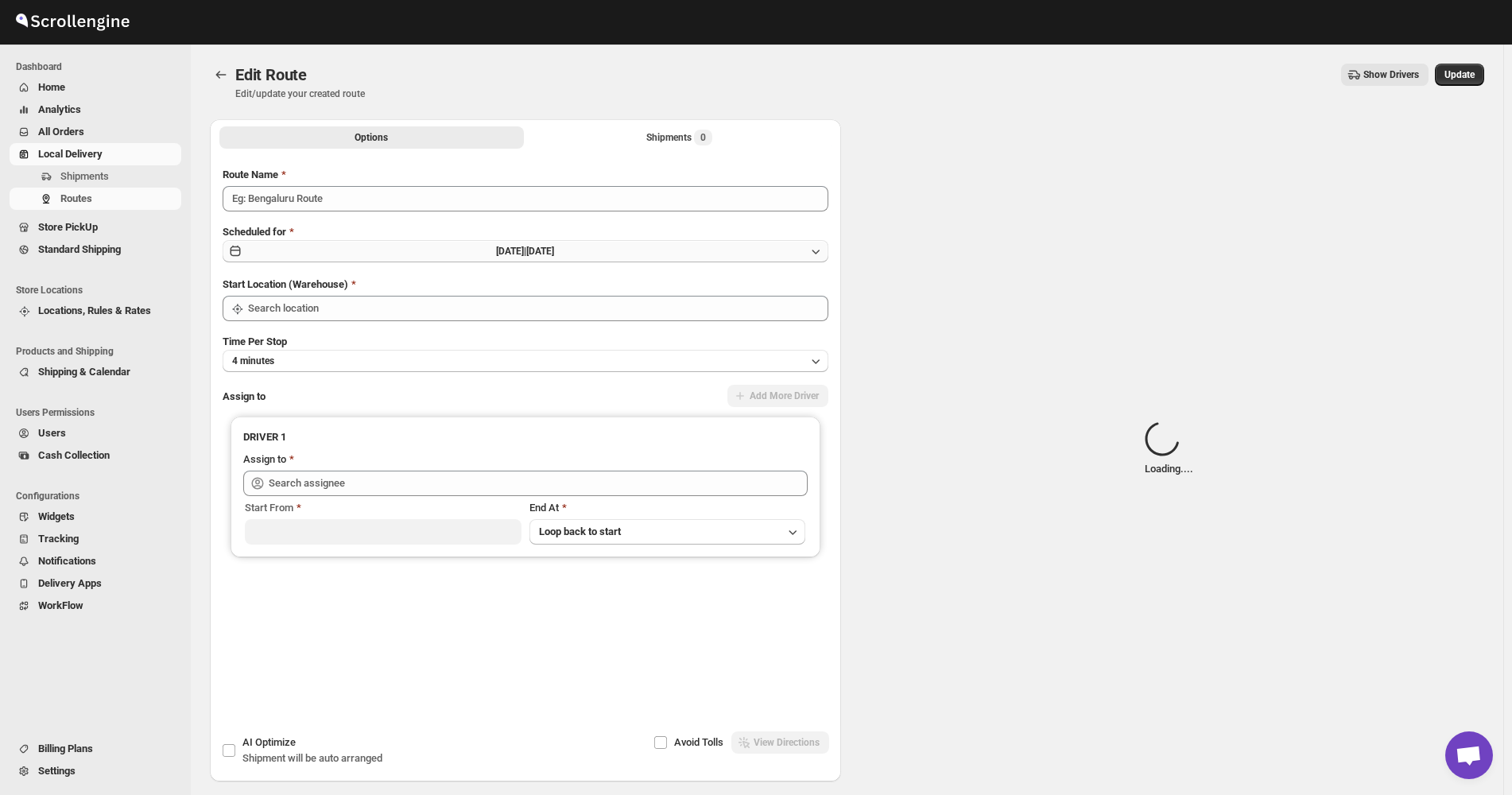
type input "([DATE]) [DATE]"
click at [752, 254] on button "[DATE] | [DATE]" at bounding box center [525, 250] width 606 height 22
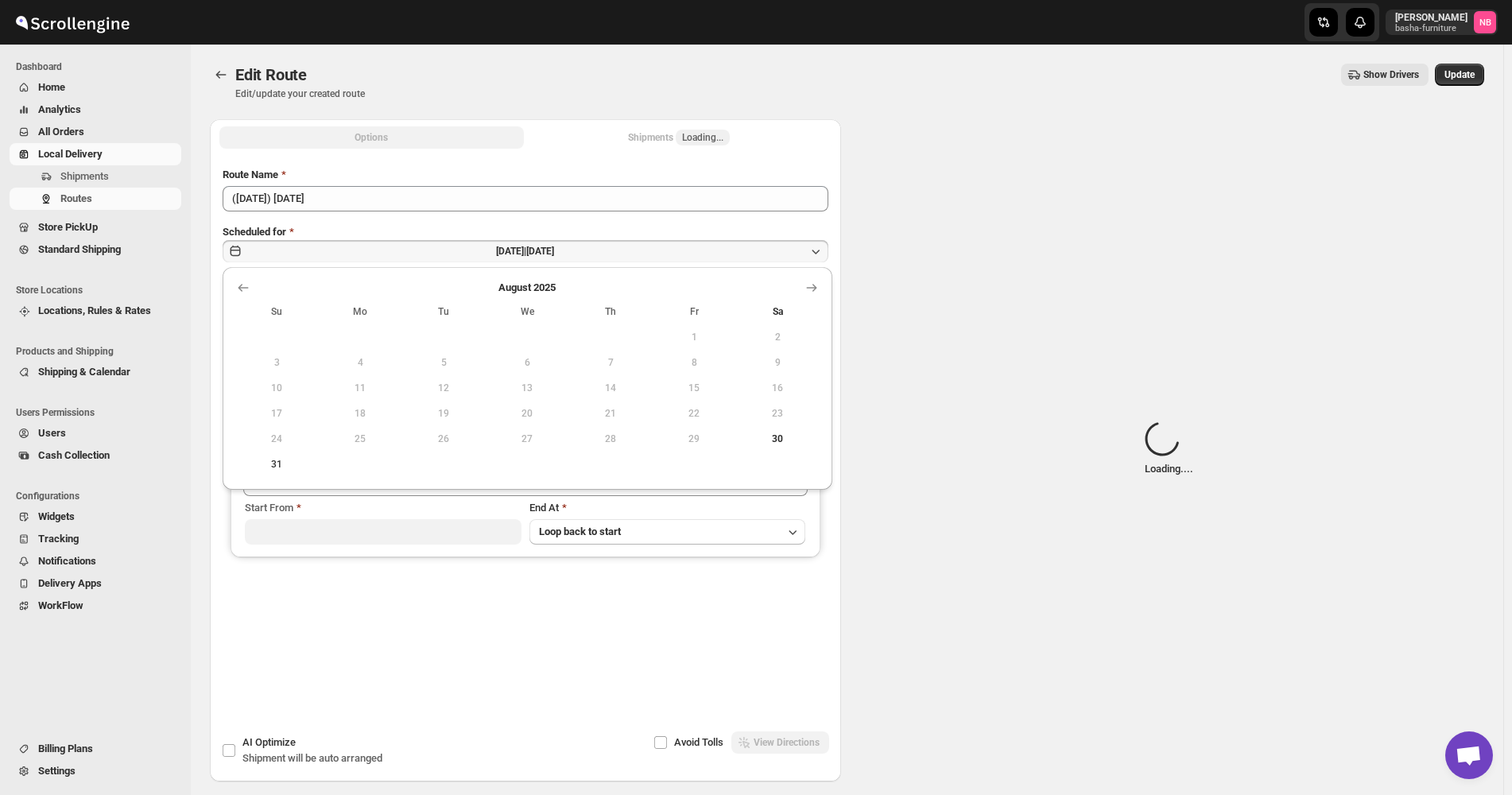
type input "Bronx Store"
type input "[PERSON_NAME] ([EMAIL_ADDRESS][DOMAIN_NAME])"
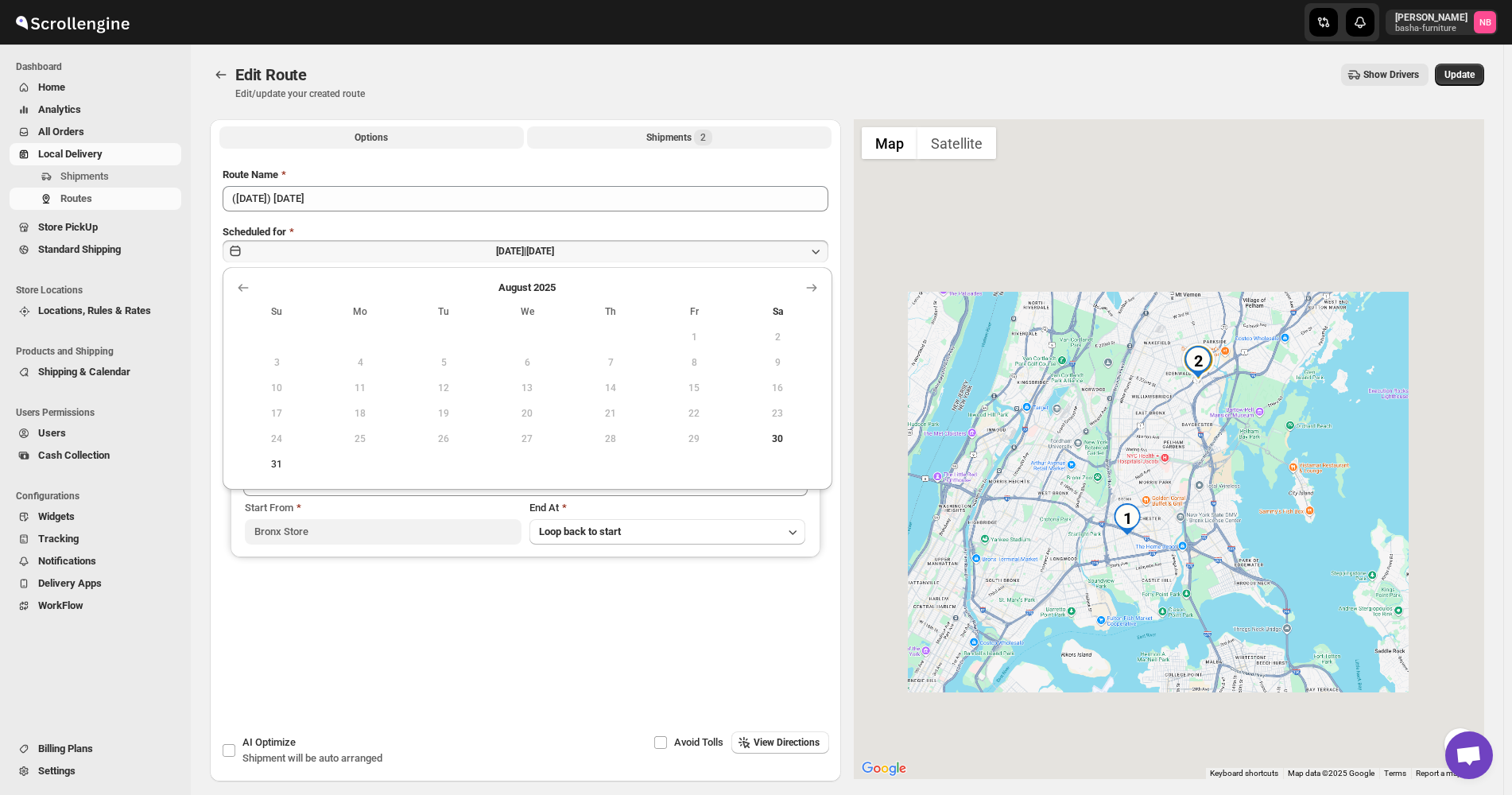
click at [646, 140] on button "Shipments 2" at bounding box center [679, 137] width 305 height 22
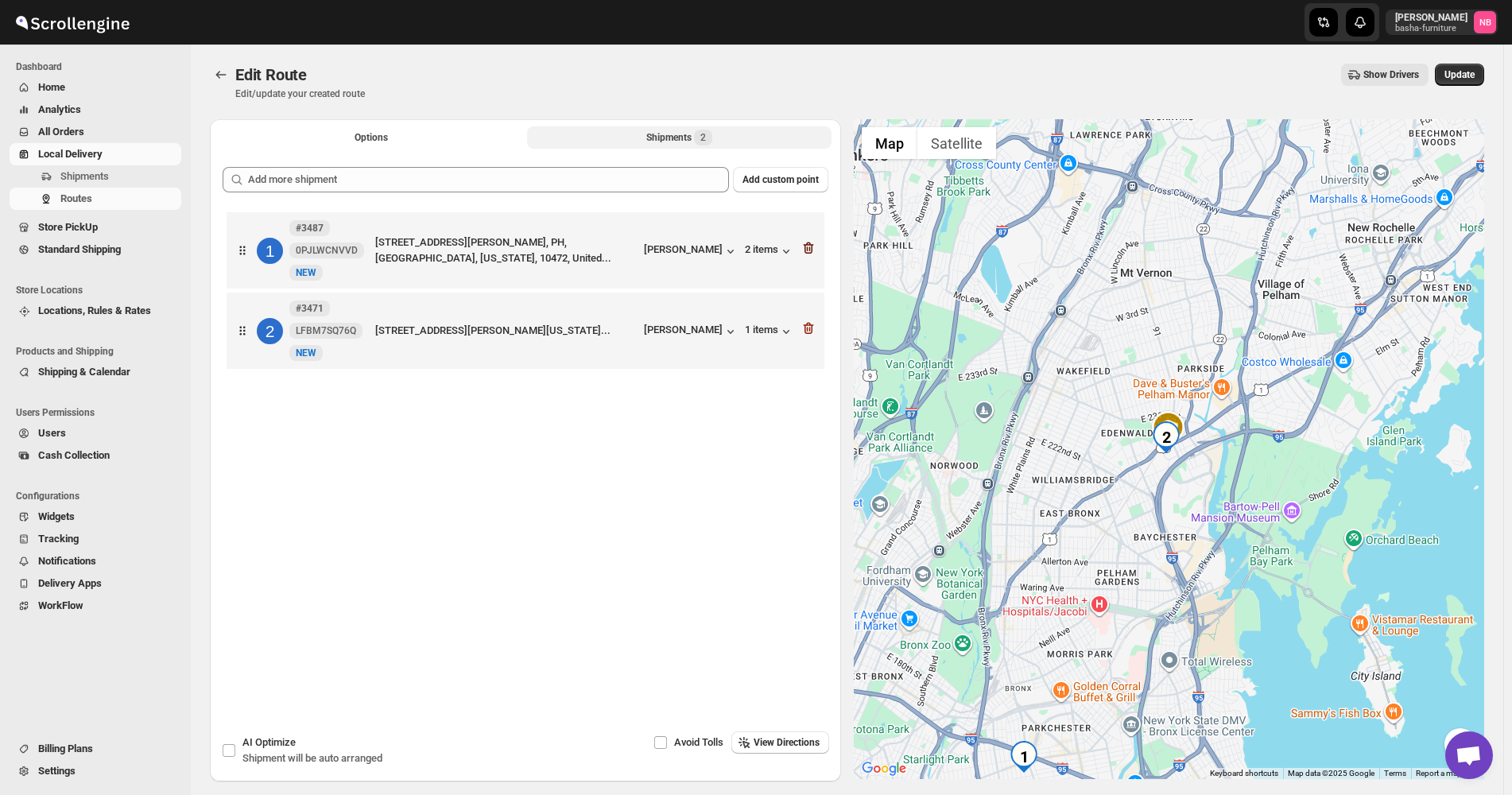
click at [809, 252] on icon "button" at bounding box center [808, 248] width 11 height 11
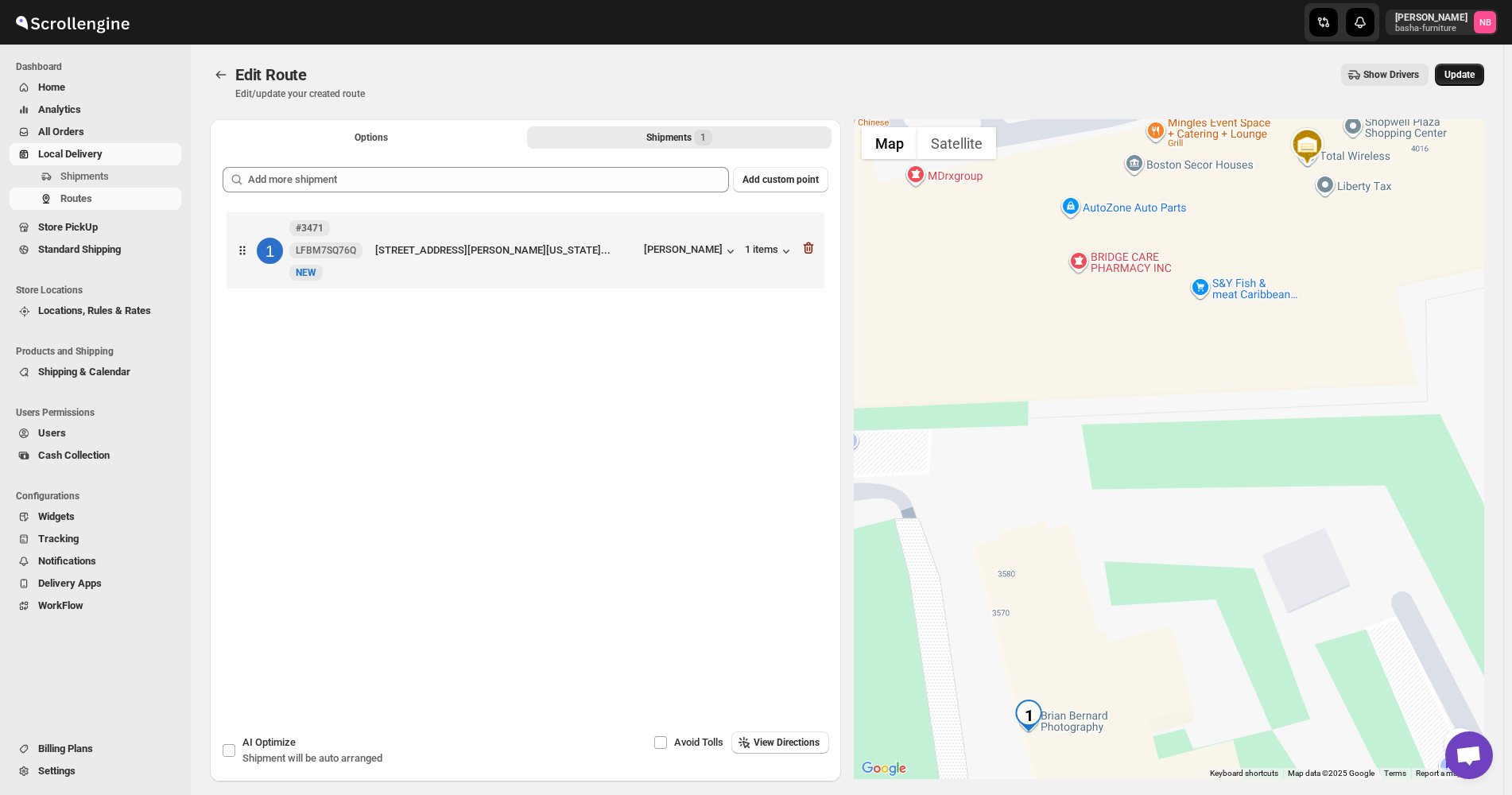
click at [1468, 69] on span "Update" at bounding box center [1459, 75] width 31 height 12
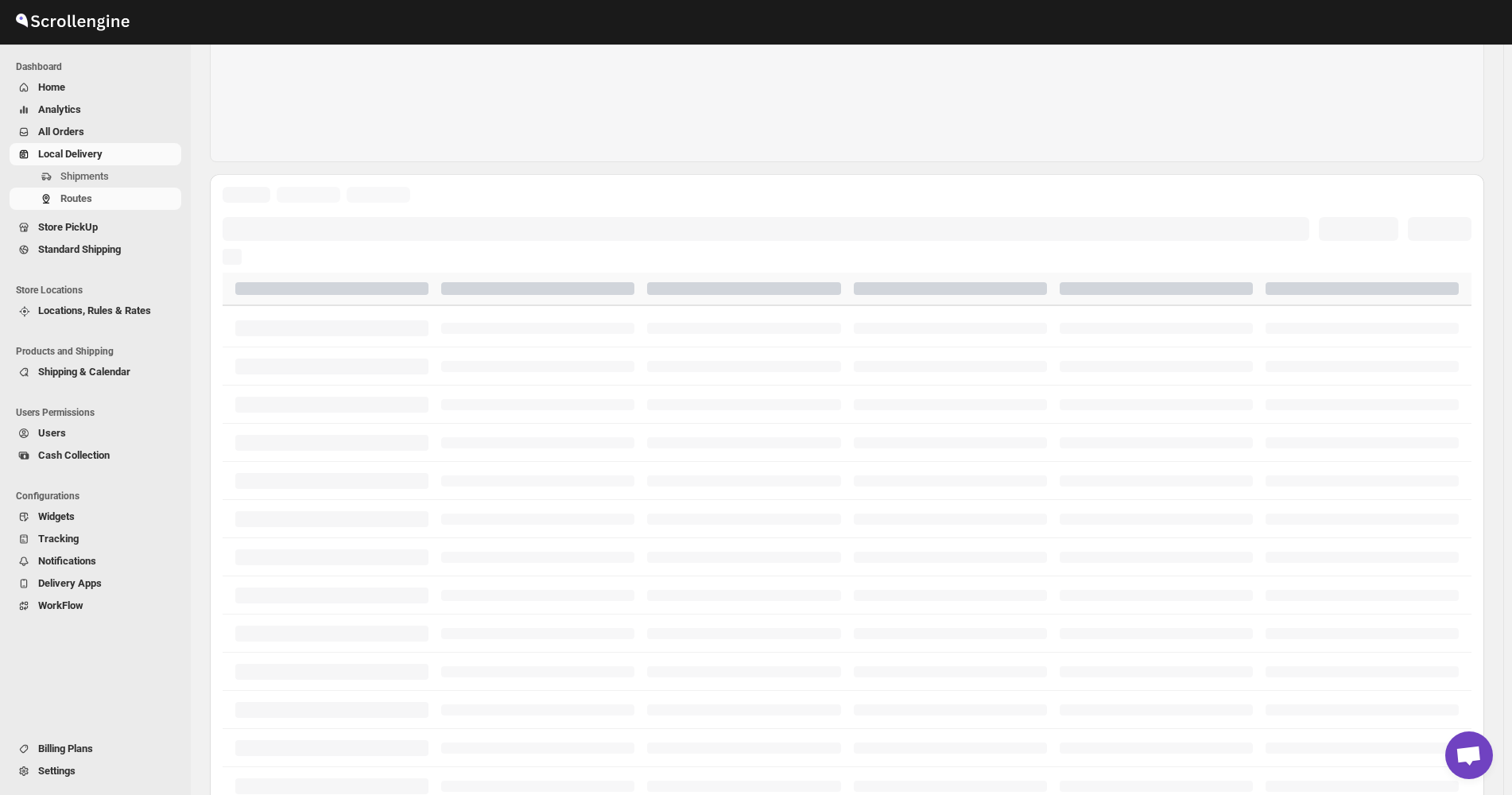
scroll to position [318, 0]
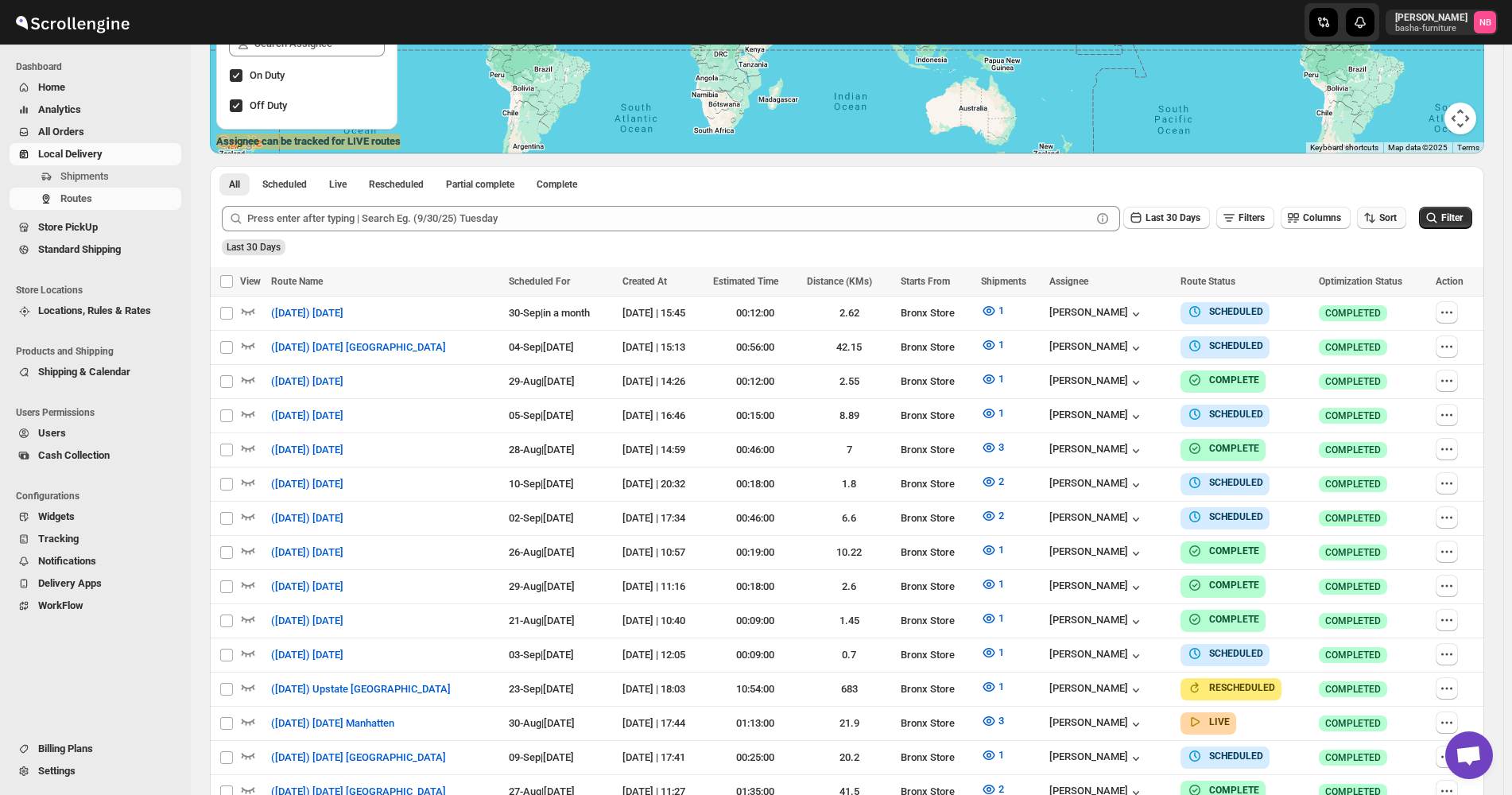
click at [1385, 228] on button "Sort" at bounding box center [1382, 217] width 50 height 22
click at [1379, 293] on button "Due Date" at bounding box center [1385, 304] width 96 height 26
click at [1183, 226] on button "Last 30 Days" at bounding box center [1166, 217] width 87 height 22
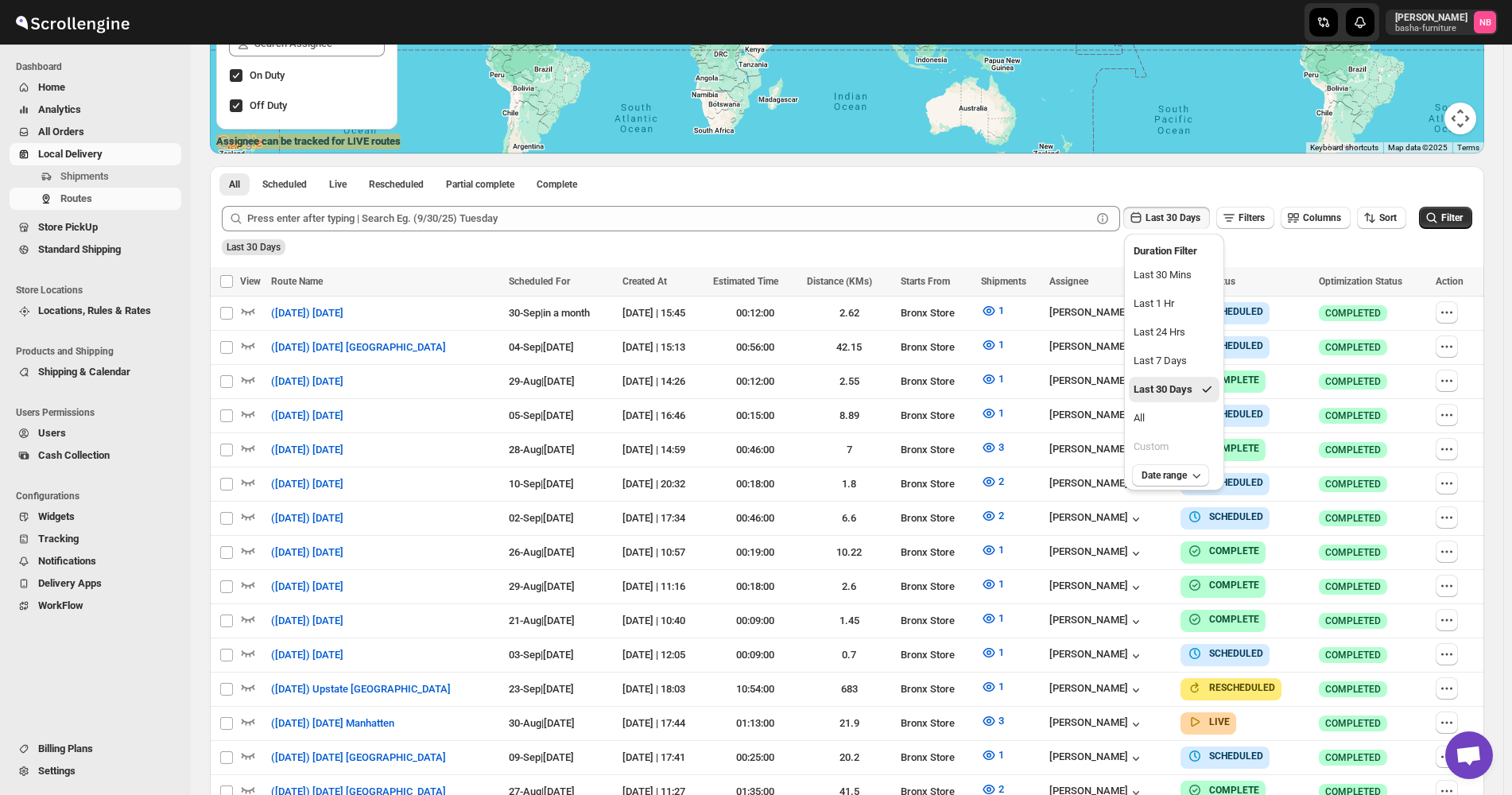
click at [1164, 432] on ul "Last 30 Mins Last 1 Hr Last 24 Hrs Last 7 Days Last 30 Days All Custom" at bounding box center [1174, 361] width 91 height 197
click at [1169, 425] on button "All" at bounding box center [1174, 419] width 91 height 26
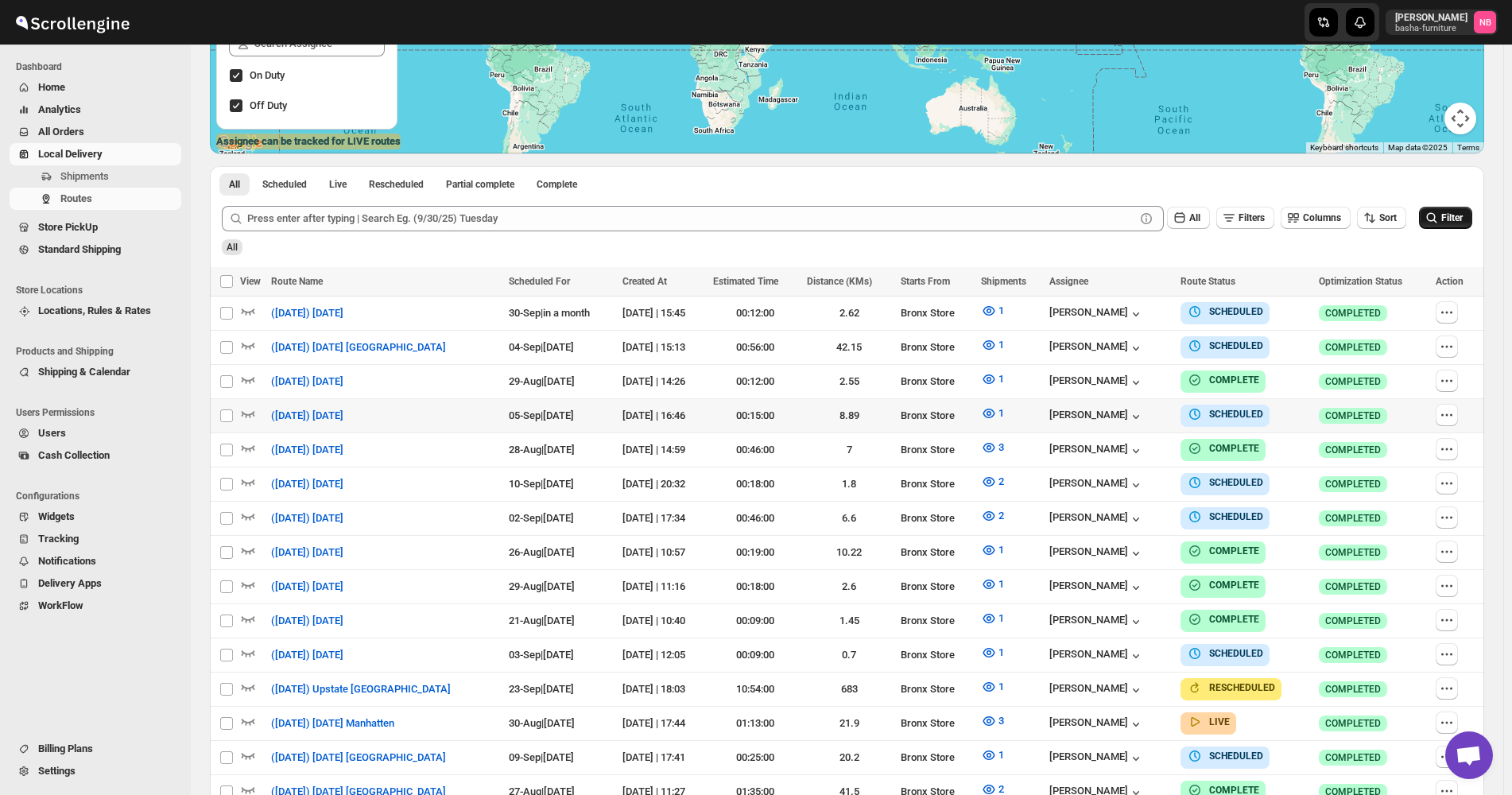
click at [1439, 226] on button "Filter" at bounding box center [1446, 217] width 53 height 22
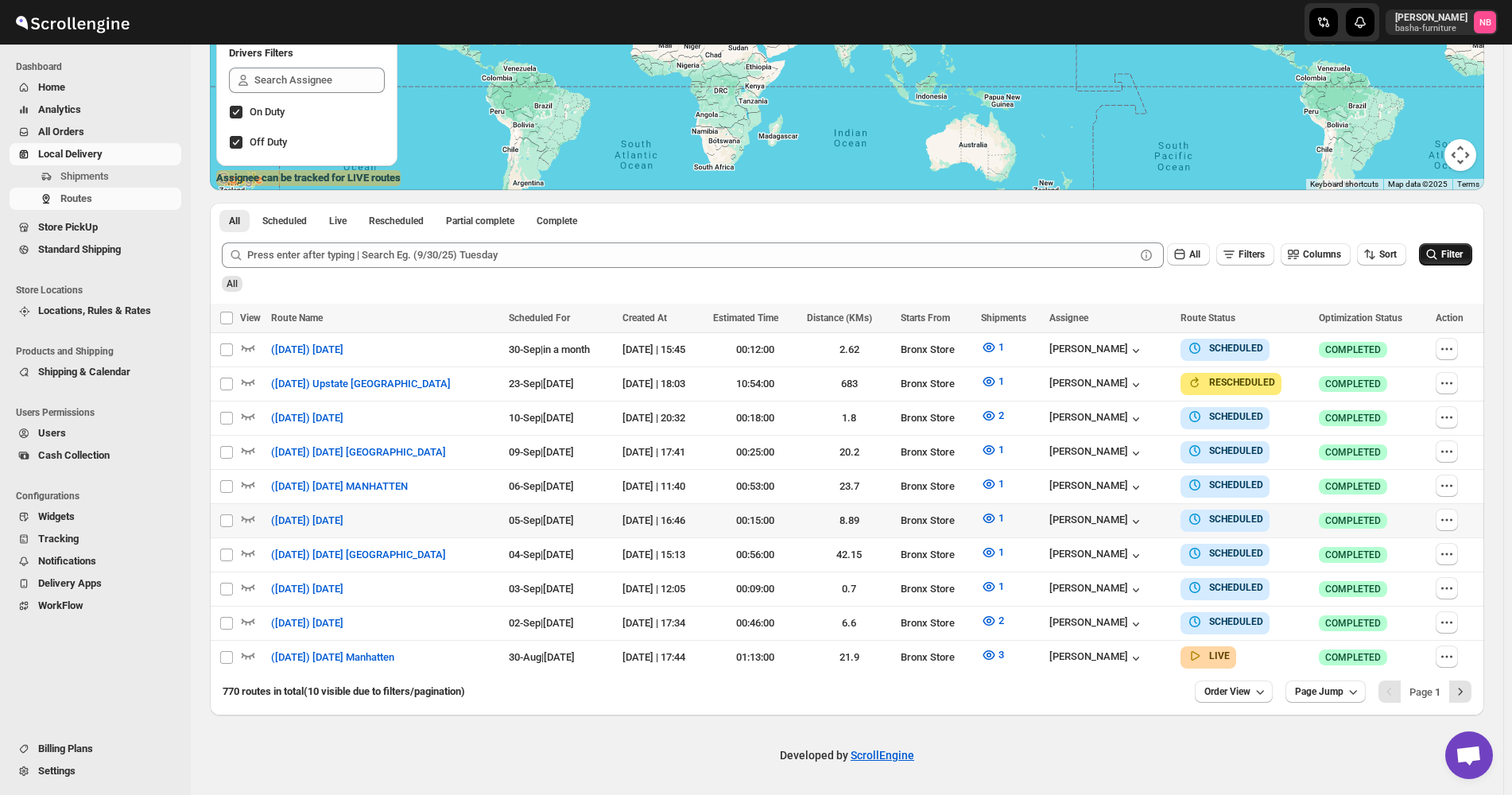
scroll to position [273, 0]
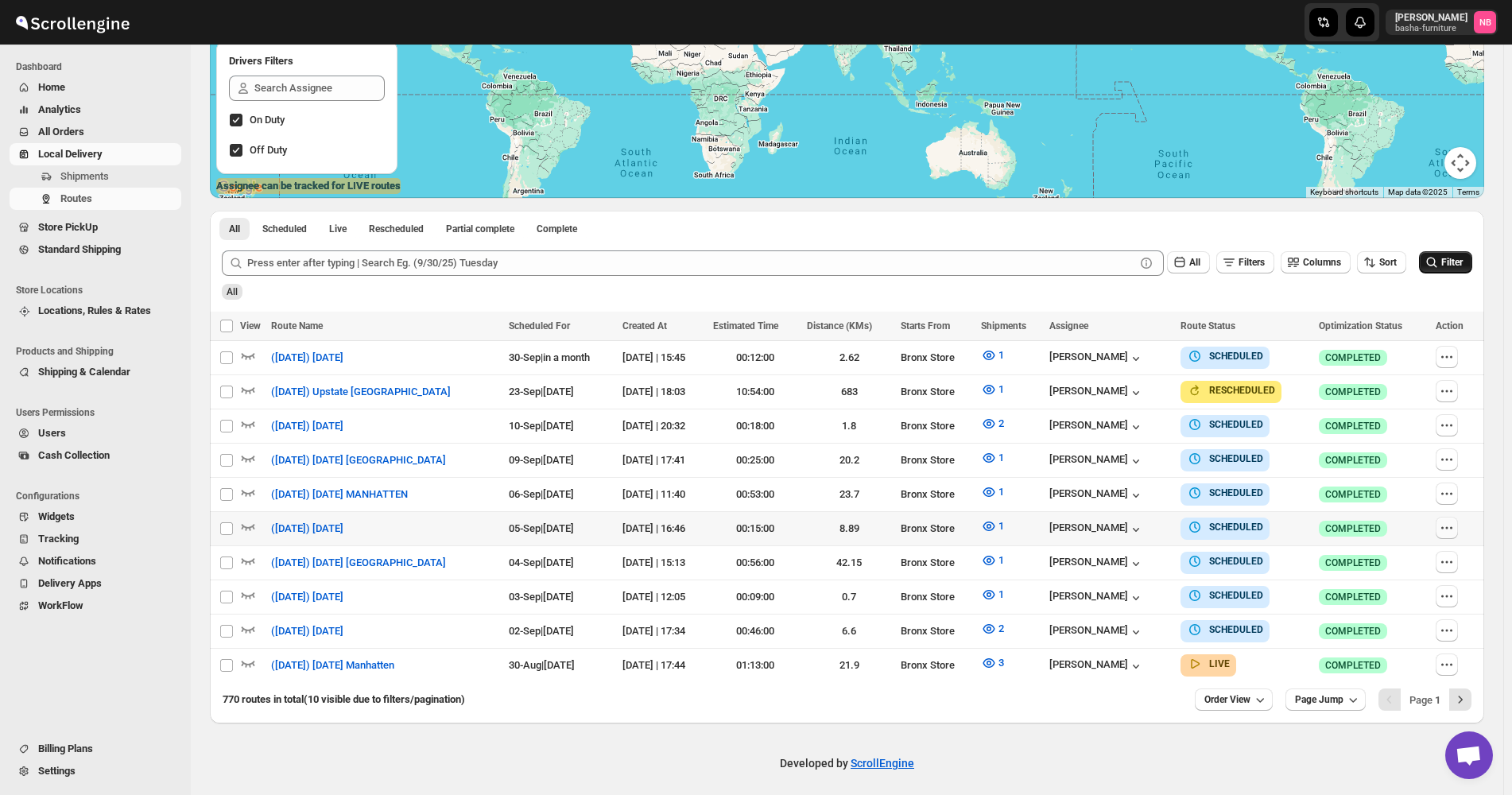
click at [1454, 529] on icon "button" at bounding box center [1447, 527] width 16 height 16
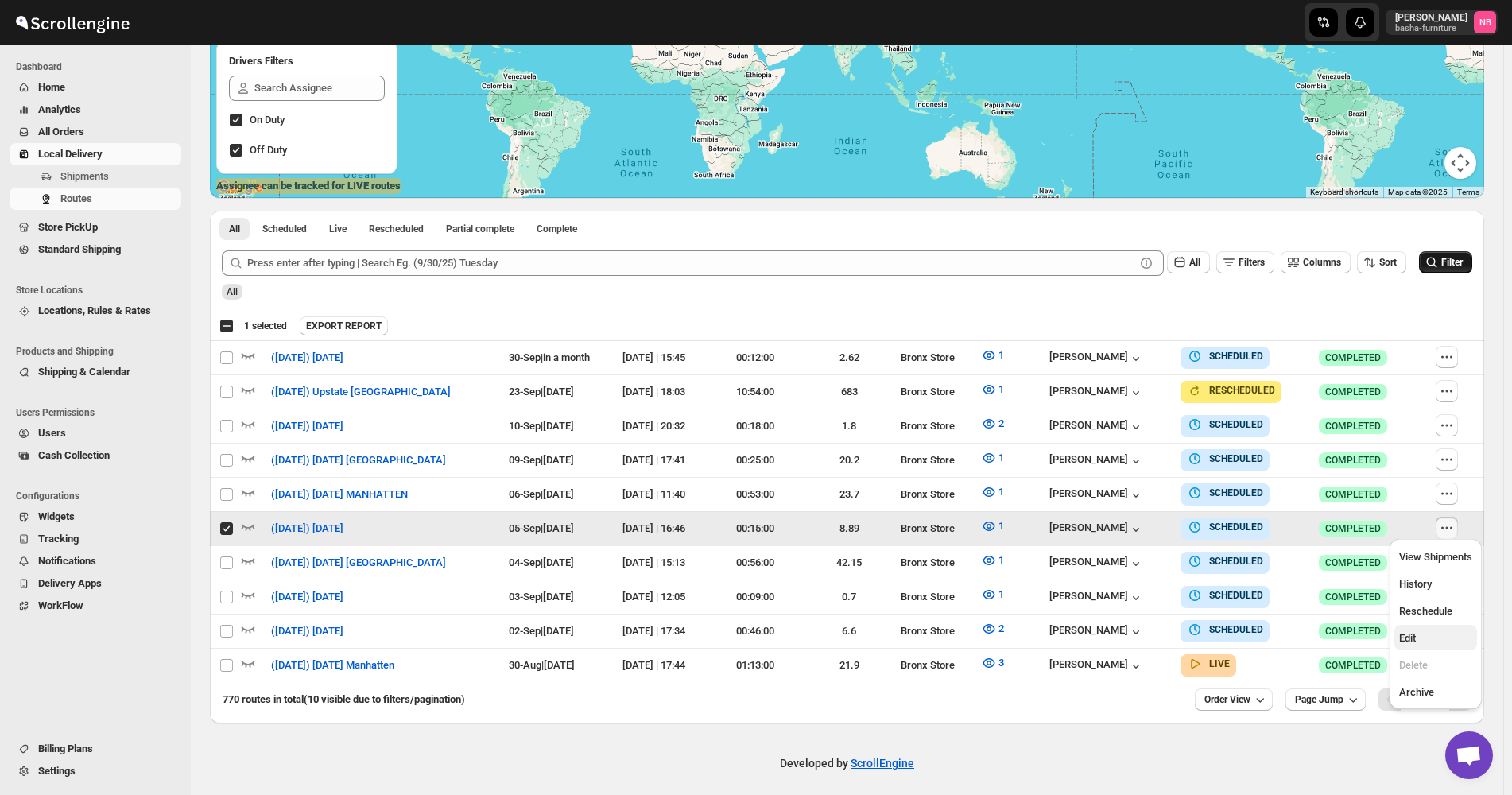
drag, startPoint x: 1449, startPoint y: 622, endPoint x: 1449, endPoint y: 634, distance: 12.0
click at [1449, 634] on ul "View Shipments History Reschedule Edit Delete Archive" at bounding box center [1436, 624] width 83 height 161
checkbox input "false"
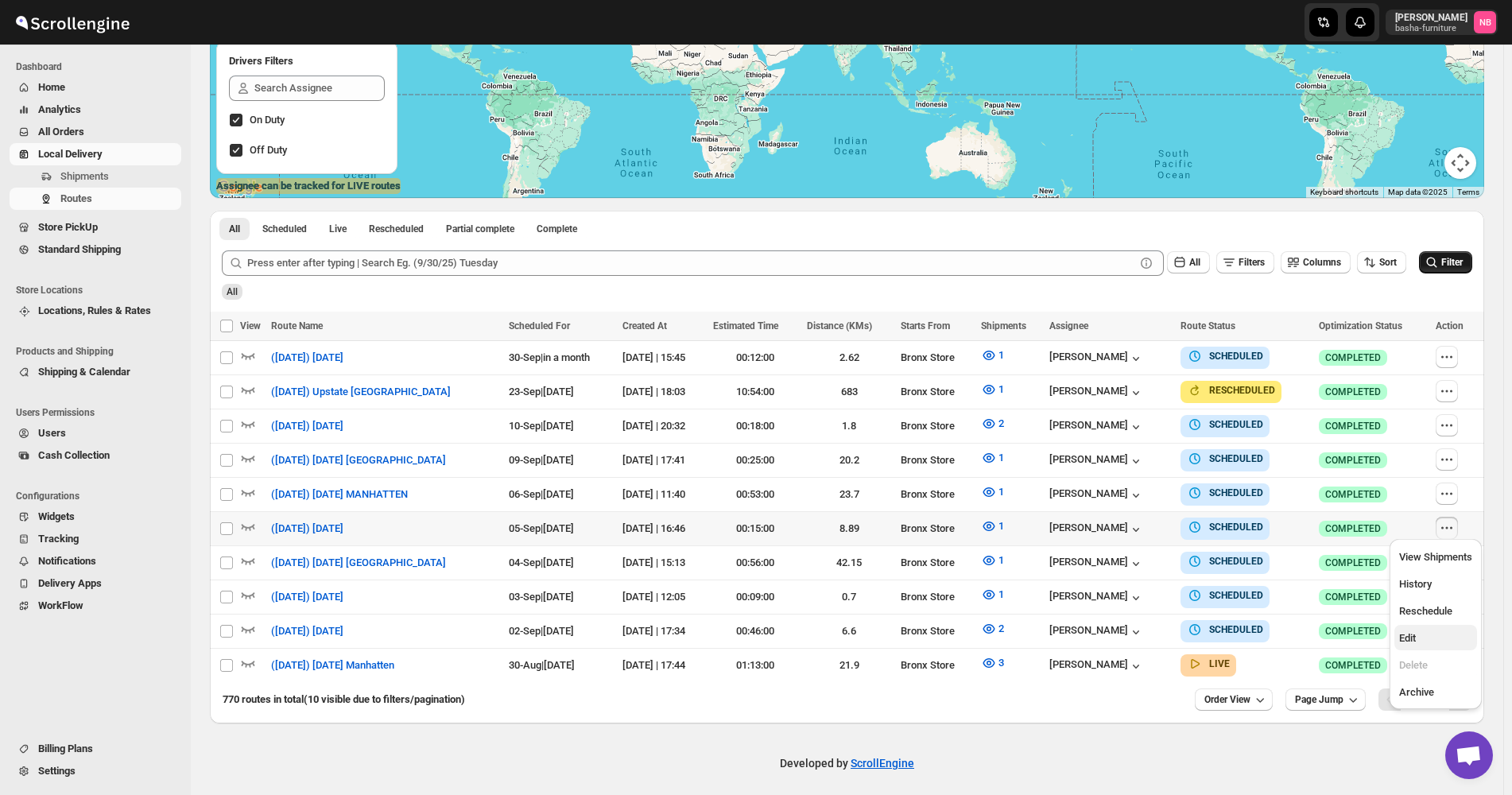
click at [1449, 634] on span "Edit" at bounding box center [1436, 638] width 74 height 16
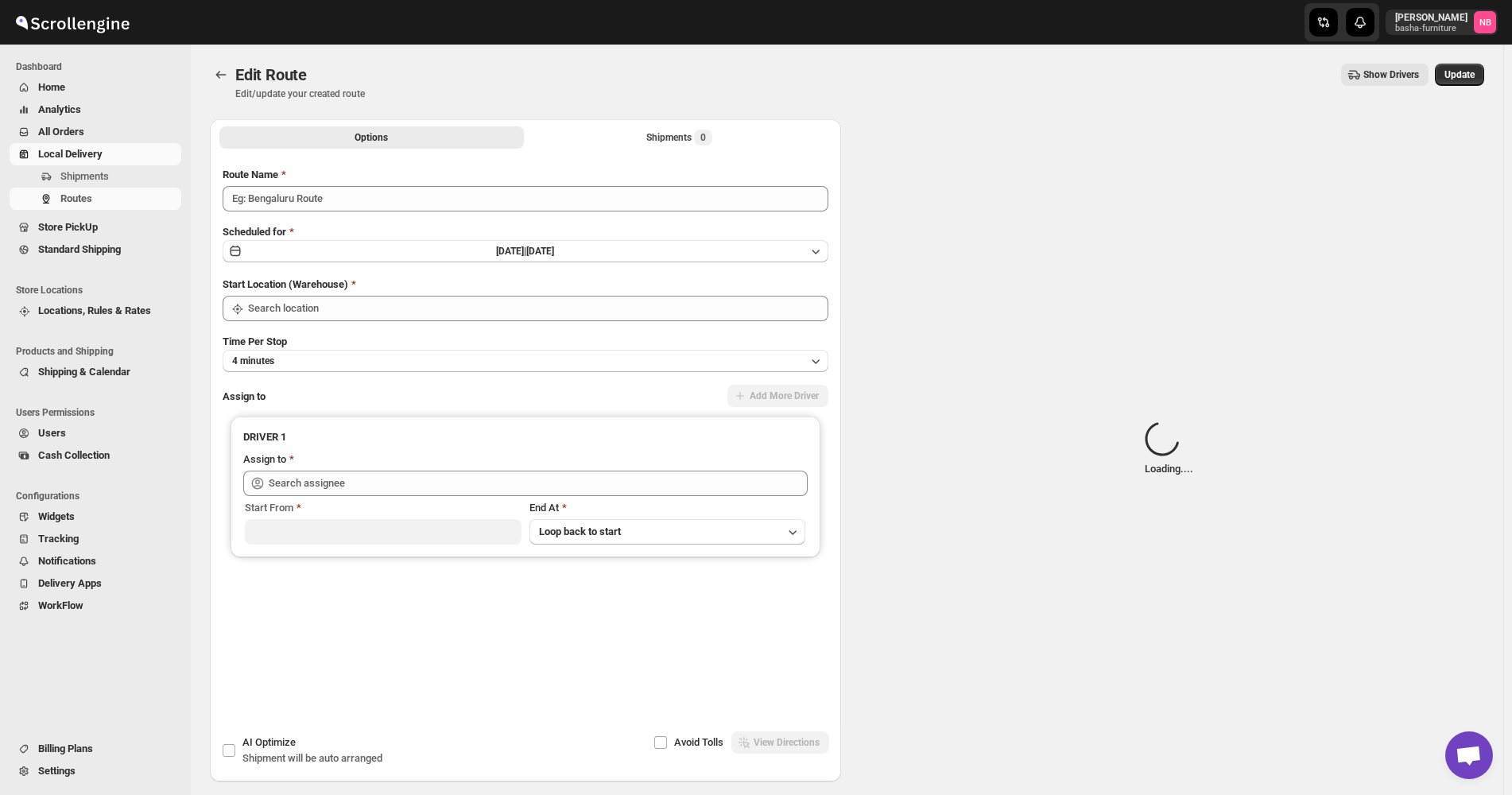
type input "([DATE]) [DATE]"
type input "Bronx Store"
type input "[PERSON_NAME] ([EMAIL_ADDRESS][DOMAIN_NAME])"
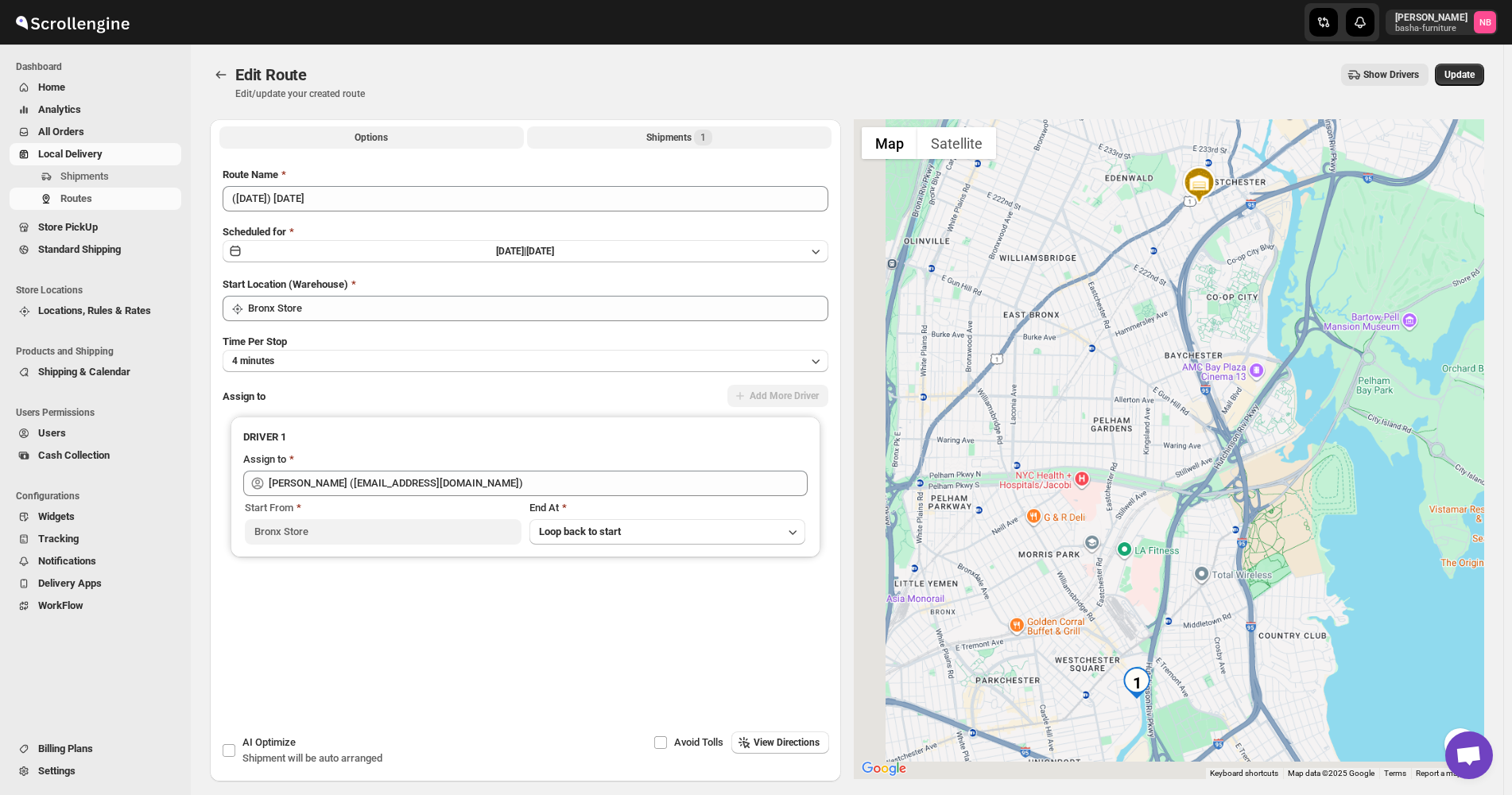
click at [624, 144] on button "Shipments 1" at bounding box center [679, 137] width 305 height 22
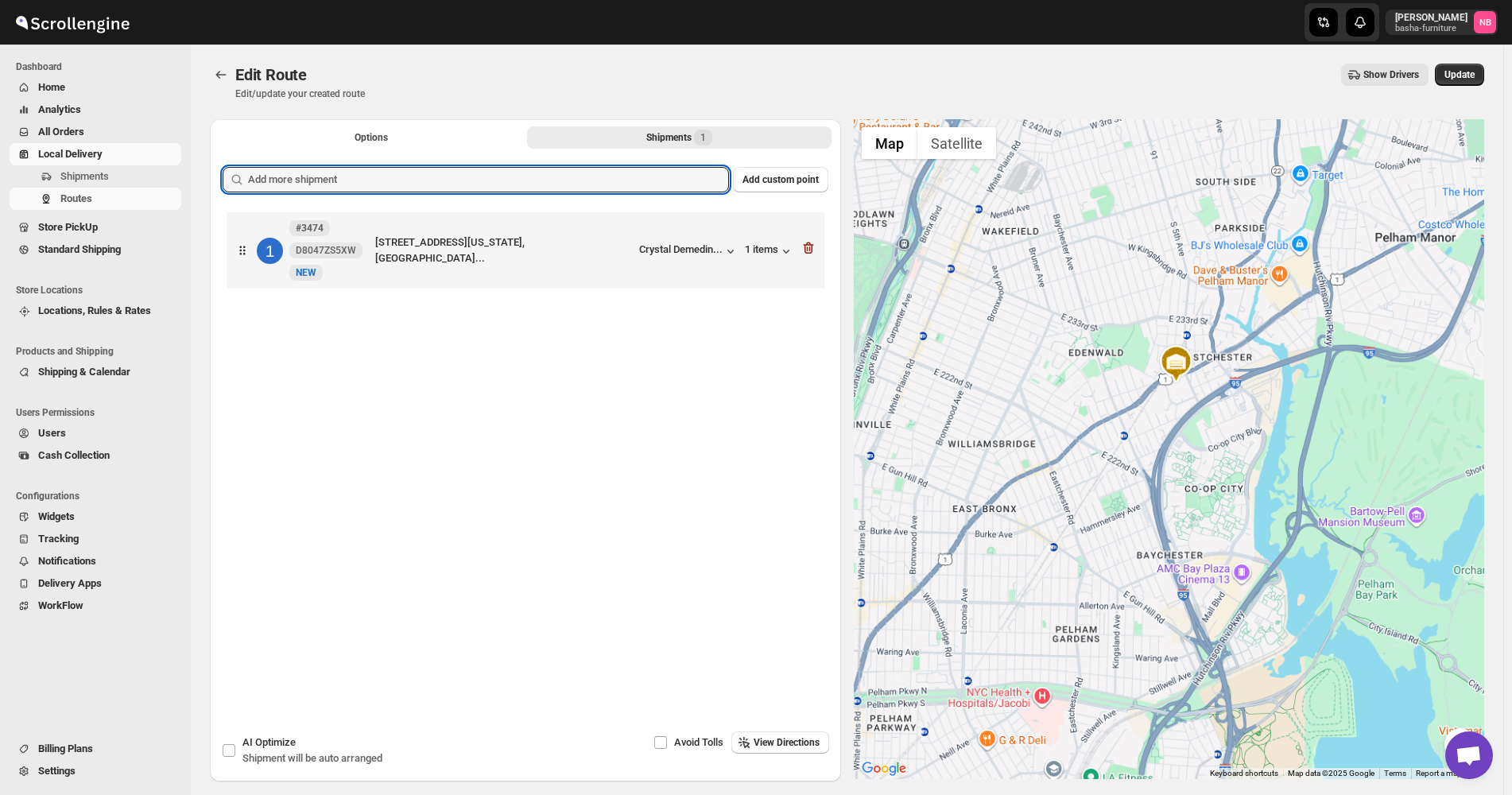
click at [594, 172] on input "text" at bounding box center [489, 180] width 481 height 26
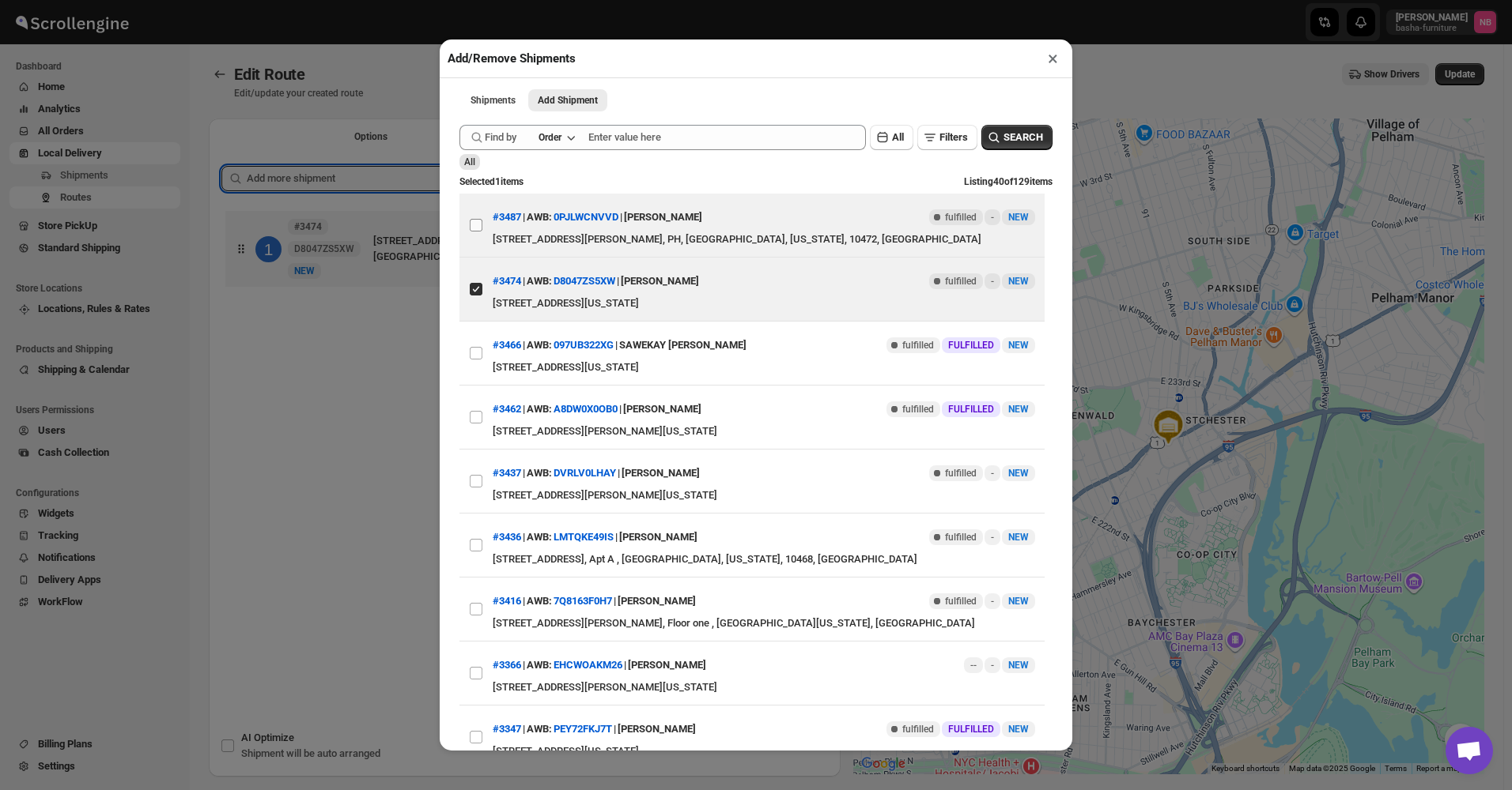
click at [481, 228] on input "View details for 68af26b3c0fa9a00bc70a1c4" at bounding box center [475, 225] width 12 height 12
checkbox input "true"
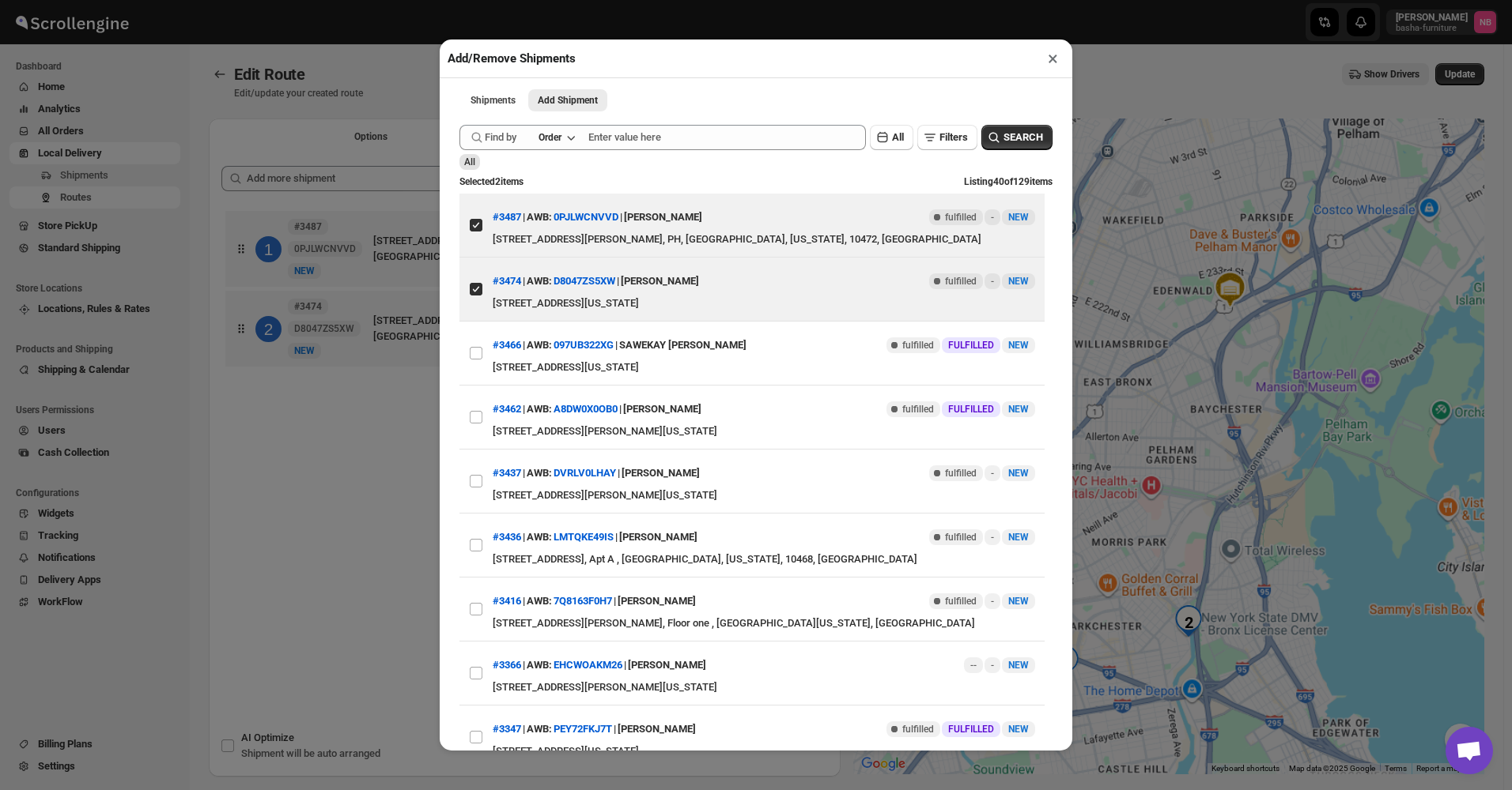
click at [337, 507] on div "Add/Remove Shipments × Shipments Add Shipment More views Shipments Add Shipment…" at bounding box center [756, 395] width 1512 height 790
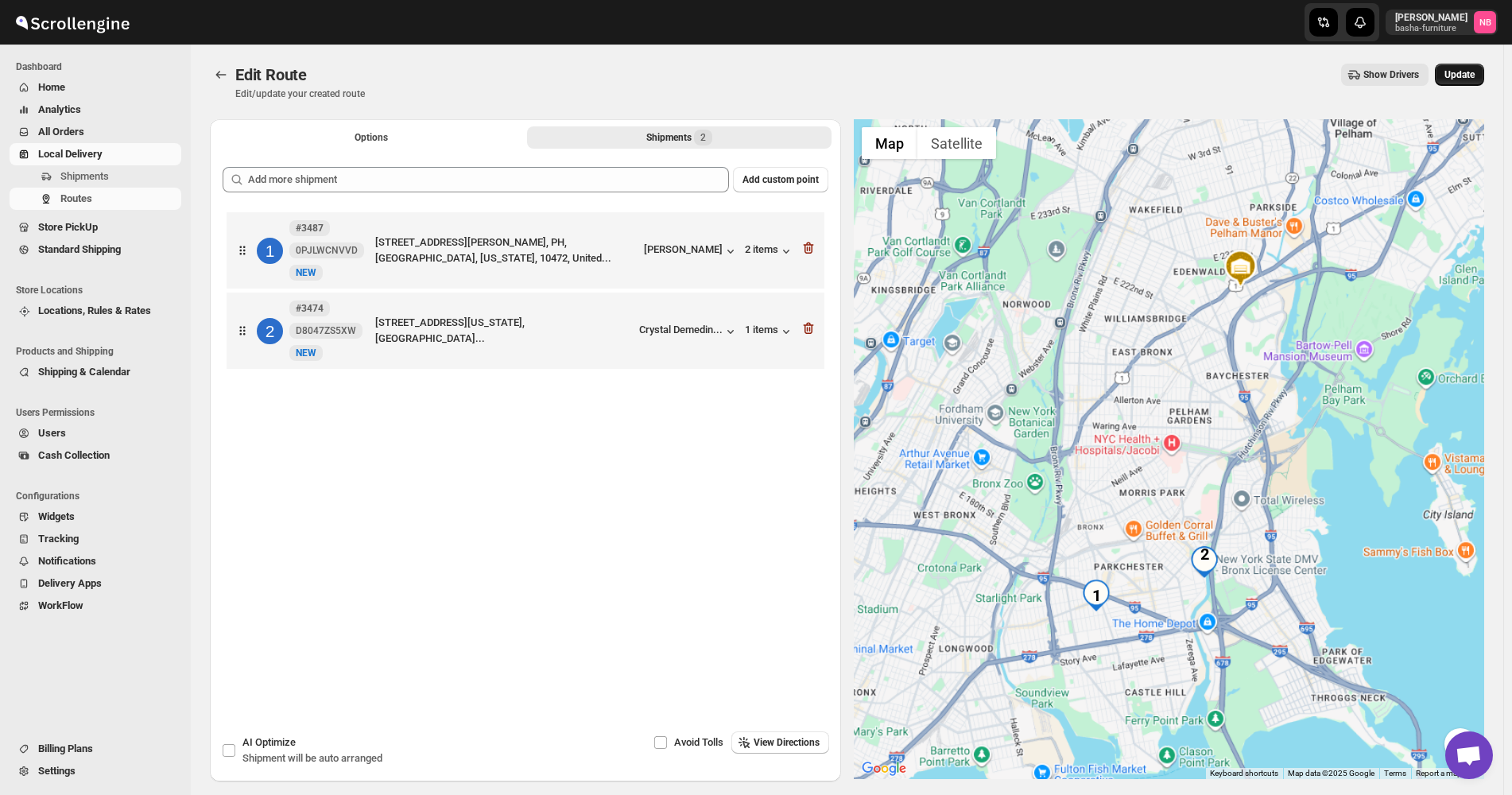
click at [1468, 75] on span "Update" at bounding box center [1459, 75] width 31 height 12
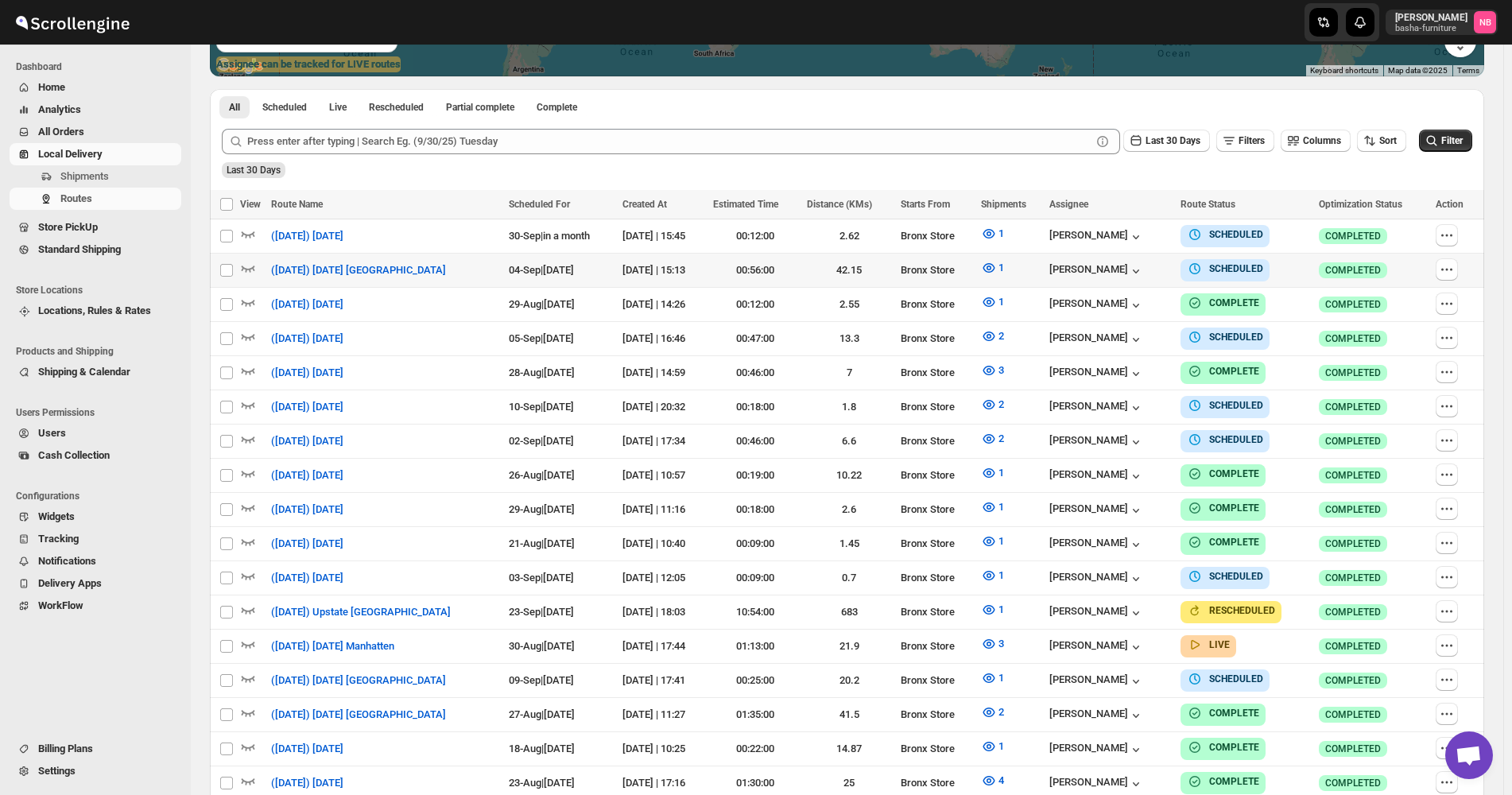
scroll to position [398, 0]
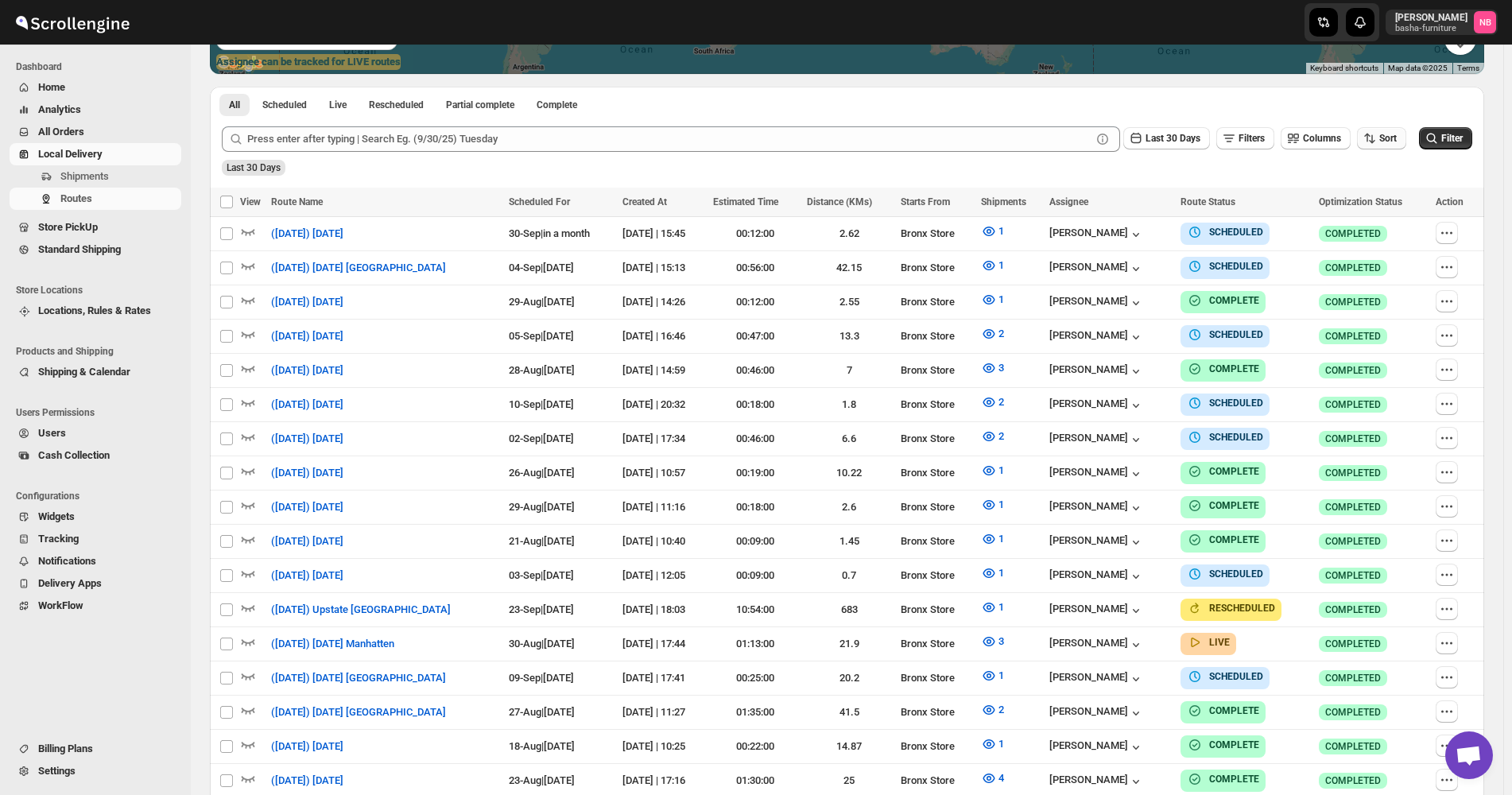
click at [1397, 144] on span "Sort" at bounding box center [1388, 139] width 17 height 11
click at [1374, 236] on button "Due Date" at bounding box center [1385, 224] width 96 height 26
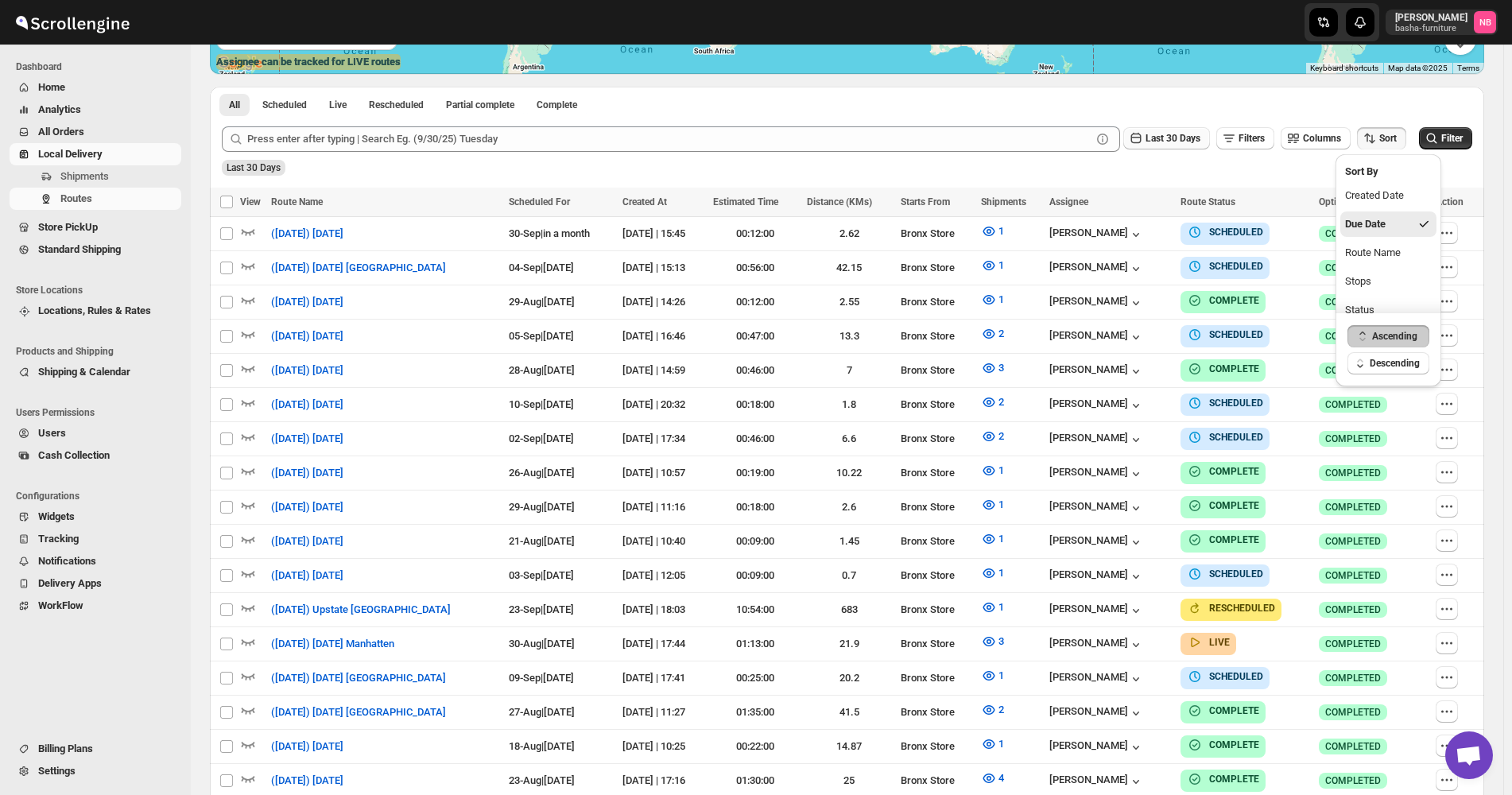
click at [1181, 140] on span "Last 30 Days" at bounding box center [1172, 139] width 54 height 11
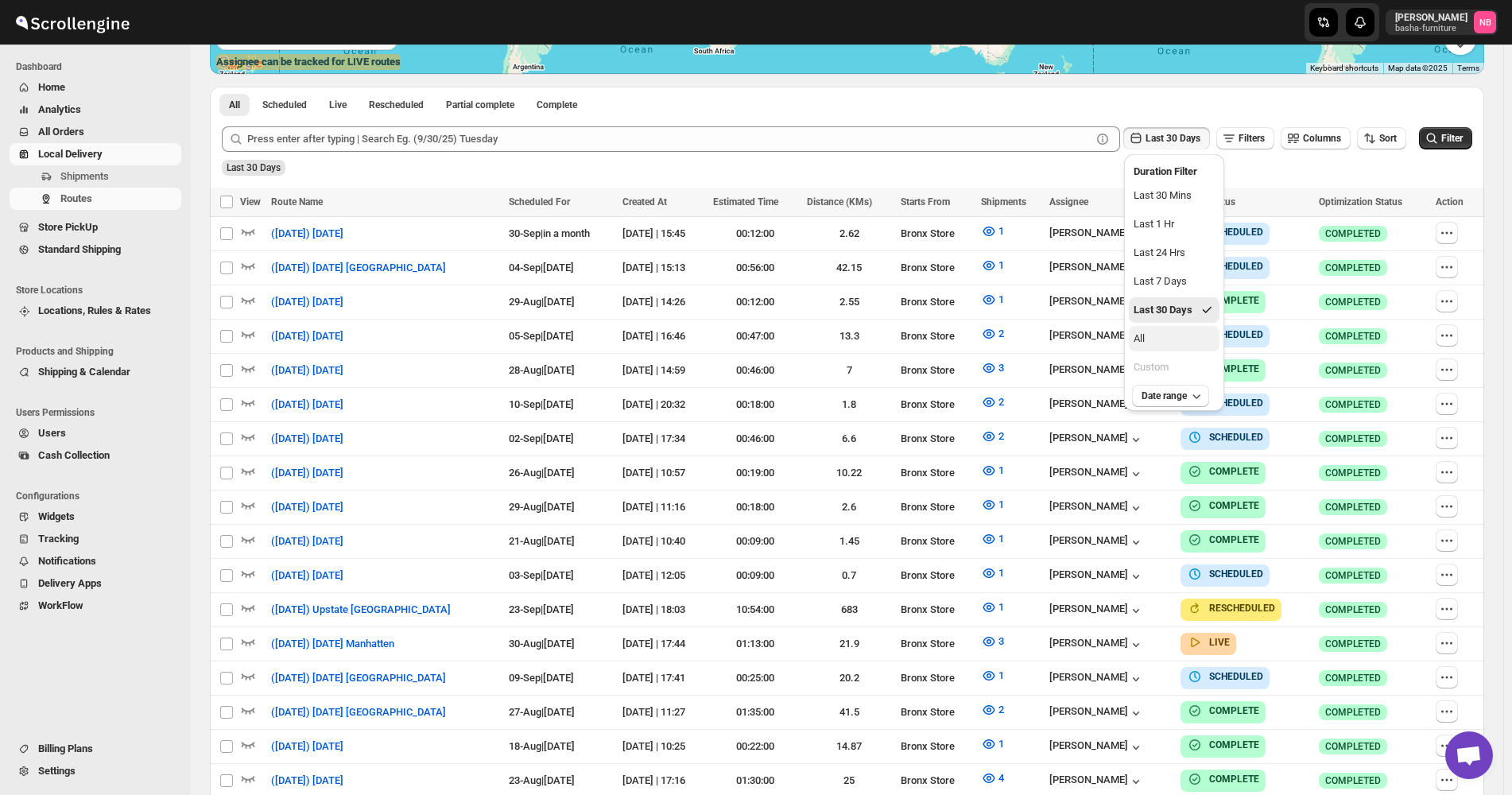
click at [1170, 342] on button "All" at bounding box center [1174, 338] width 91 height 26
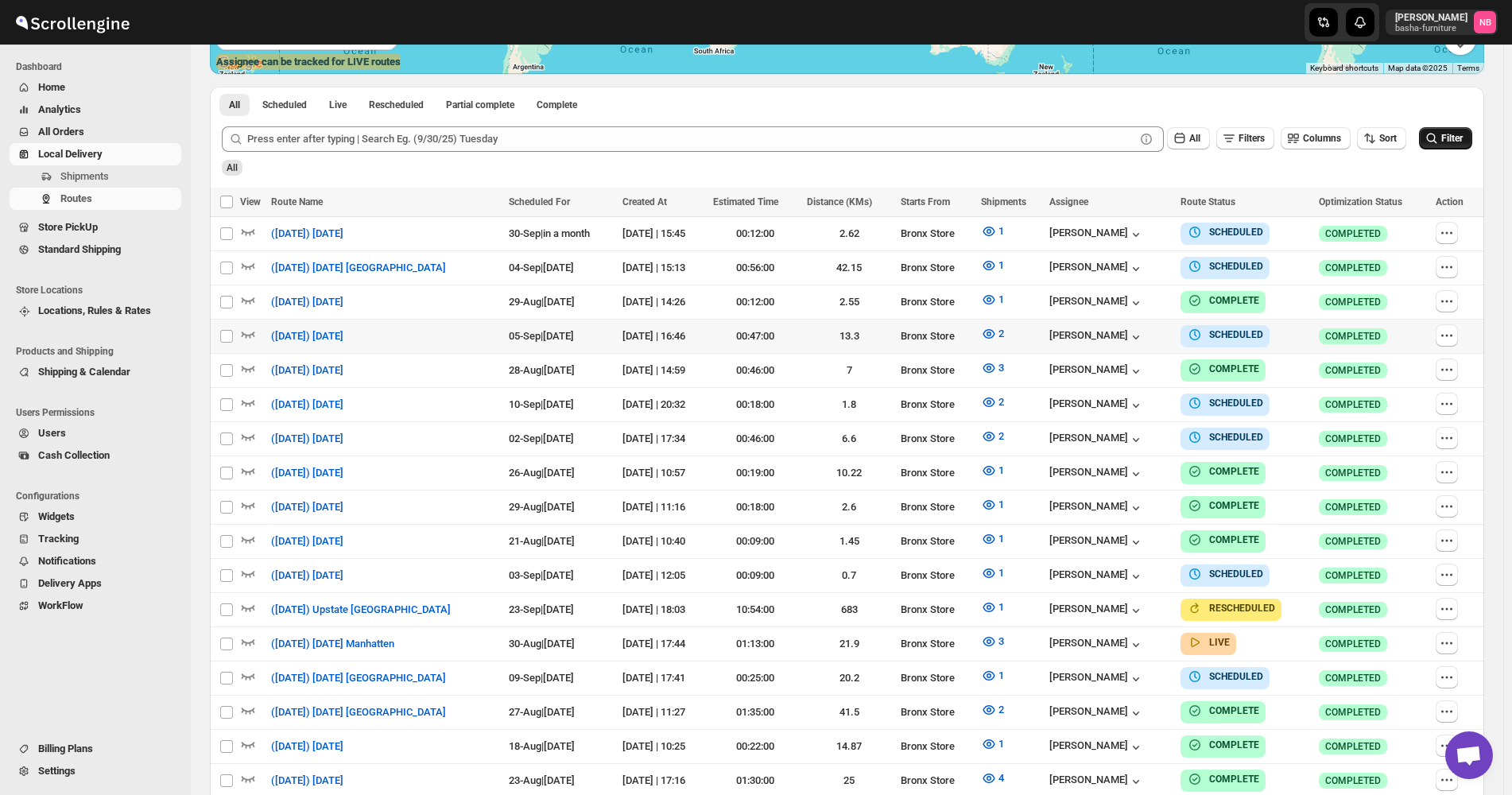
click at [1429, 138] on button "Filter" at bounding box center [1446, 138] width 53 height 22
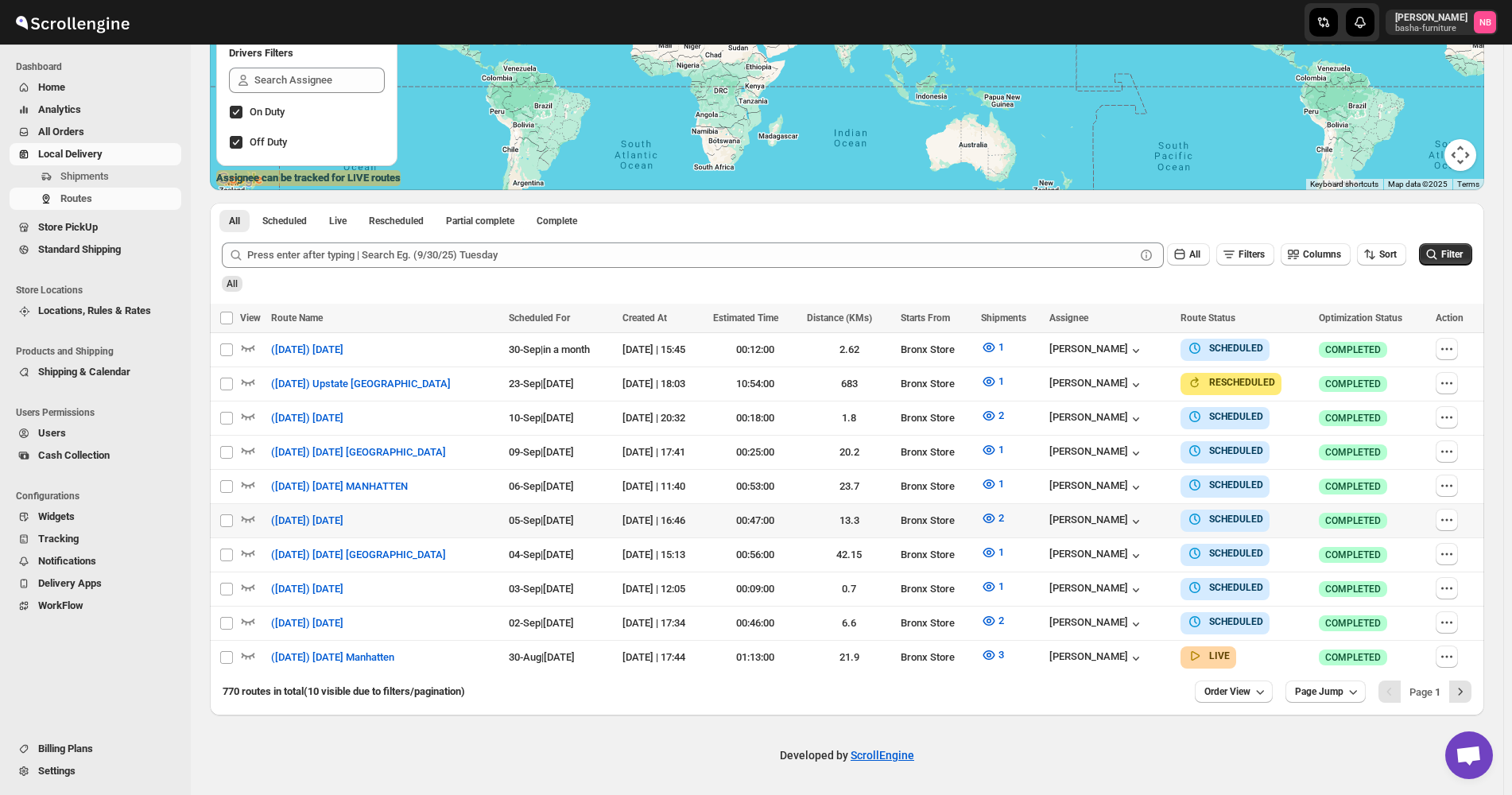
scroll to position [273, 0]
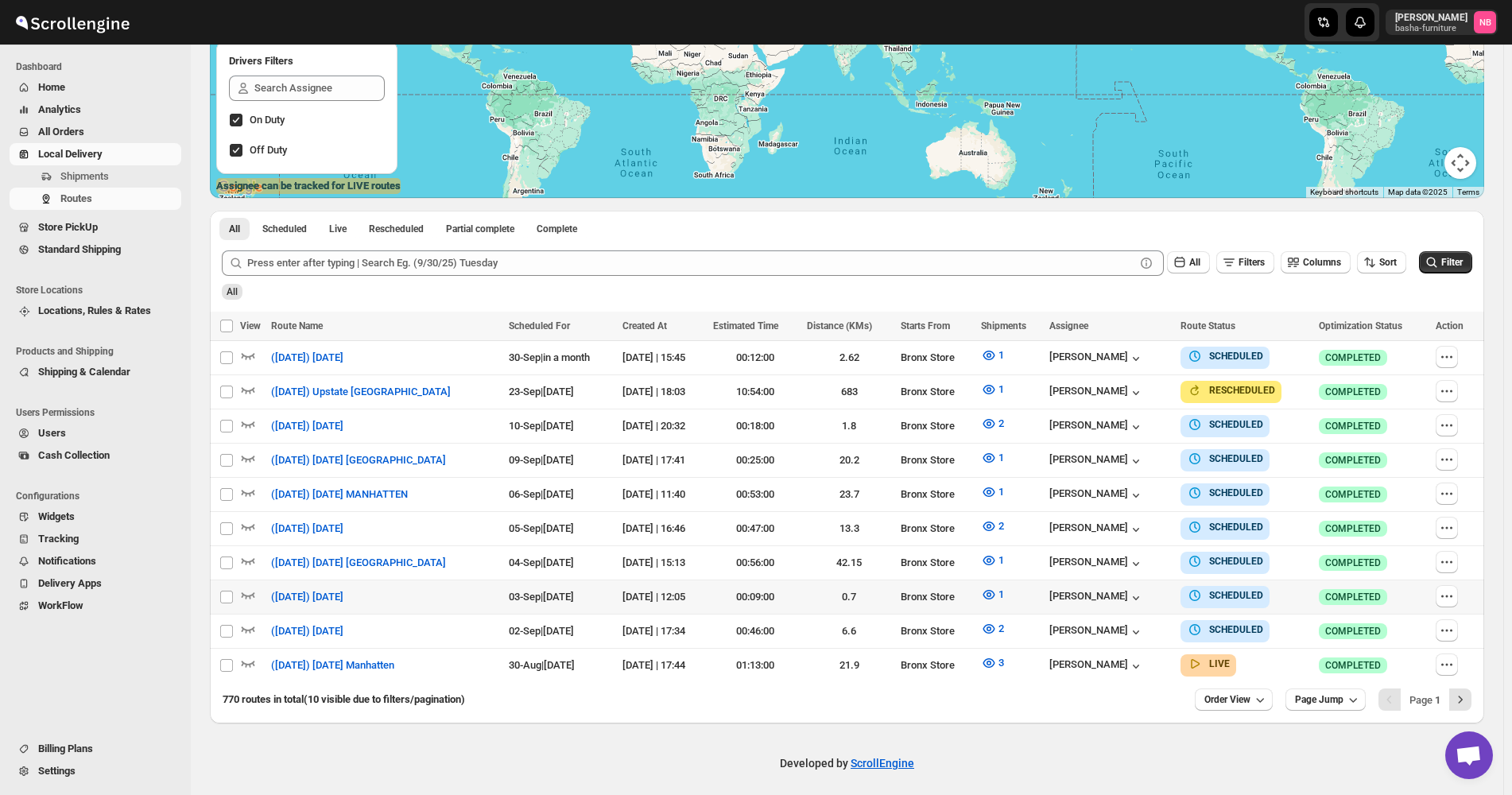
click at [995, 603] on td "1" at bounding box center [1011, 598] width 69 height 34
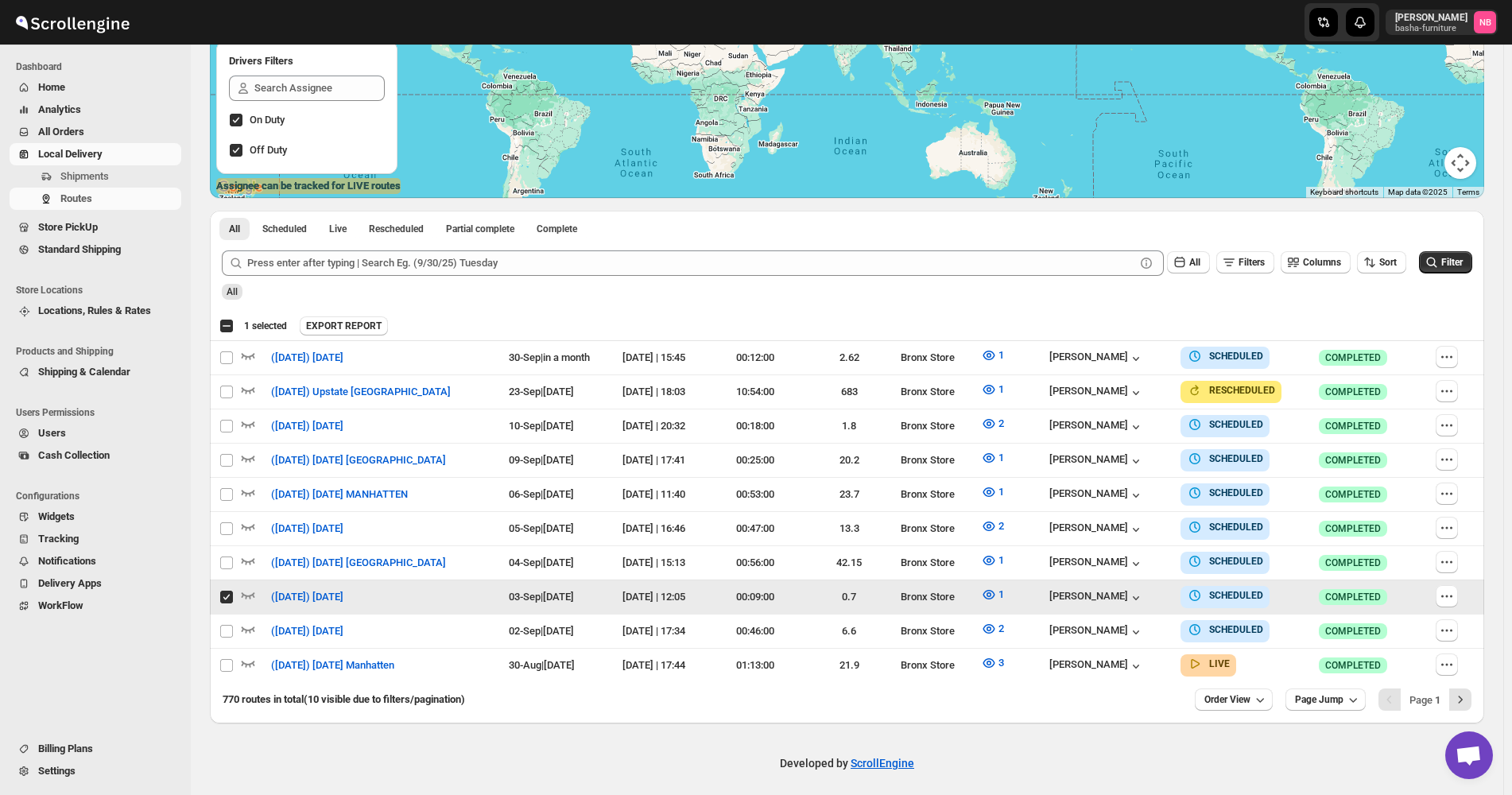
click at [224, 591] on input "Select route" at bounding box center [226, 596] width 12 height 12
checkbox input "false"
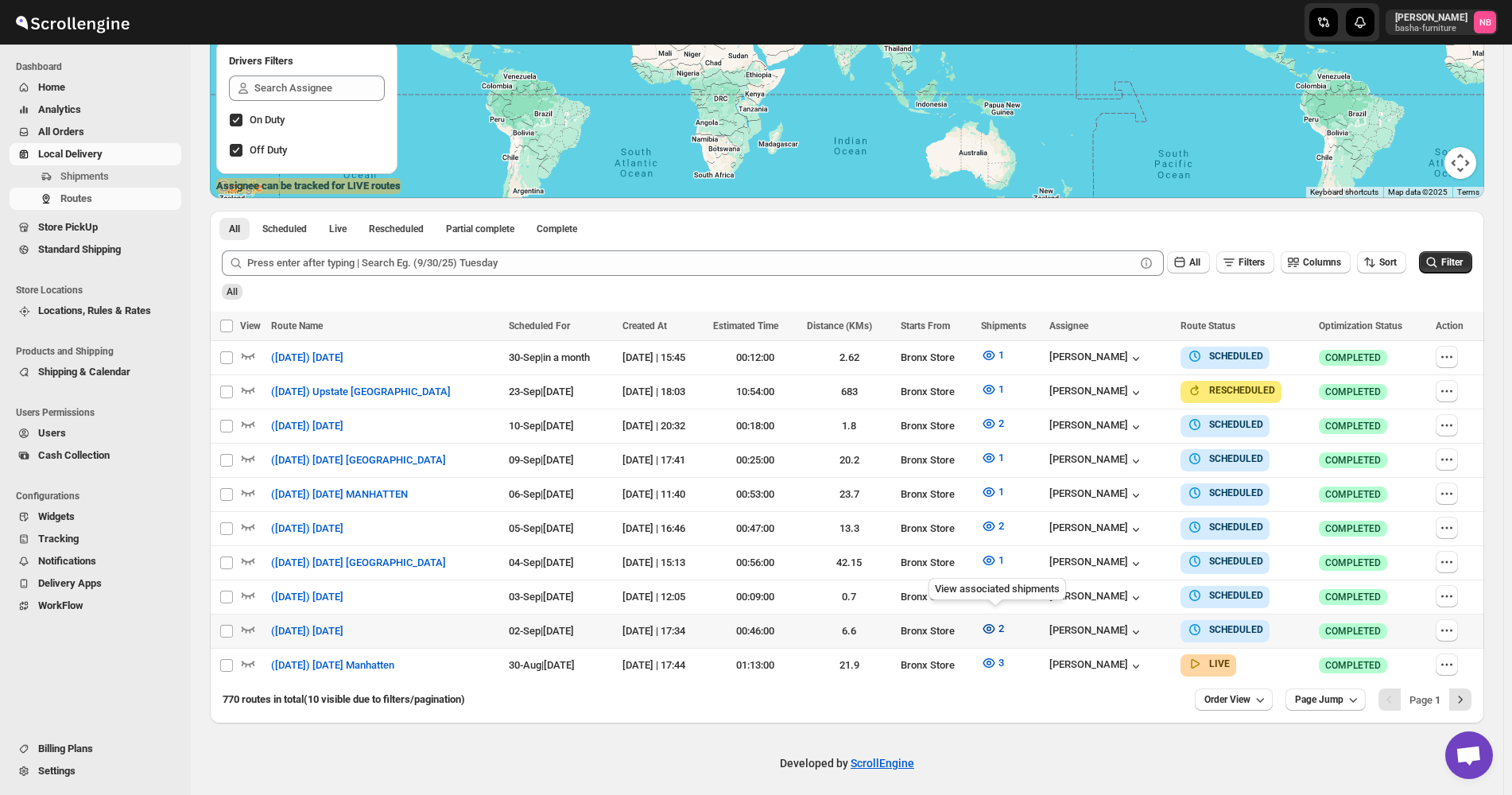
click at [994, 622] on icon "button" at bounding box center [989, 629] width 16 height 16
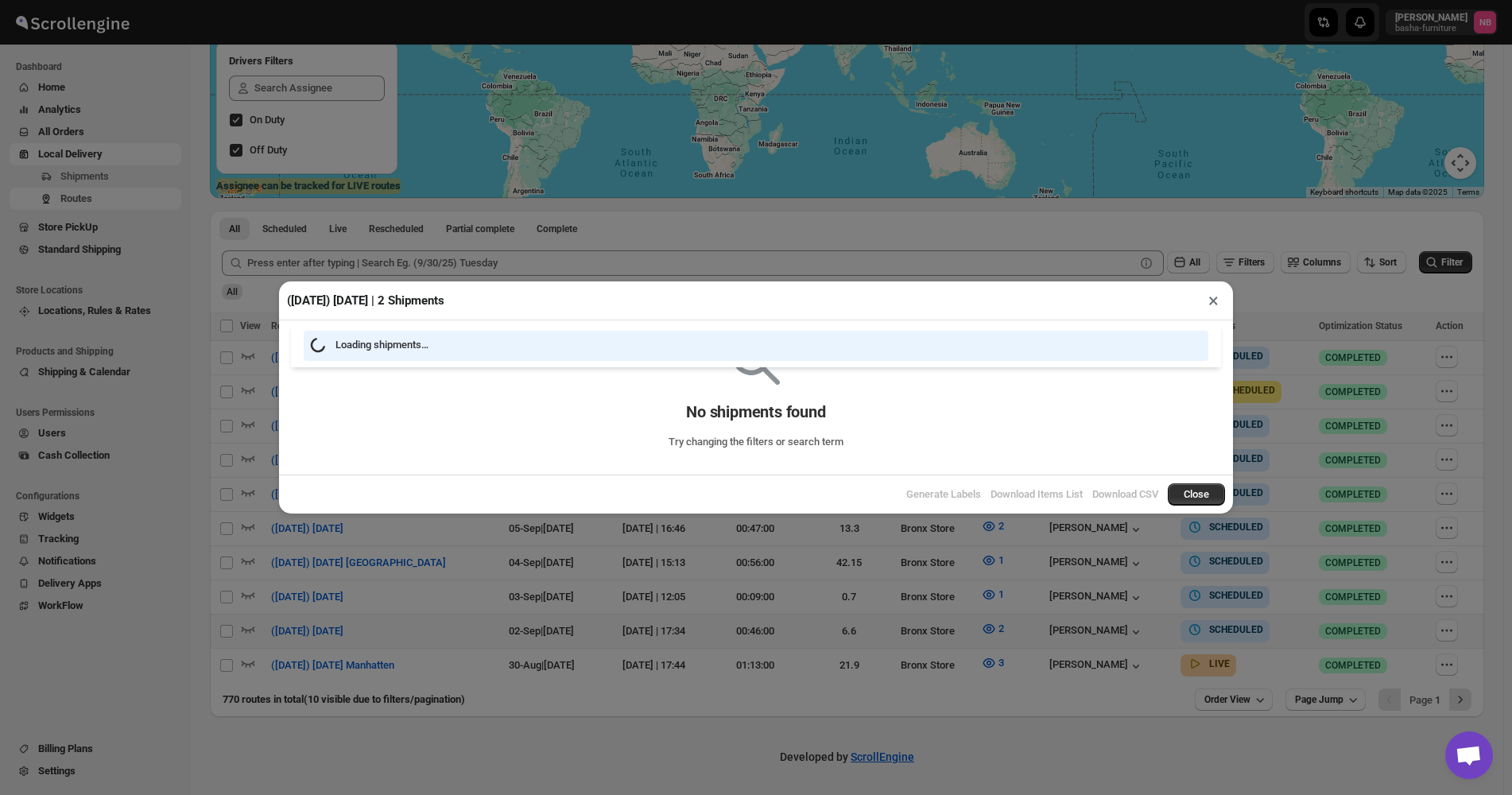
scroll to position [268, 0]
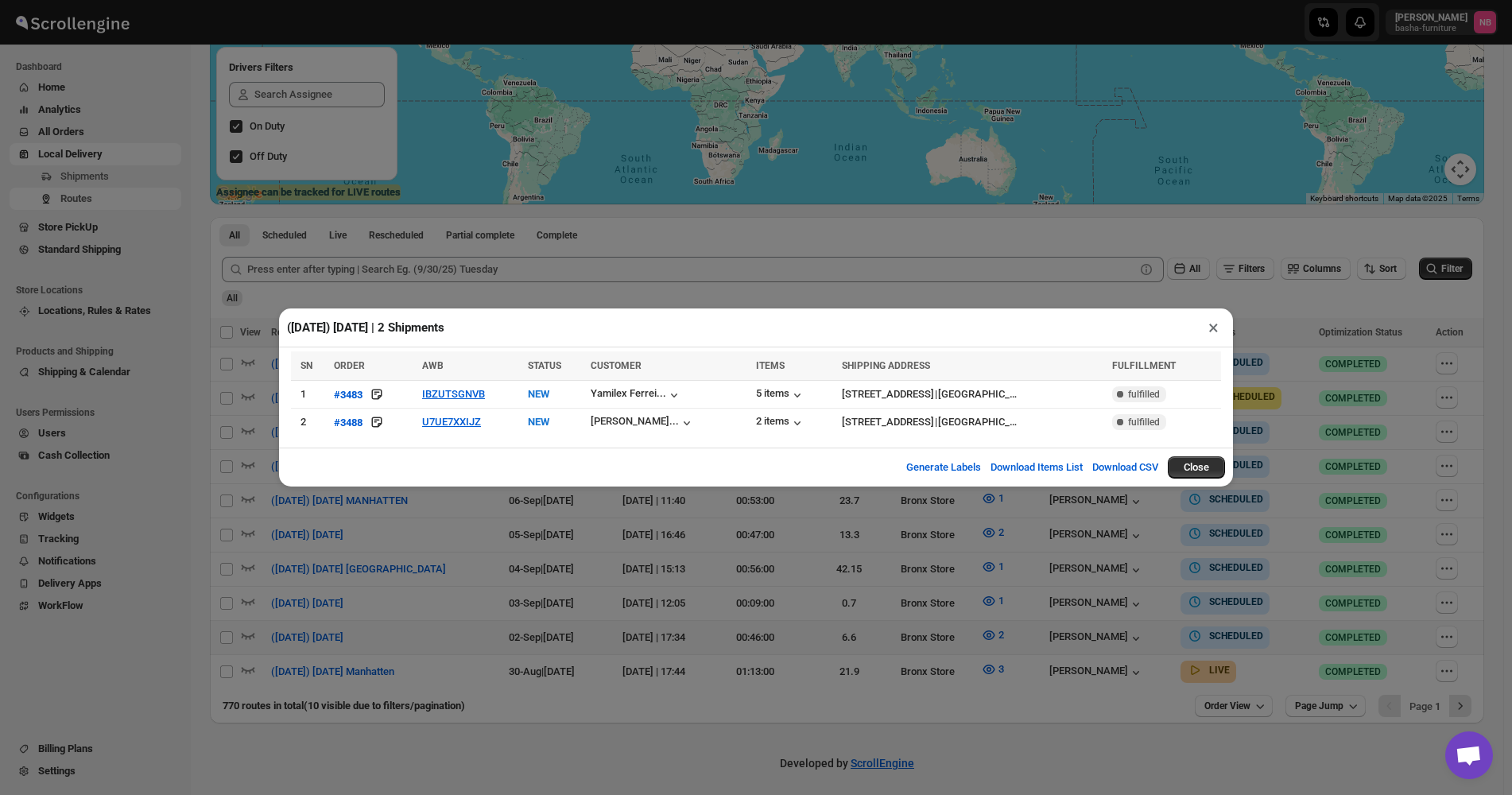
click at [535, 552] on div "([DATE]) [DATE] | 2 Shipments × SN ORDER AWB STATUS CUSTOMER ITEMS SHIPPING ADD…" at bounding box center [756, 398] width 1512 height 795
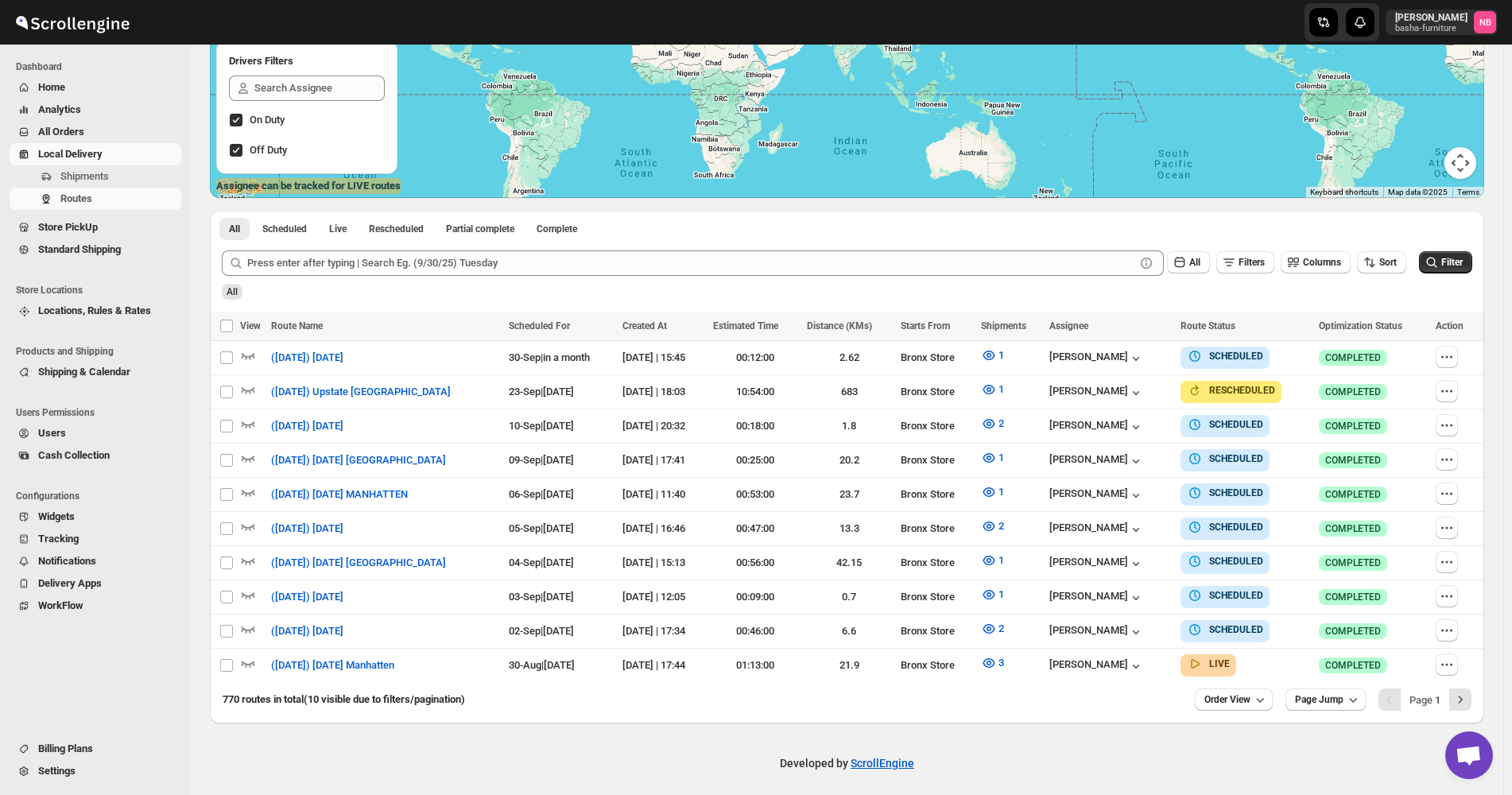
click at [965, 704] on div "770 routes in total (10 visible due to filters/pagination) Order View Page Jump…" at bounding box center [847, 702] width 1274 height 41
click at [1468, 273] on button "Filter" at bounding box center [1446, 262] width 53 height 22
click at [1250, 694] on span "Order View" at bounding box center [1227, 699] width 46 height 12
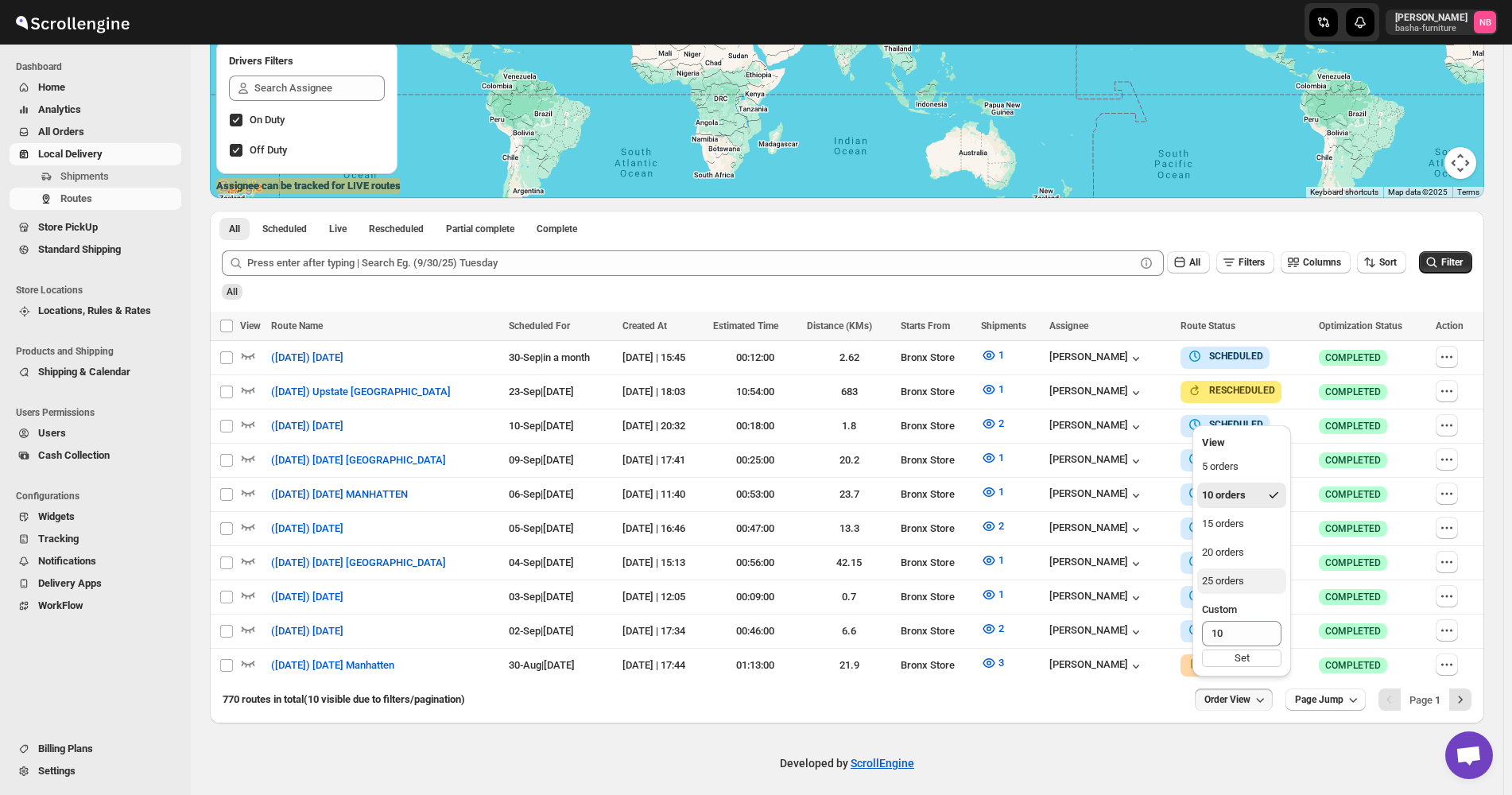
click at [1258, 584] on button "25 orders" at bounding box center [1242, 581] width 89 height 26
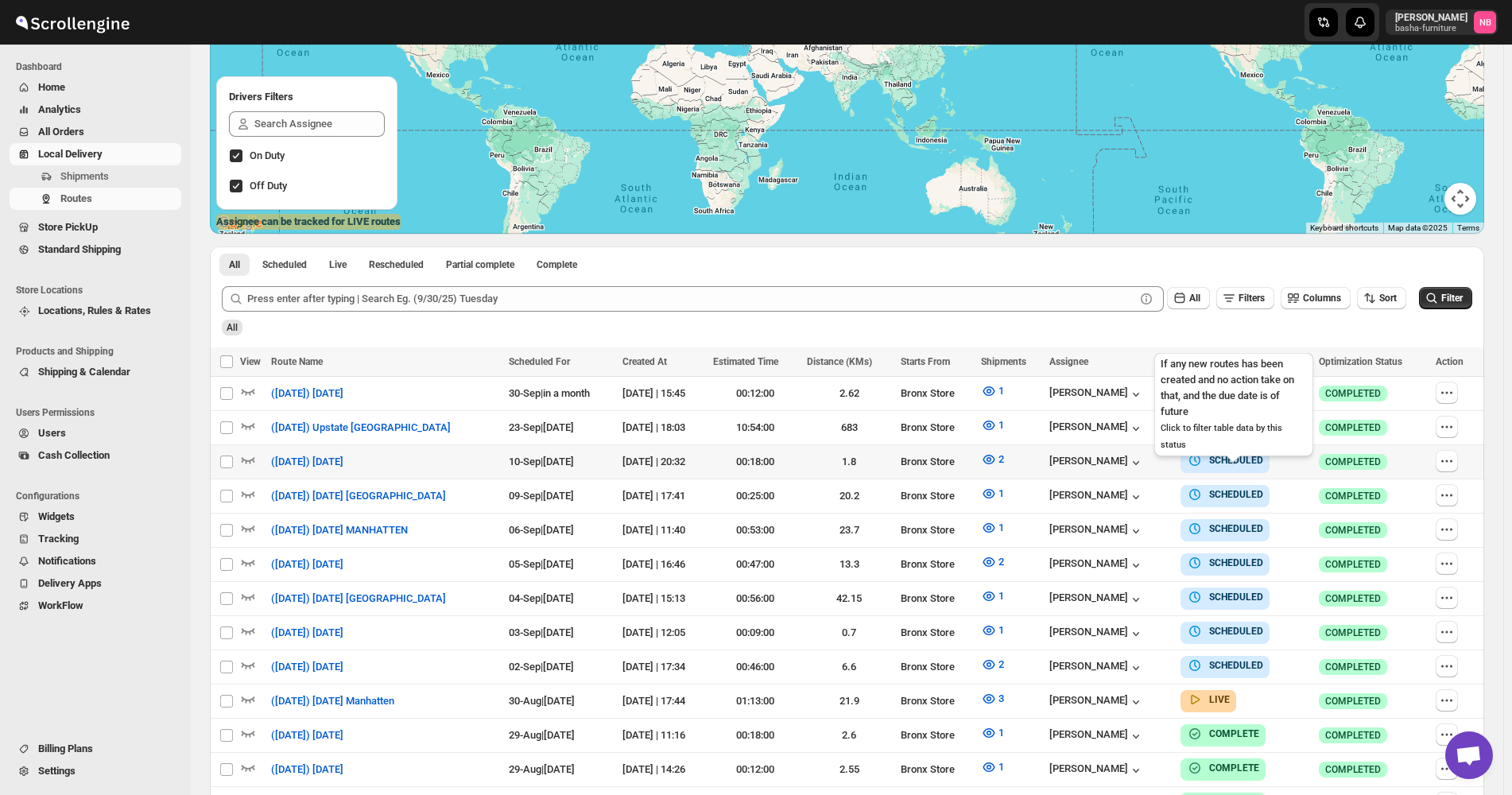
scroll to position [239, 0]
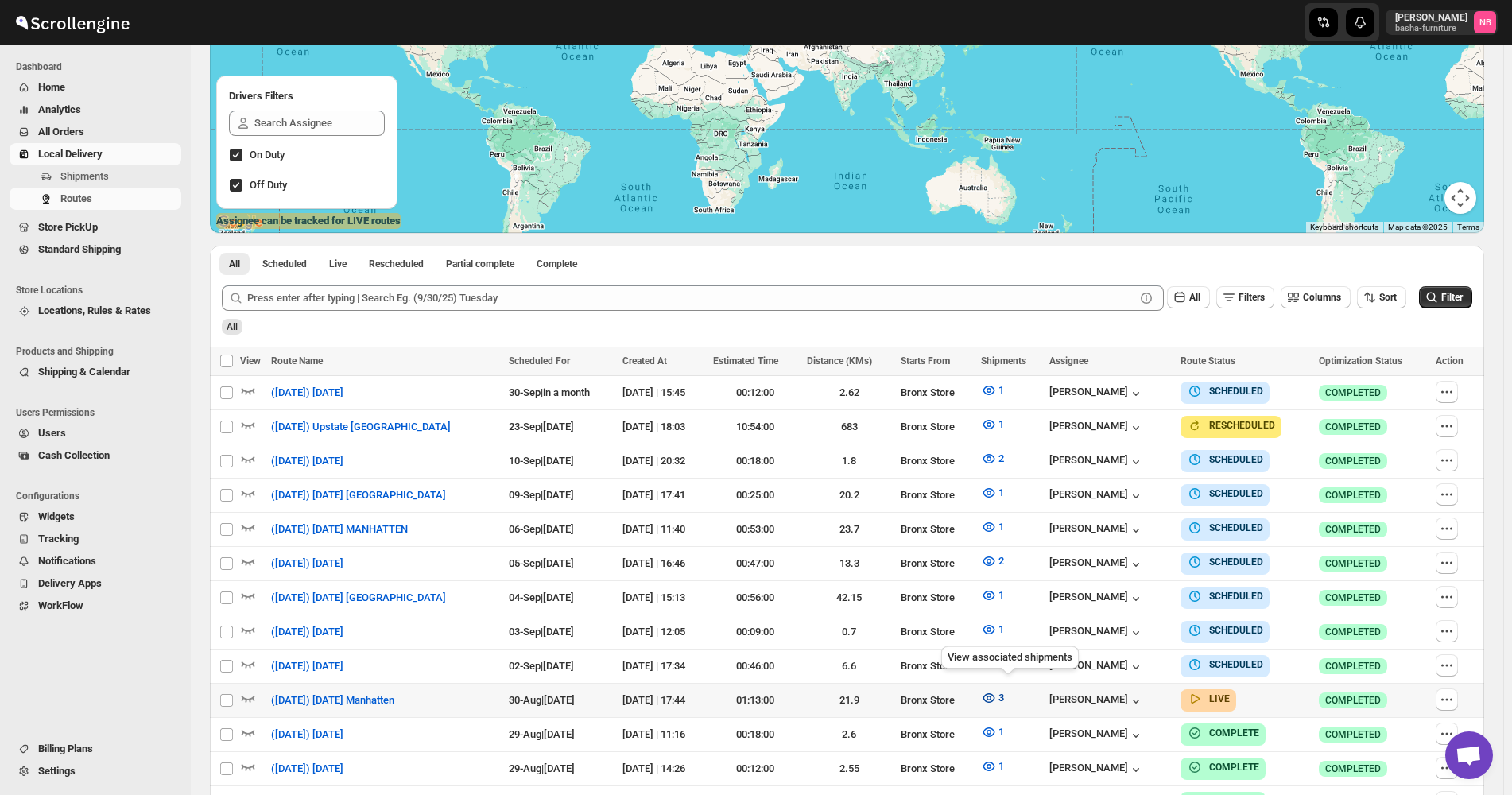
click at [1003, 686] on button "3" at bounding box center [992, 698] width 42 height 26
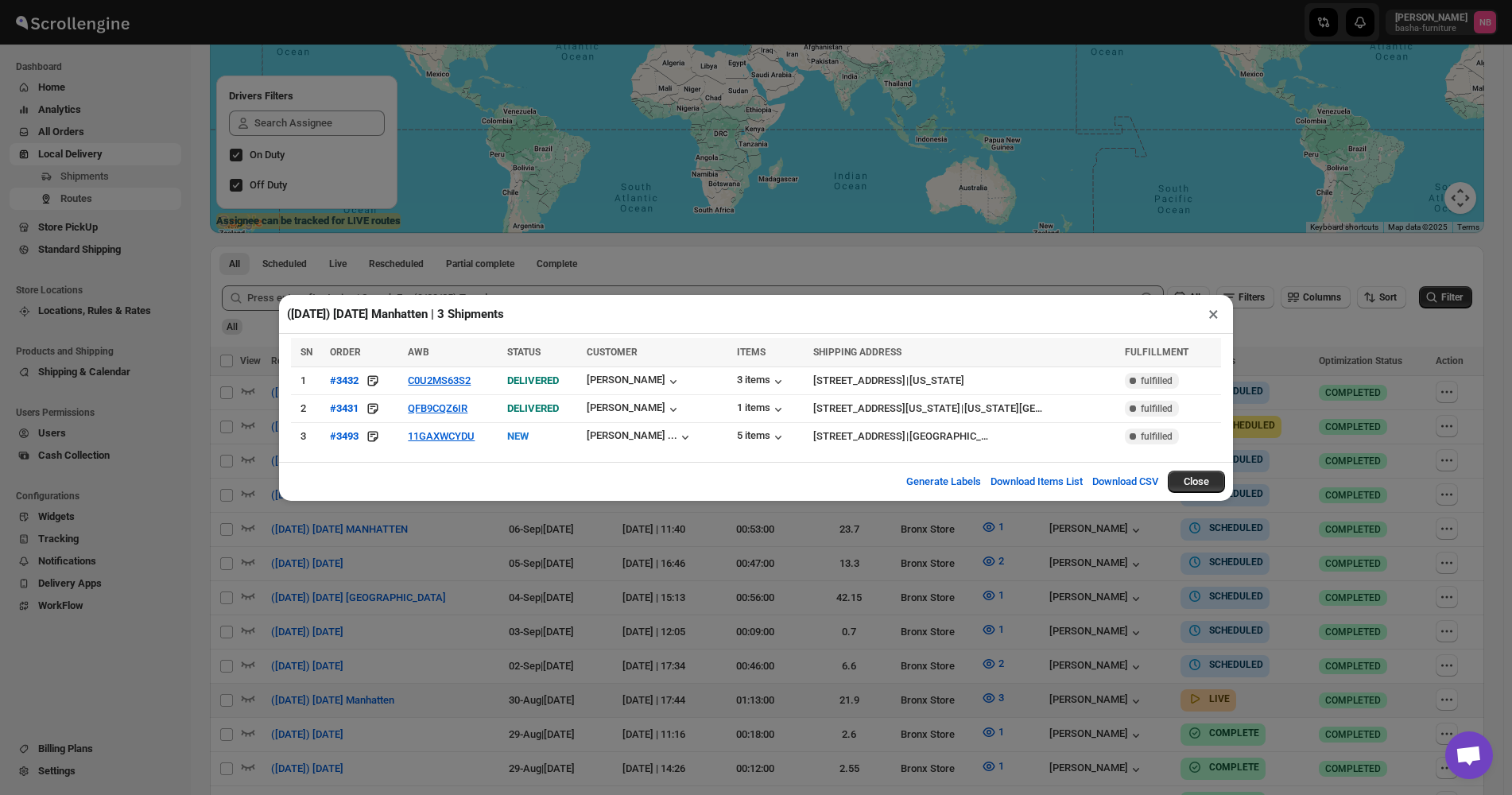
drag, startPoint x: 439, startPoint y: 569, endPoint x: 566, endPoint y: 296, distance: 301.1
click at [440, 569] on div "([DATE]) [DATE] Manhatten | 3 Shipments × SN ORDER AWB STATUS CUSTOMER ITEMS SH…" at bounding box center [756, 398] width 1512 height 795
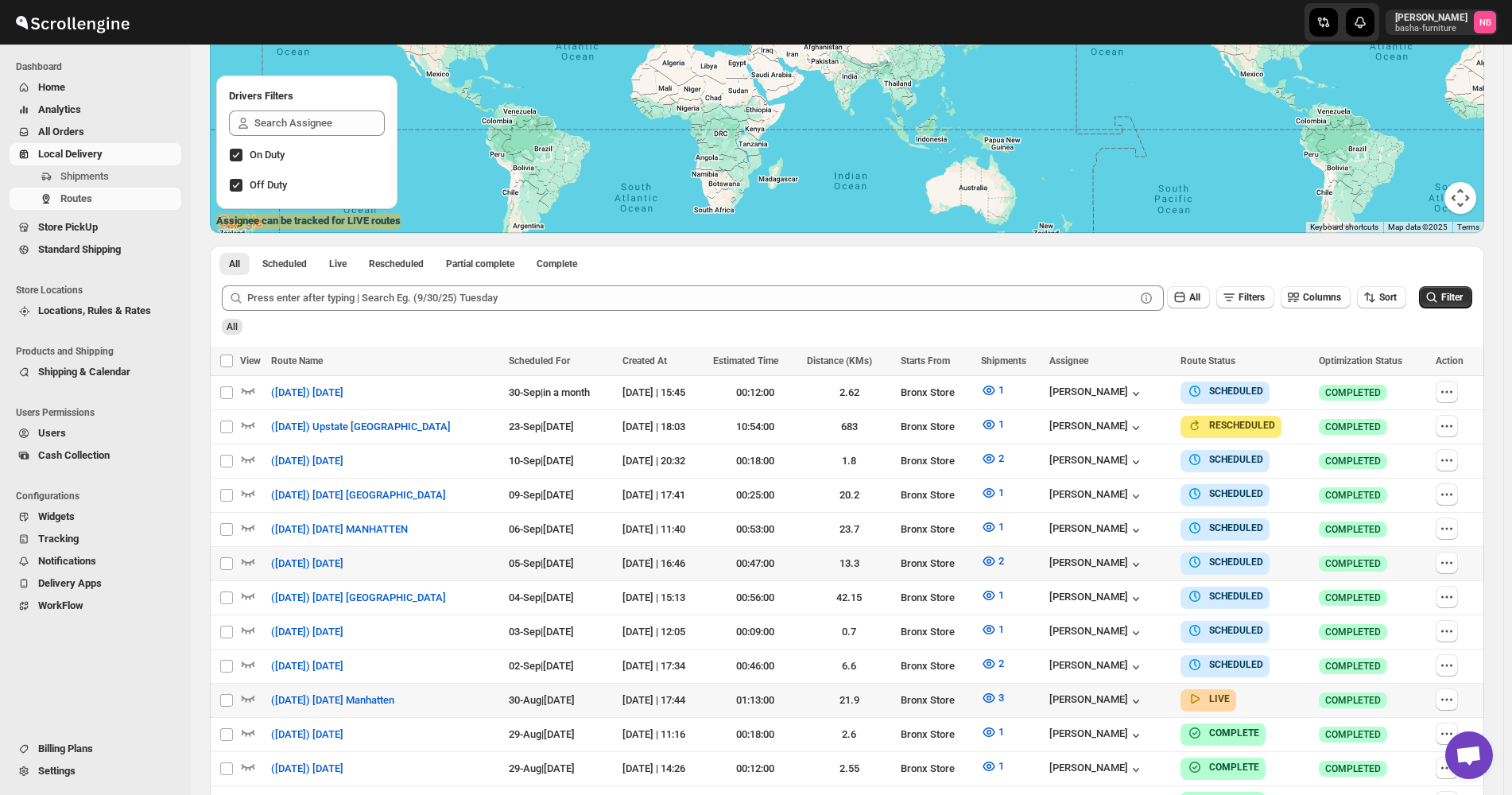
click at [202, 235] on div "Routes. This page is ready Routes Allows you to create, view and edit routes. H…" at bounding box center [847, 539] width 1312 height 1466
click at [1497, 231] on div "Routes. This page is ready Routes Allows you to create, view and edit routes. H…" at bounding box center [847, 539] width 1312 height 1466
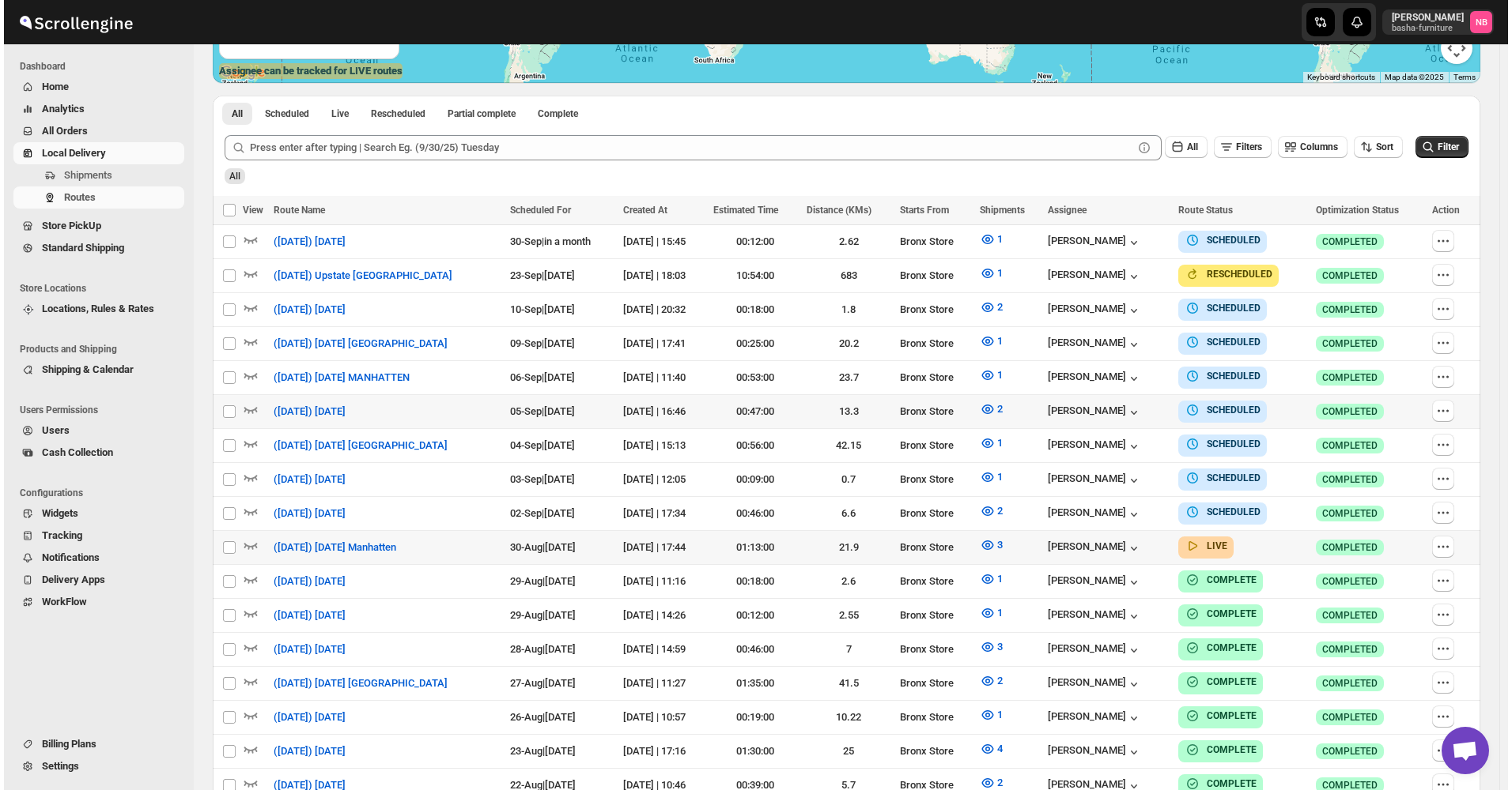
scroll to position [395, 0]
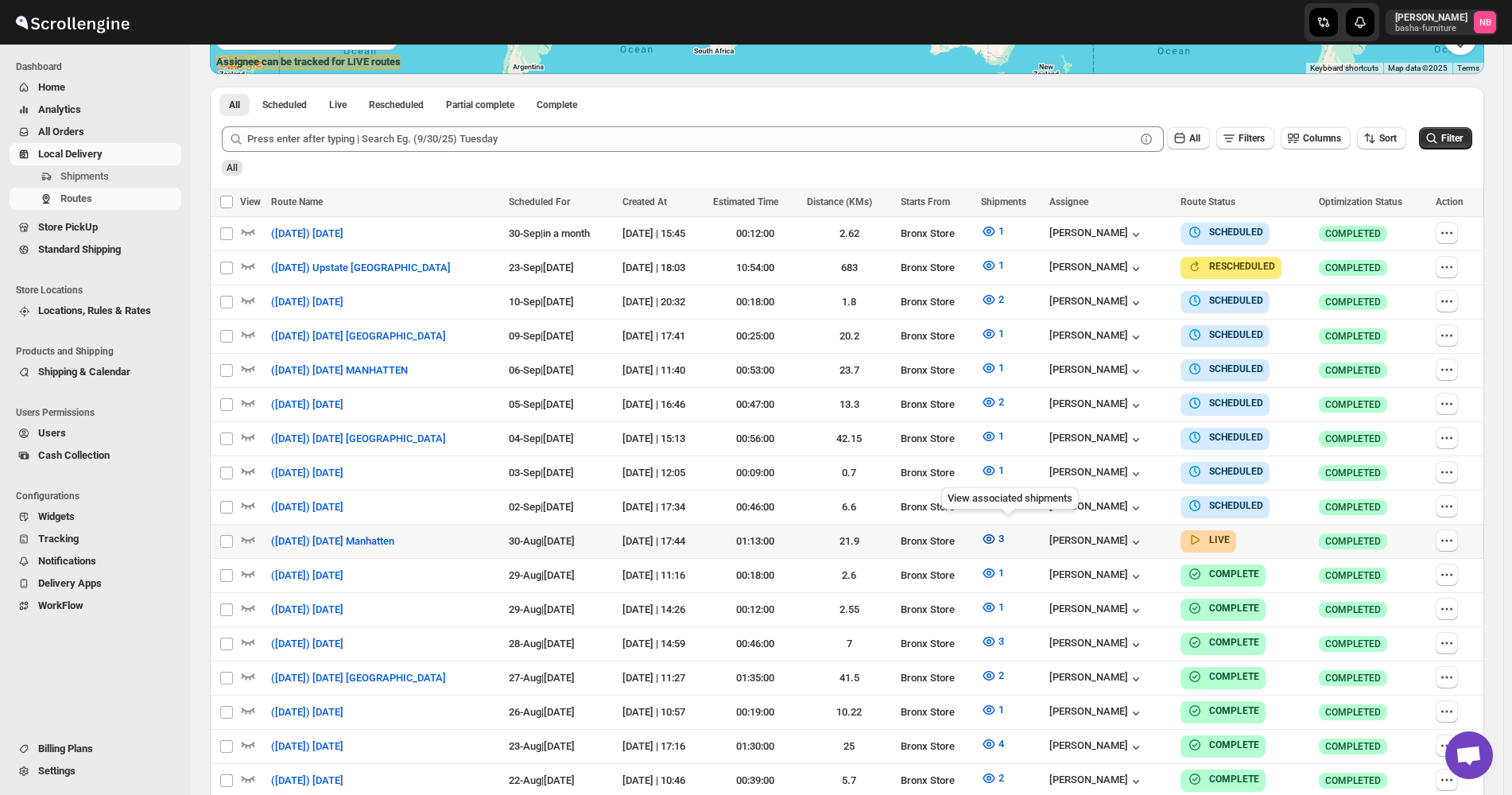
click at [1004, 539] on span "3" at bounding box center [1001, 539] width 6 height 16
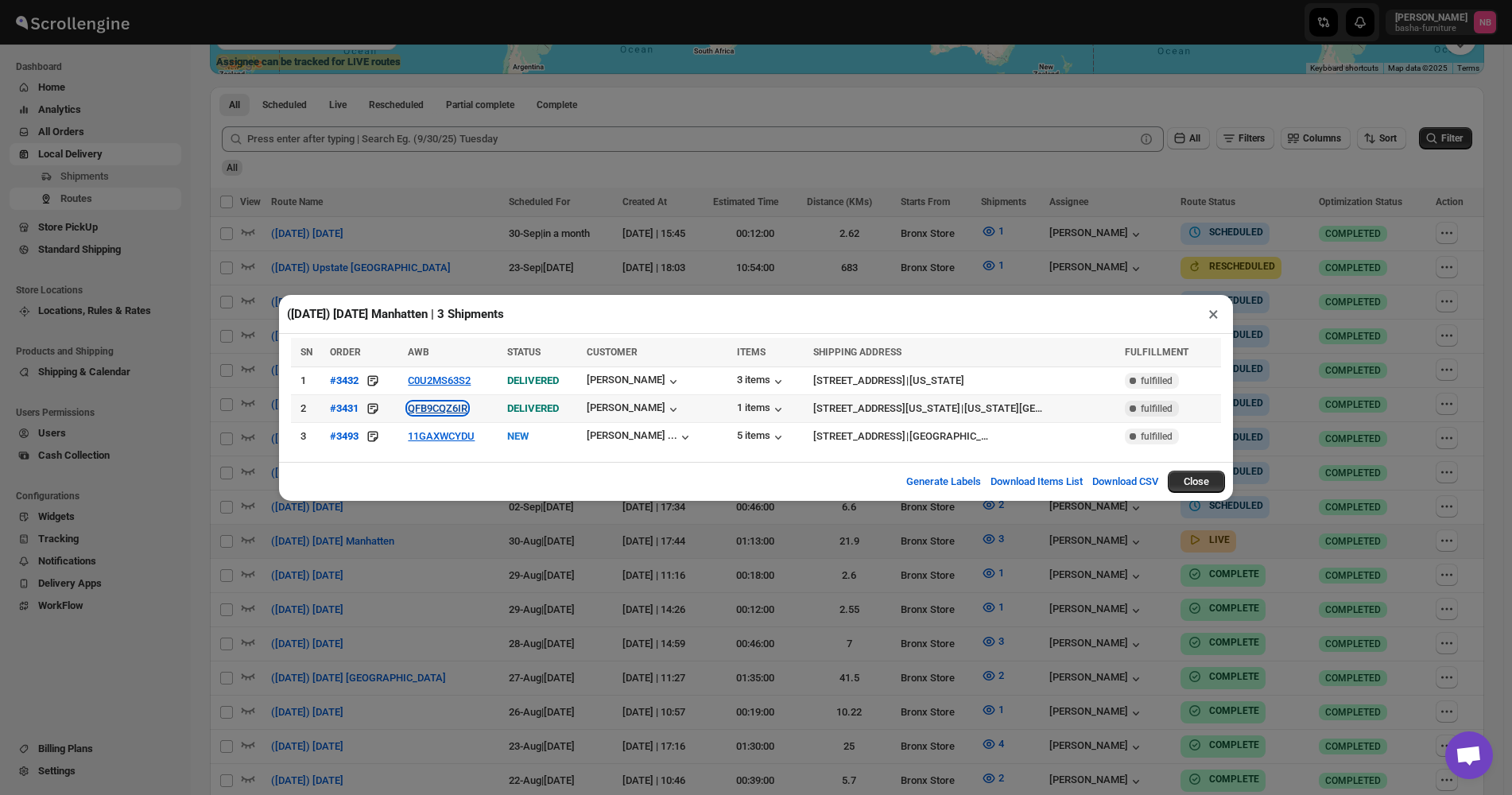
click at [439, 412] on button "QFB9CQZ6IR" at bounding box center [437, 408] width 59 height 11
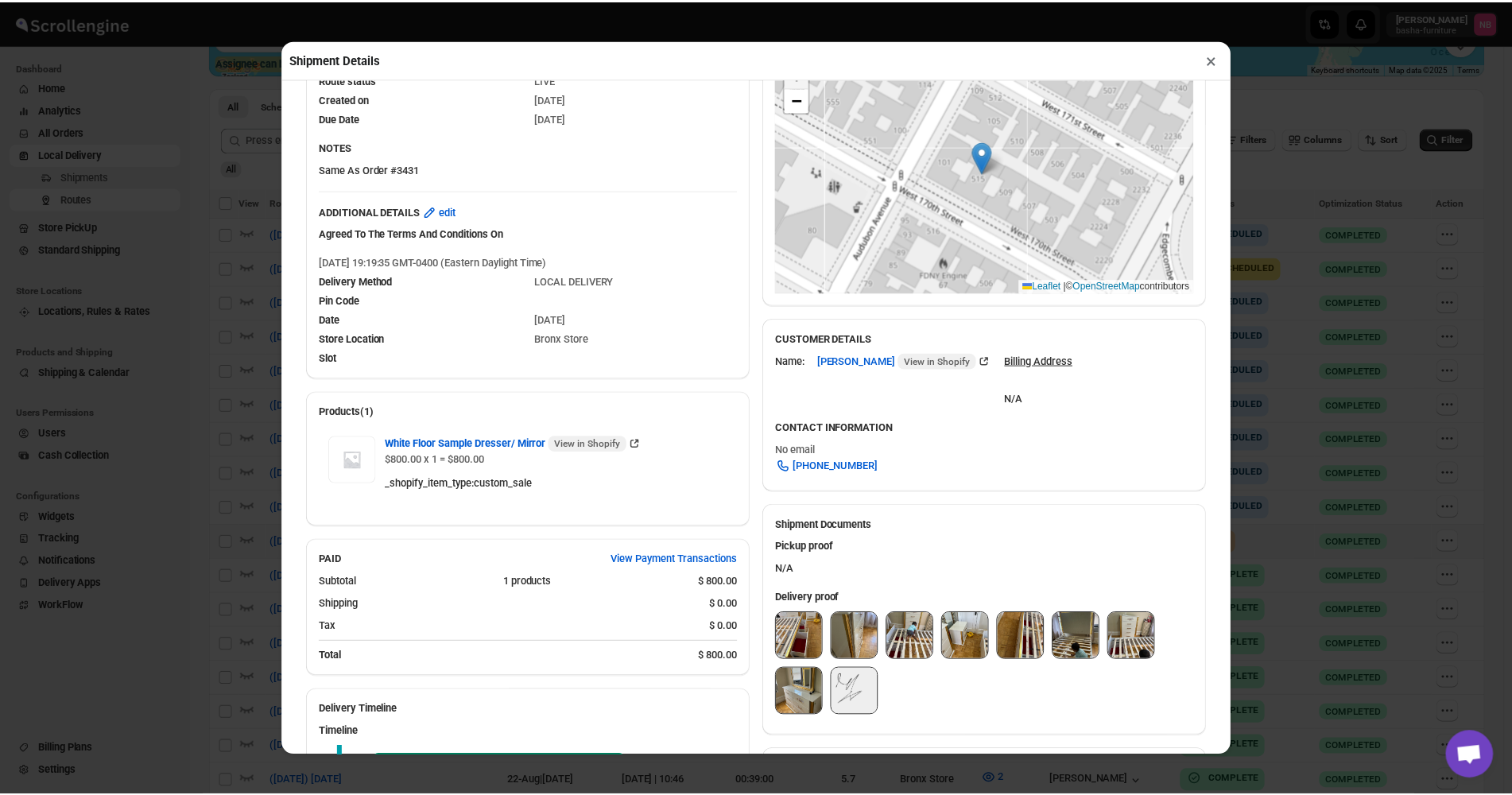
scroll to position [0, 0]
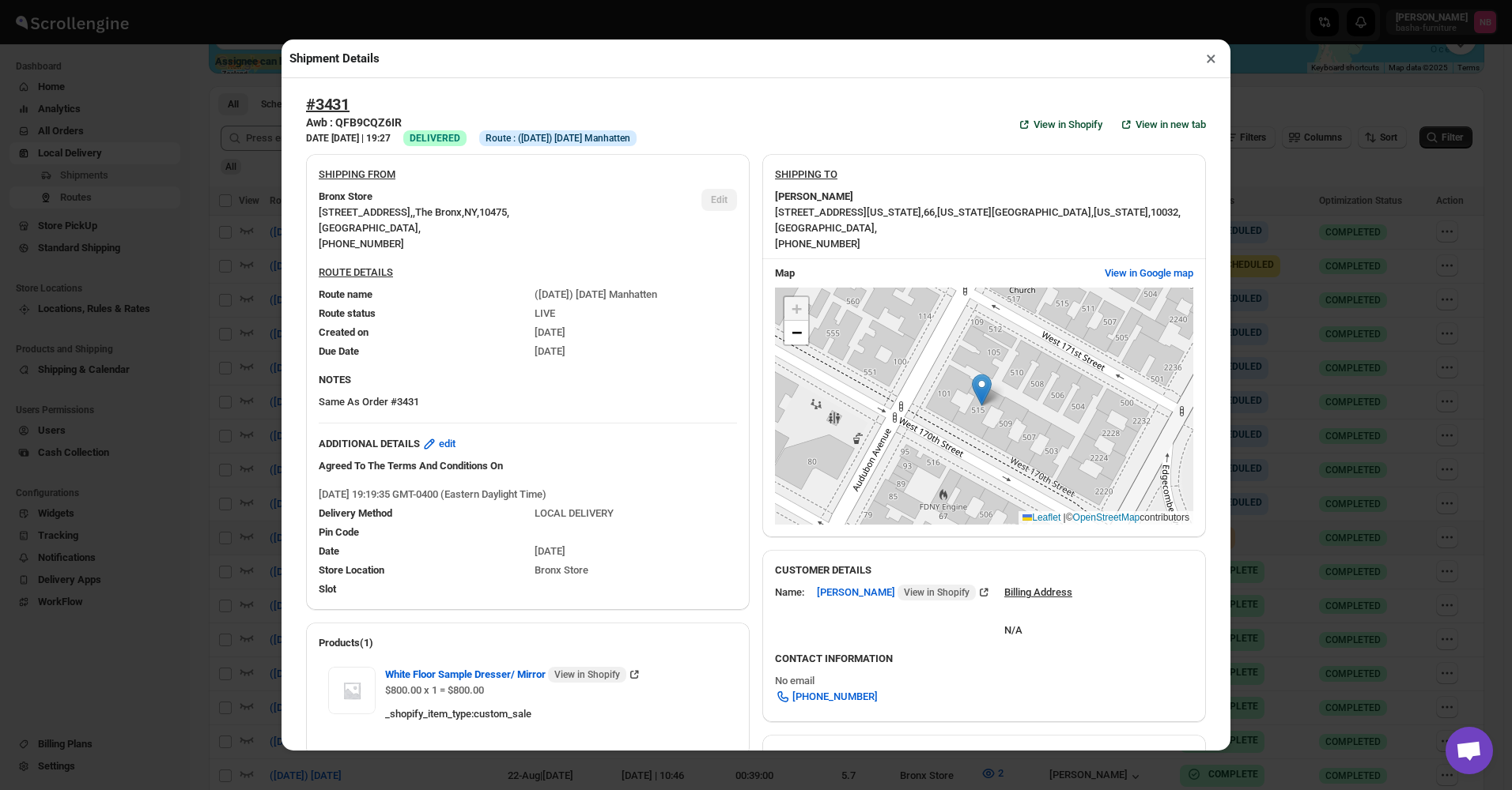
click at [1206, 66] on button "×" at bounding box center [1211, 58] width 23 height 22
